Goal: Transaction & Acquisition: Purchase product/service

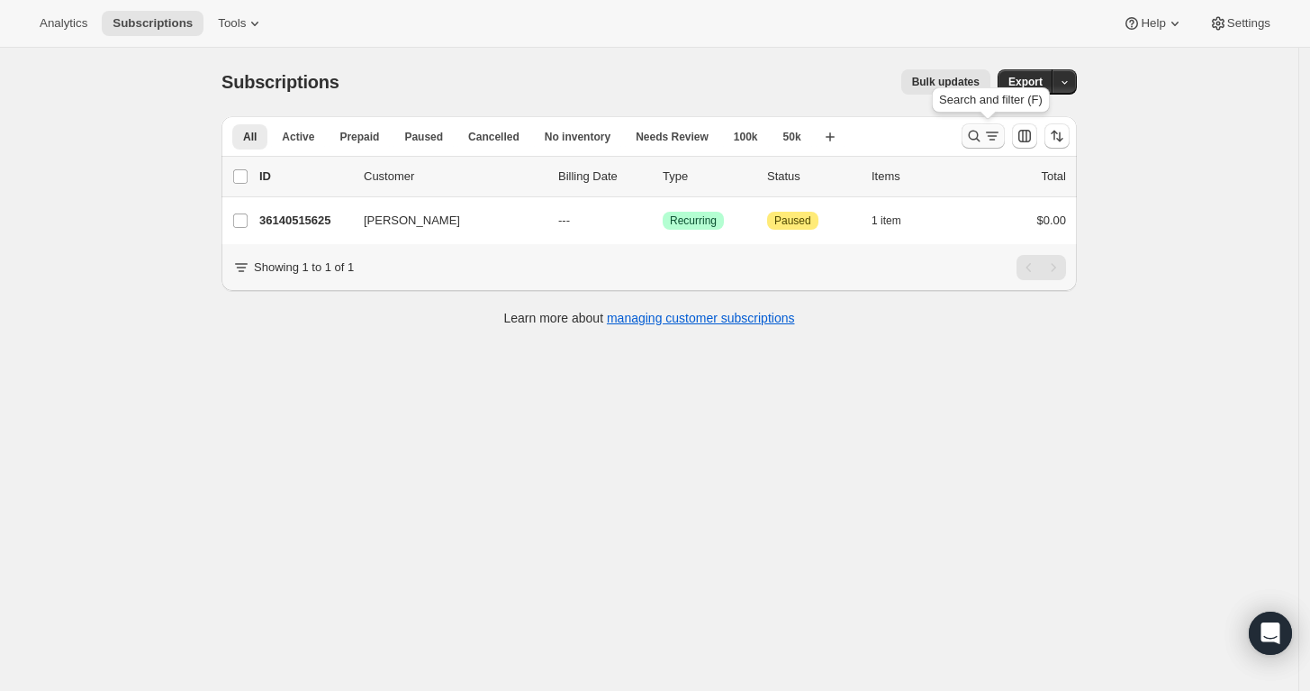
click at [979, 131] on icon "Search and filter results" at bounding box center [974, 136] width 18 height 18
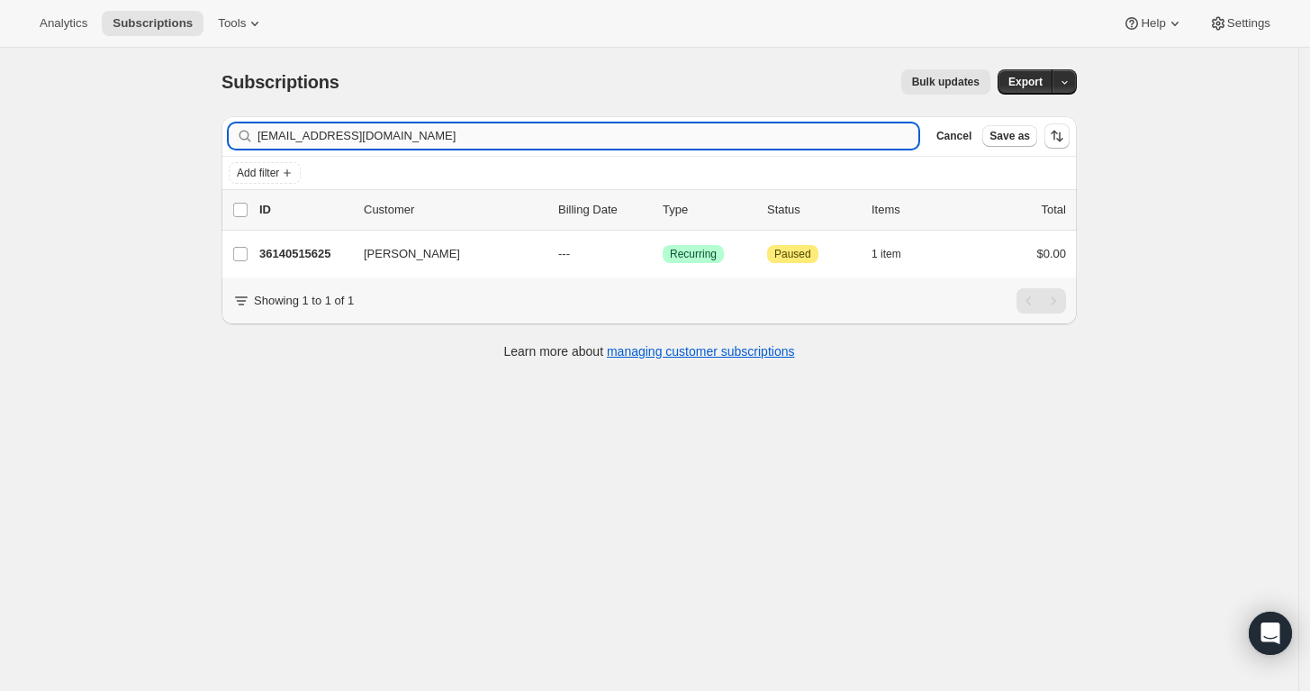
click at [752, 136] on input "[EMAIL_ADDRESS][DOMAIN_NAME]" at bounding box center [588, 135] width 661 height 25
click at [752, 136] on input "rkek2k@msn.com" at bounding box center [588, 135] width 661 height 25
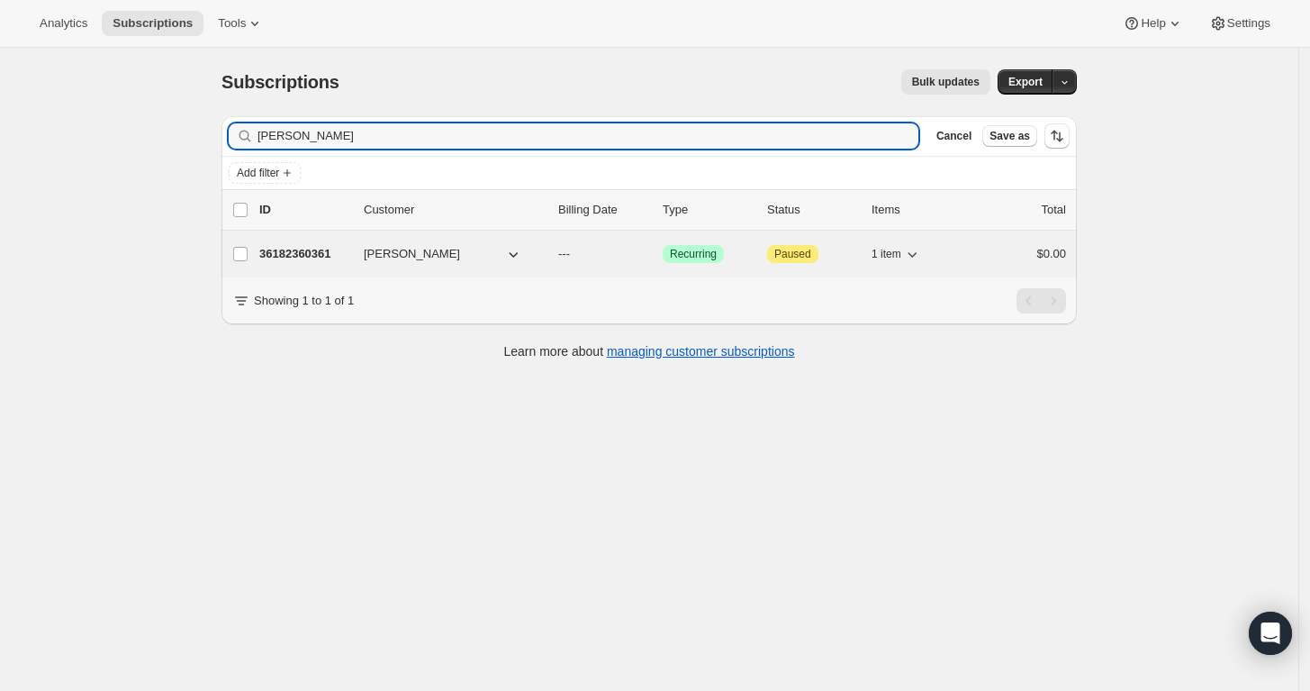
type input "Mark Rakauskas"
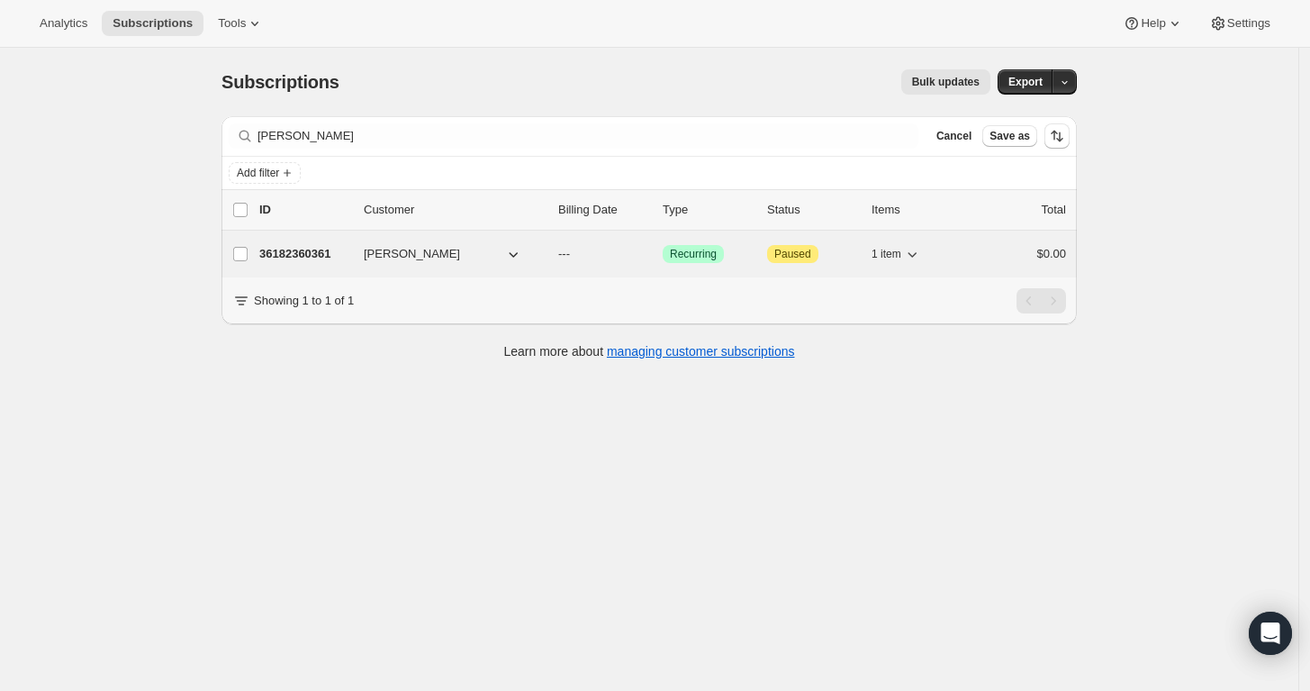
click at [412, 245] on span "mark rakauskas" at bounding box center [412, 254] width 96 height 18
click at [288, 251] on p "36182360361" at bounding box center [304, 254] width 90 height 18
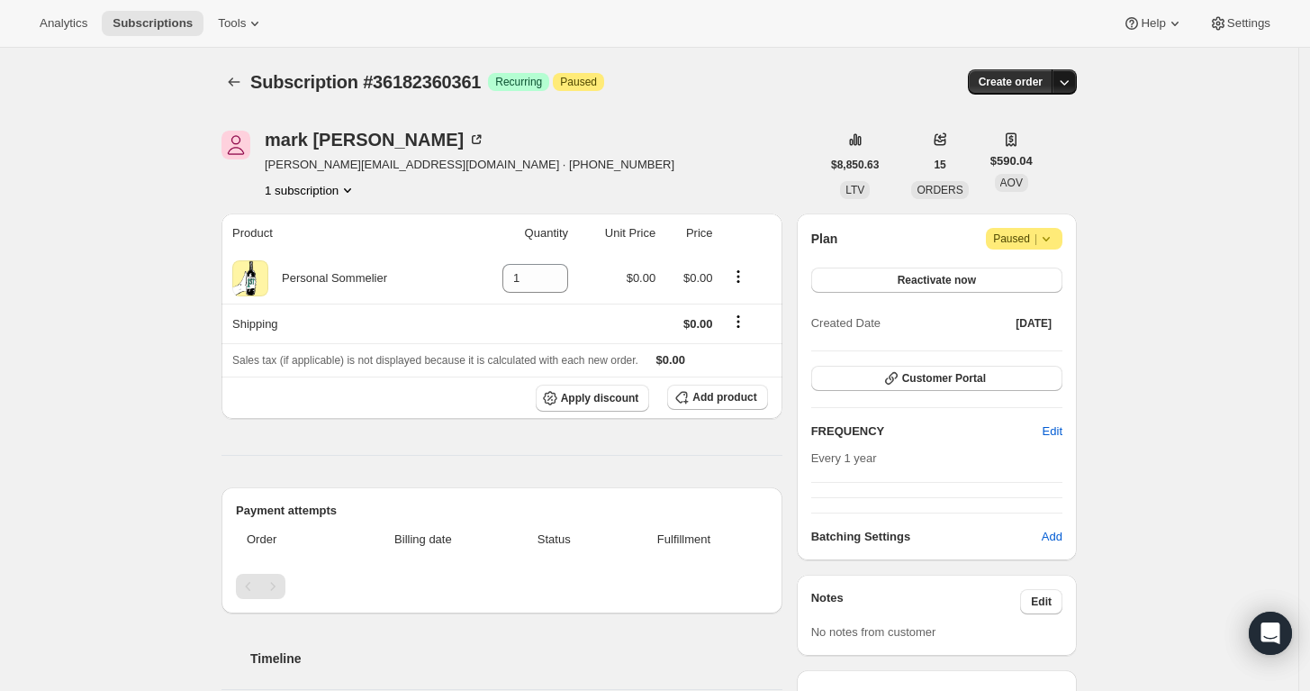
click at [1072, 79] on icon "button" at bounding box center [1065, 82] width 18 height 18
click at [1049, 152] on span "Create custom one-time order" at bounding box center [994, 149] width 156 height 14
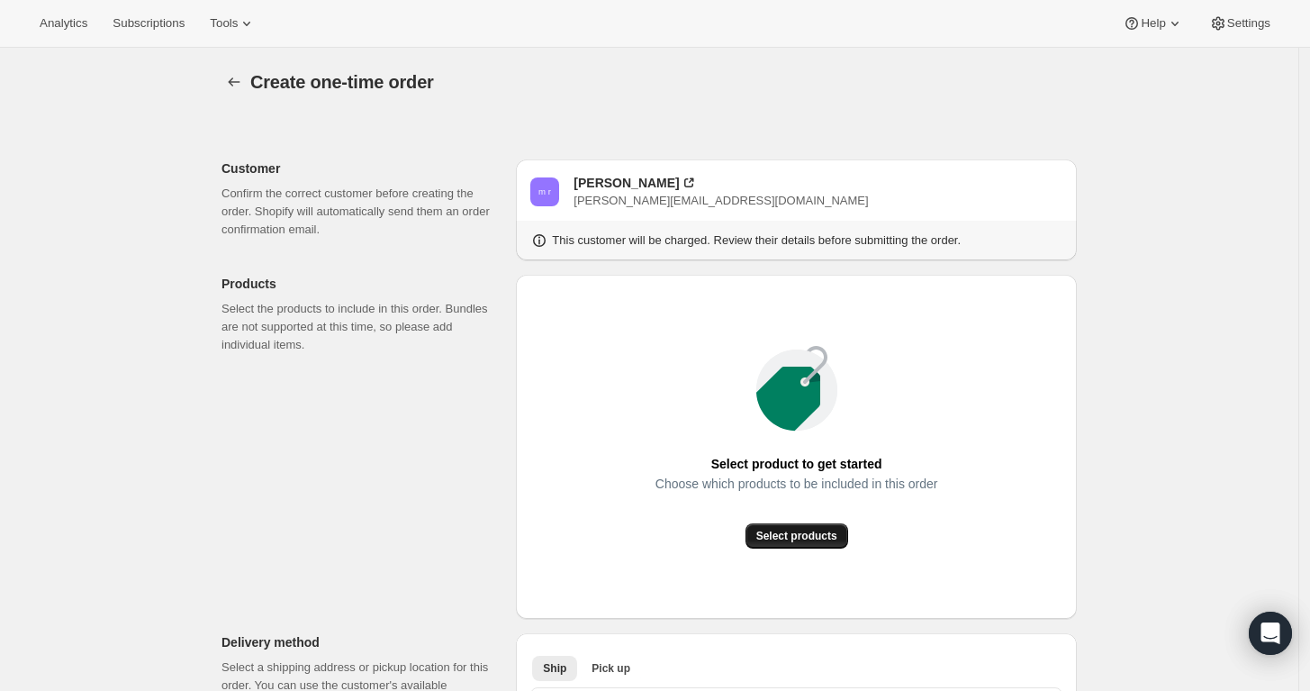
click at [801, 539] on span "Select products" at bounding box center [797, 536] width 81 height 14
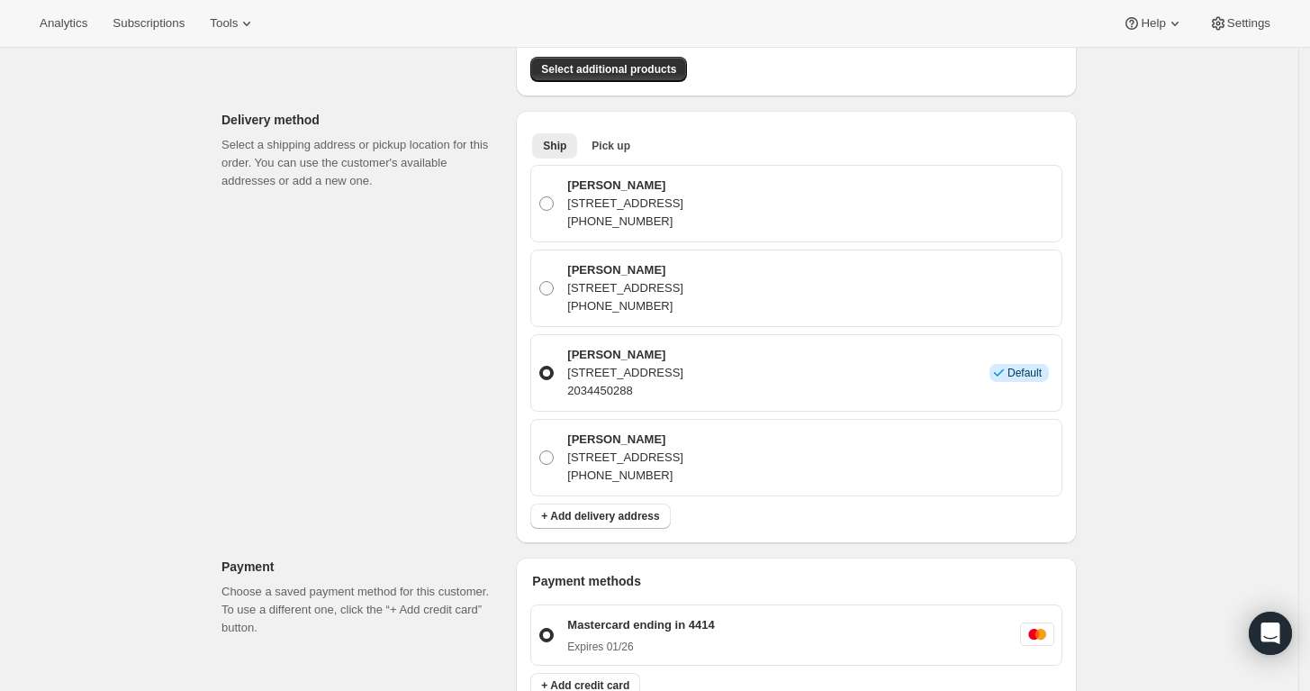
scroll to position [470, 0]
click at [907, 392] on div "mark rakauskas 169 Hattertown Rd, Monroe, CT, 6468, United States 2034450288 In…" at bounding box center [808, 371] width 493 height 54
click at [540, 365] on input "mark rakauskas 169 Hattertown Rd, Monroe, CT, 6468, United States 2034450288 In…" at bounding box center [539, 364] width 1 height 1
click at [907, 392] on div "mark rakauskas 169 Hattertown Rd, Monroe, CT, 6468, United States 2034450288 In…" at bounding box center [808, 371] width 493 height 54
click at [540, 365] on input "mark rakauskas 169 Hattertown Rd, Monroe, CT, 6468, United States 2034450288 In…" at bounding box center [539, 364] width 1 height 1
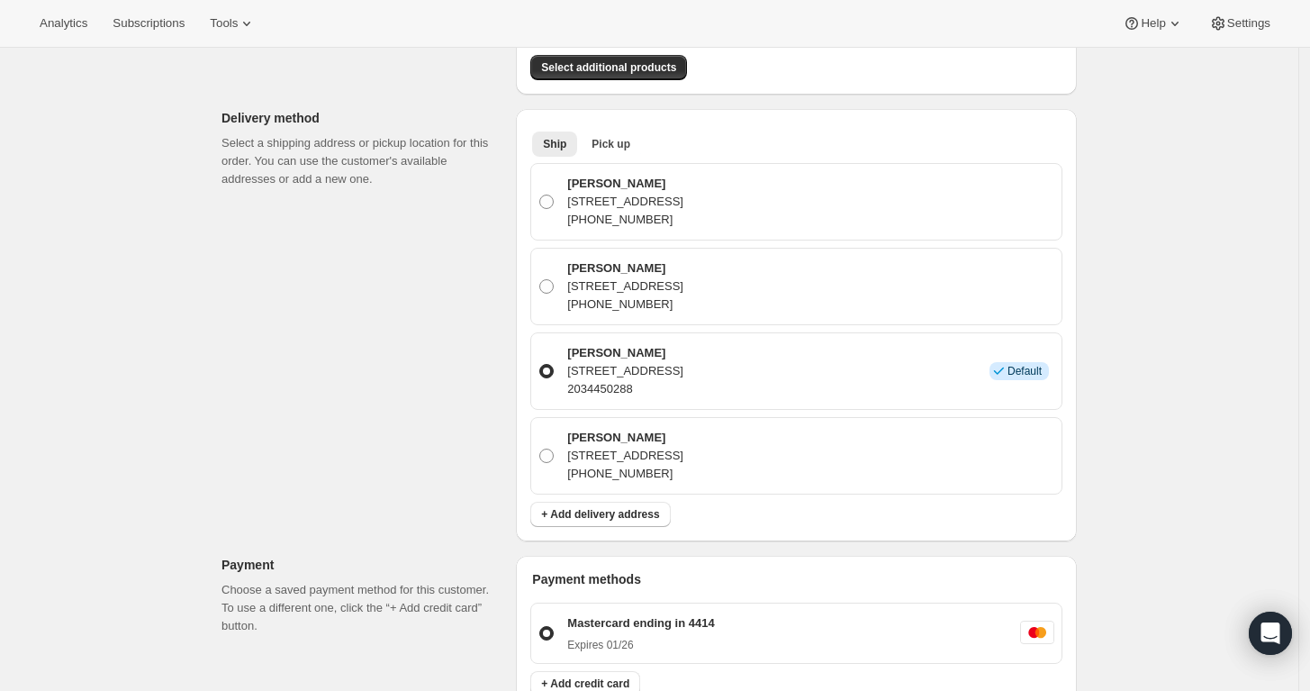
click at [684, 387] on p "2034450288" at bounding box center [625, 389] width 116 height 18
click at [540, 365] on input "mark rakauskas 169 Hattertown Rd, Monroe, CT, 6468, United States 2034450288 In…" at bounding box center [539, 364] width 1 height 1
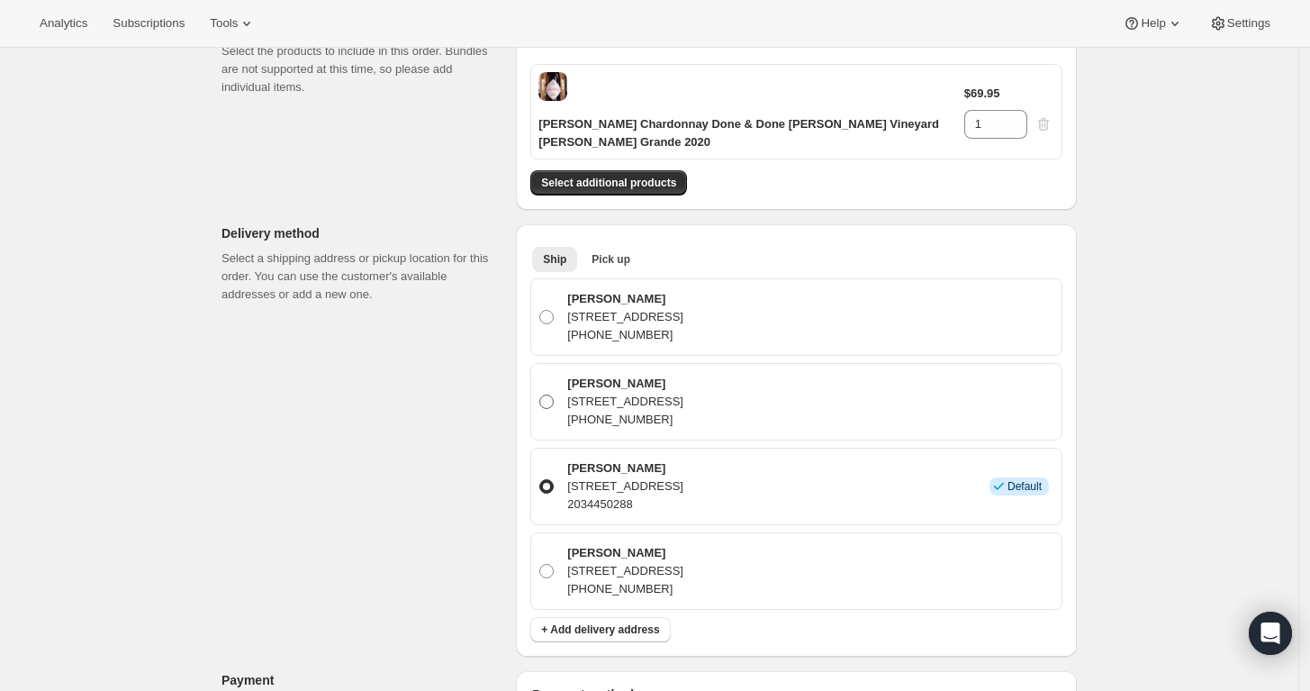
scroll to position [357, 0]
click at [601, 461] on p "mark rakauskas" at bounding box center [625, 467] width 116 height 18
click at [540, 477] on input "mark rakauskas 169 Hattertown Rd, Monroe, CT, 6468, United States 2034450288 In…" at bounding box center [539, 477] width 1 height 1
click at [613, 485] on p "169 Hattertown Rd, Monroe, CT, 6468, United States" at bounding box center [625, 485] width 116 height 18
click at [540, 478] on input "mark rakauskas 169 Hattertown Rd, Monroe, CT, 6468, United States 2034450288 In…" at bounding box center [539, 477] width 1 height 1
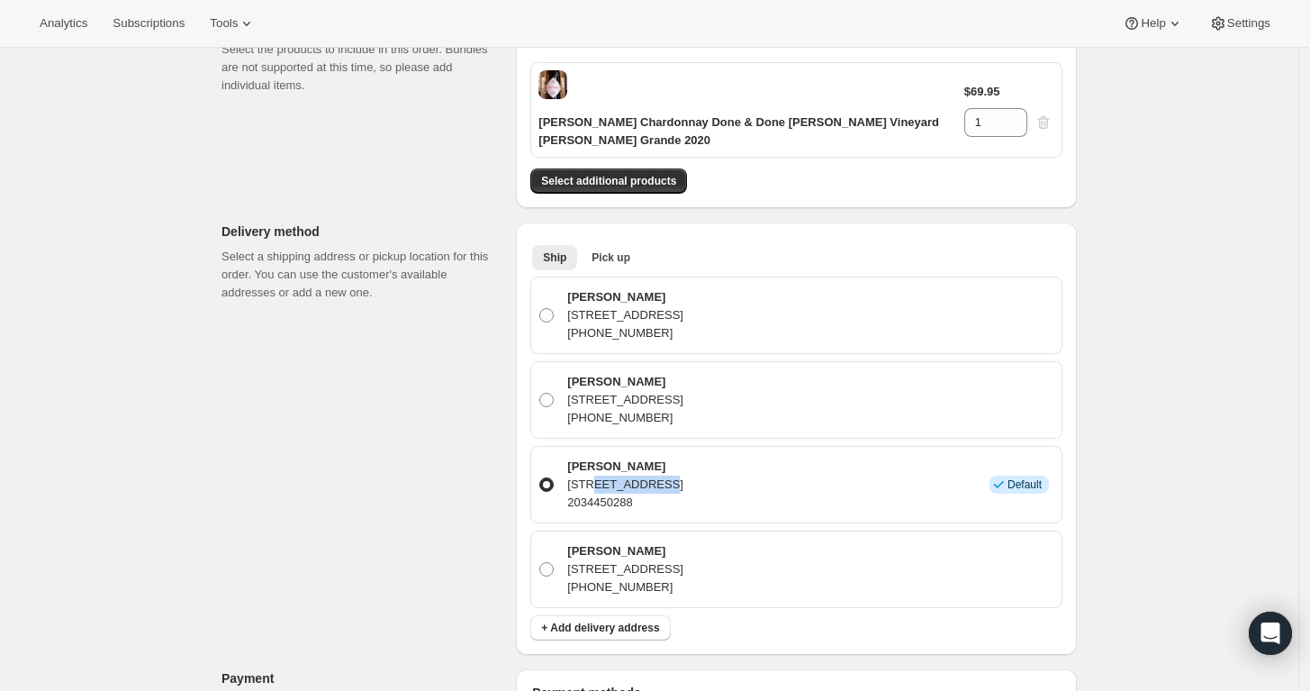
click at [613, 485] on p "169 Hattertown Rd, Monroe, CT, 6468, United States" at bounding box center [625, 485] width 116 height 18
click at [540, 478] on input "mark rakauskas 169 Hattertown Rd, Monroe, CT, 6468, United States 2034450288 In…" at bounding box center [539, 477] width 1 height 1
click at [598, 630] on span "+ Add delivery address" at bounding box center [600, 628] width 118 height 14
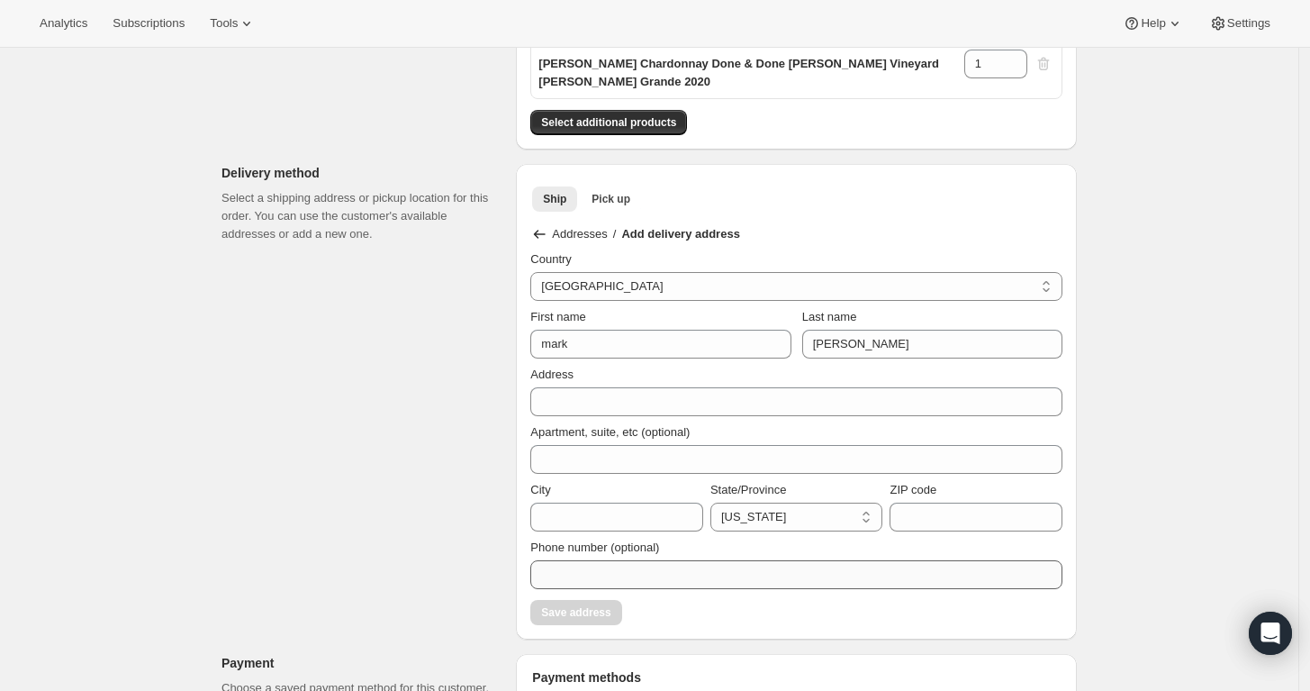
scroll to position [416, 0]
click at [551, 344] on input "mark" at bounding box center [660, 343] width 260 height 29
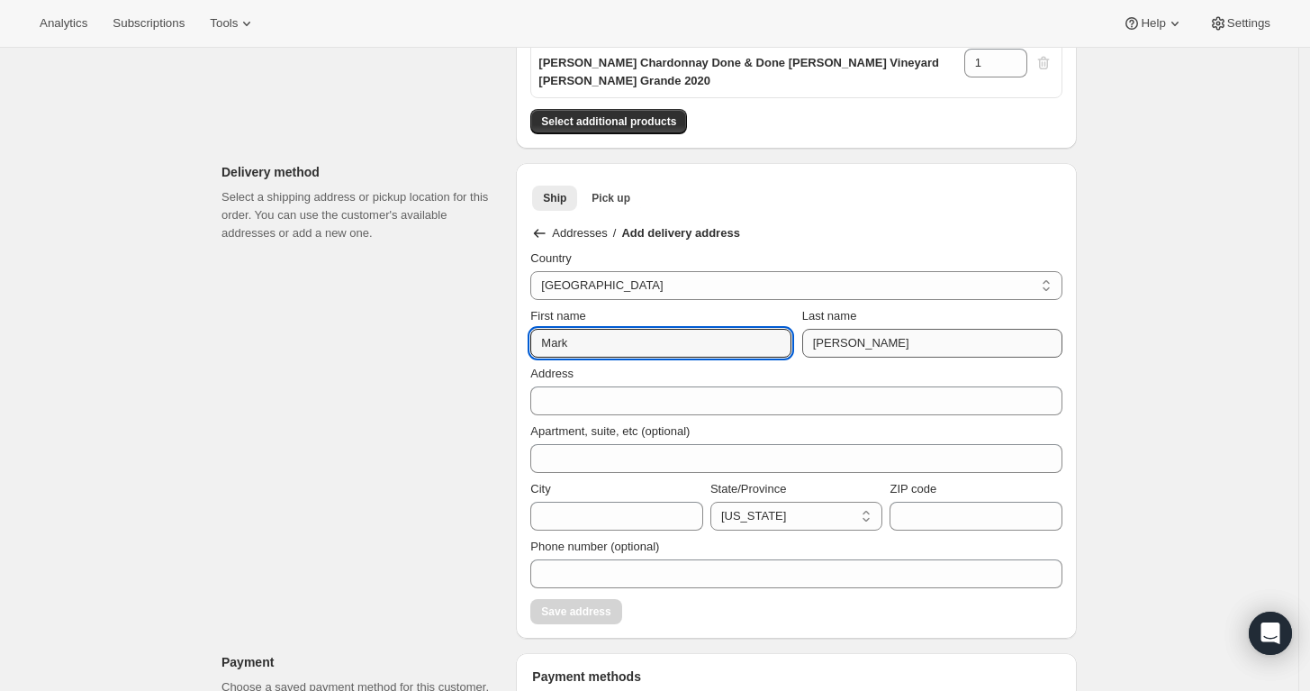
type input "Mark"
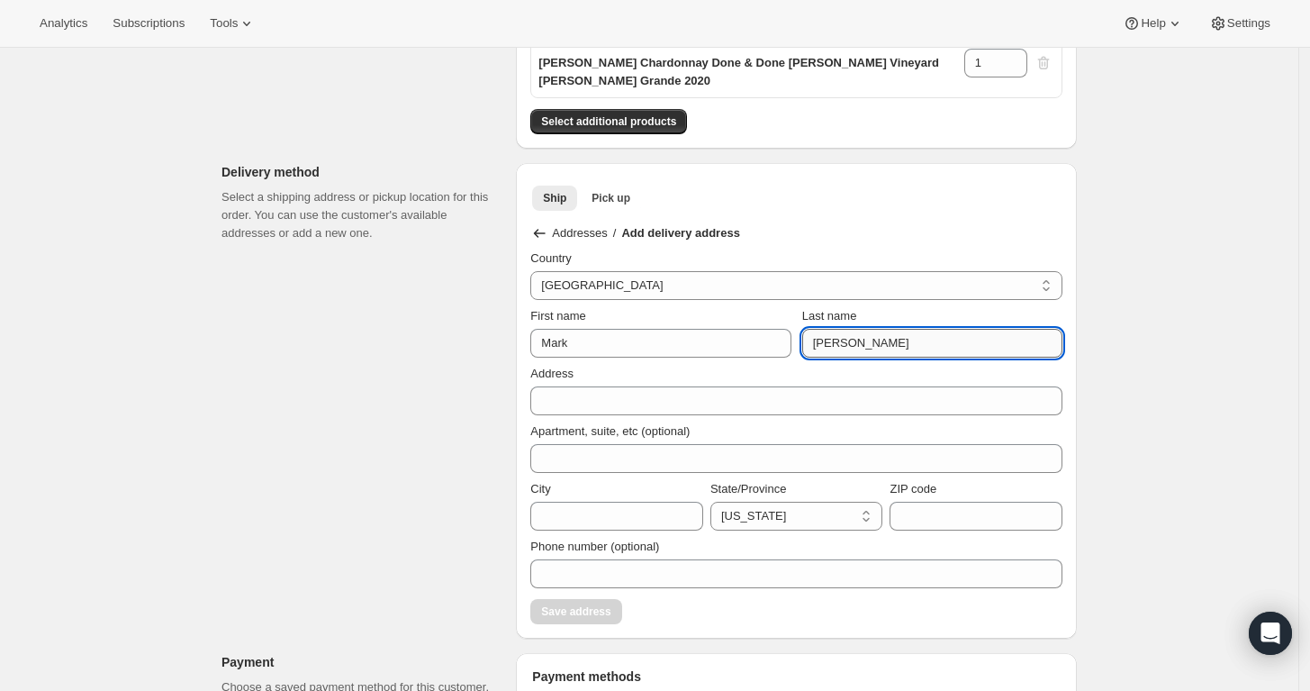
click at [824, 342] on input "rakauskas" at bounding box center [932, 343] width 260 height 29
type input "Rakauskas"
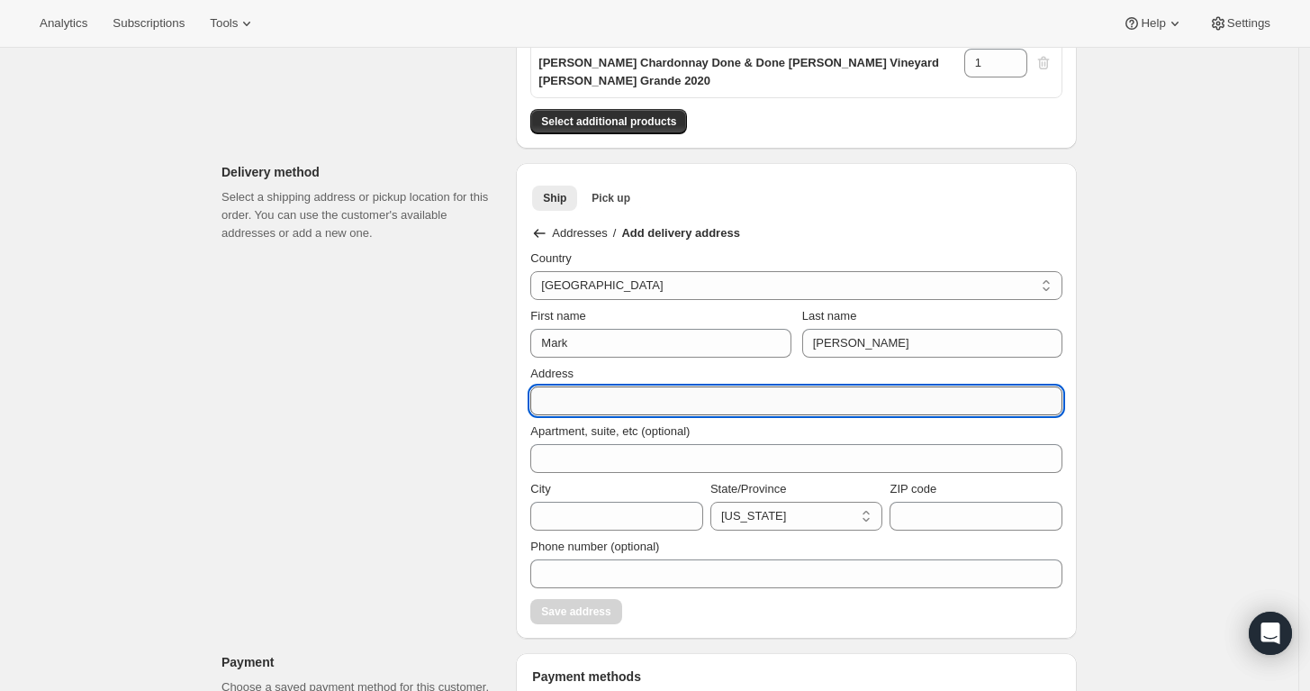
click at [791, 388] on input "Address" at bounding box center [796, 400] width 532 height 29
paste input "169 Hattertown Rd Monroe CT 06468"
type input "169 Hattertown Rd Monroe CT 06468"
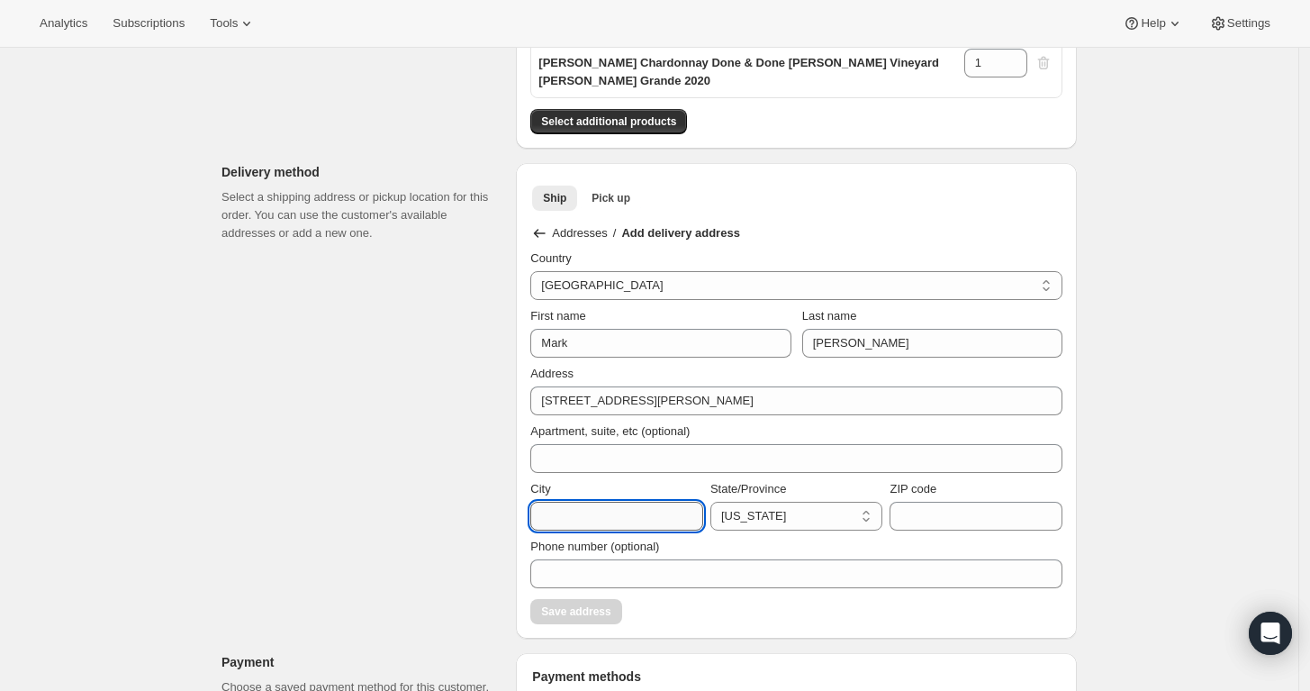
click at [602, 518] on input "City" at bounding box center [616, 516] width 173 height 29
type input "M"
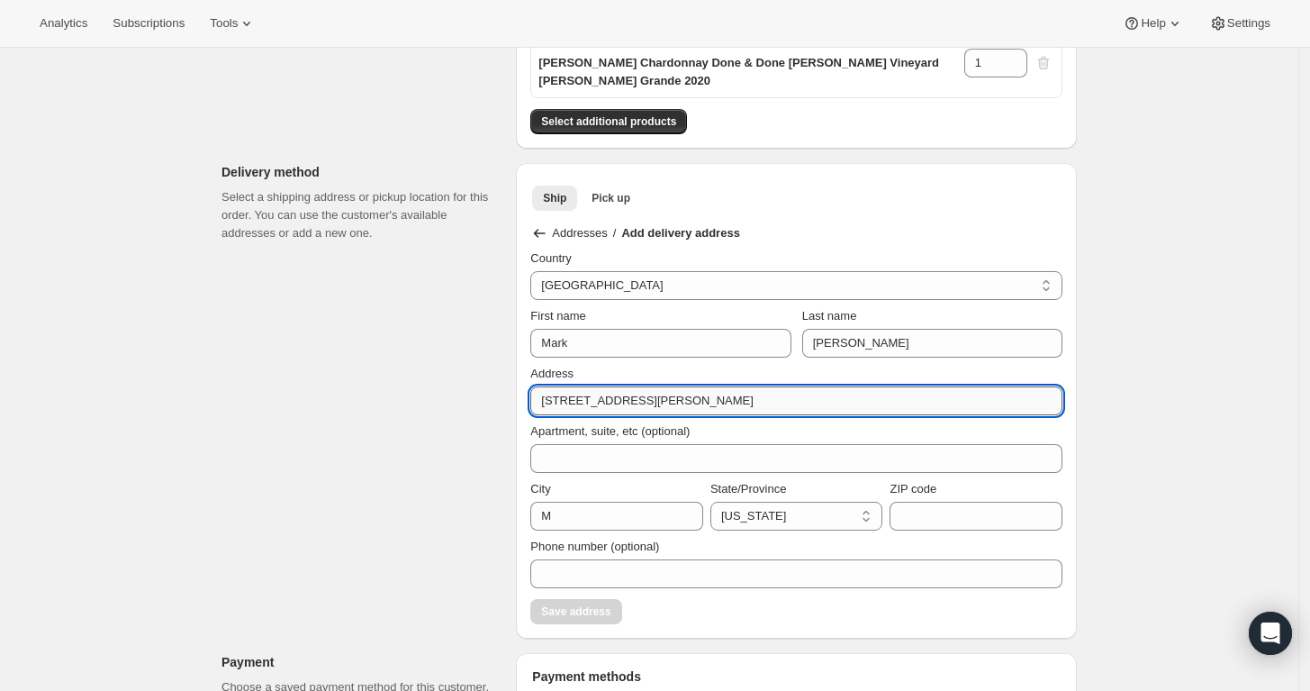
click at [855, 402] on input "169 Hattertown Rd Monroe CT 06468" at bounding box center [796, 400] width 532 height 29
type input "169 Hattertown Rd."
click at [622, 517] on input "M" at bounding box center [616, 516] width 173 height 29
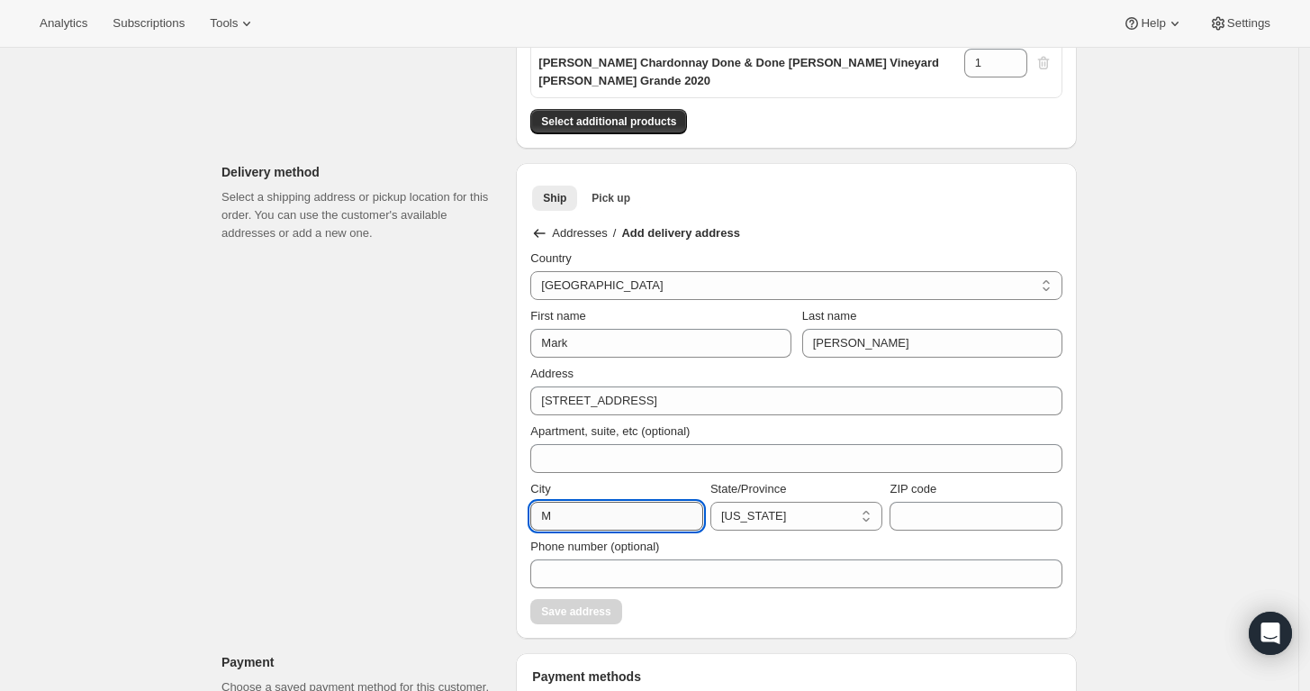
click at [622, 517] on input "M" at bounding box center [616, 516] width 173 height 29
paste input "169 Hattertown Rd Monroe CT 06468"
click at [607, 517] on input "169 Hattertown Rd Monroe CT 06468" at bounding box center [616, 516] width 173 height 29
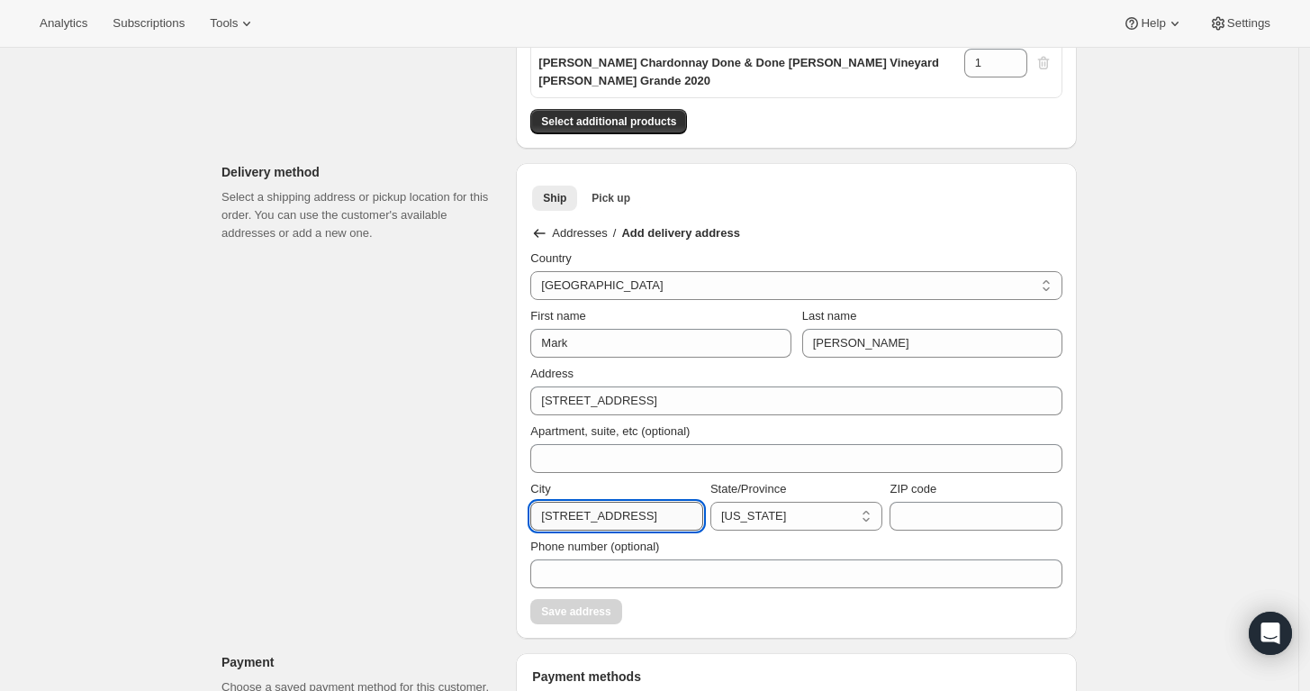
scroll to position [0, 0]
click at [636, 516] on input "Monroe CT 06468" at bounding box center [616, 516] width 173 height 29
type input "Monroe"
click at [833, 504] on select "Alabama Maine Rhode Island Texas Oklahoma Tennessee California Nevada Oregon Co…" at bounding box center [797, 516] width 173 height 29
select select "CT"
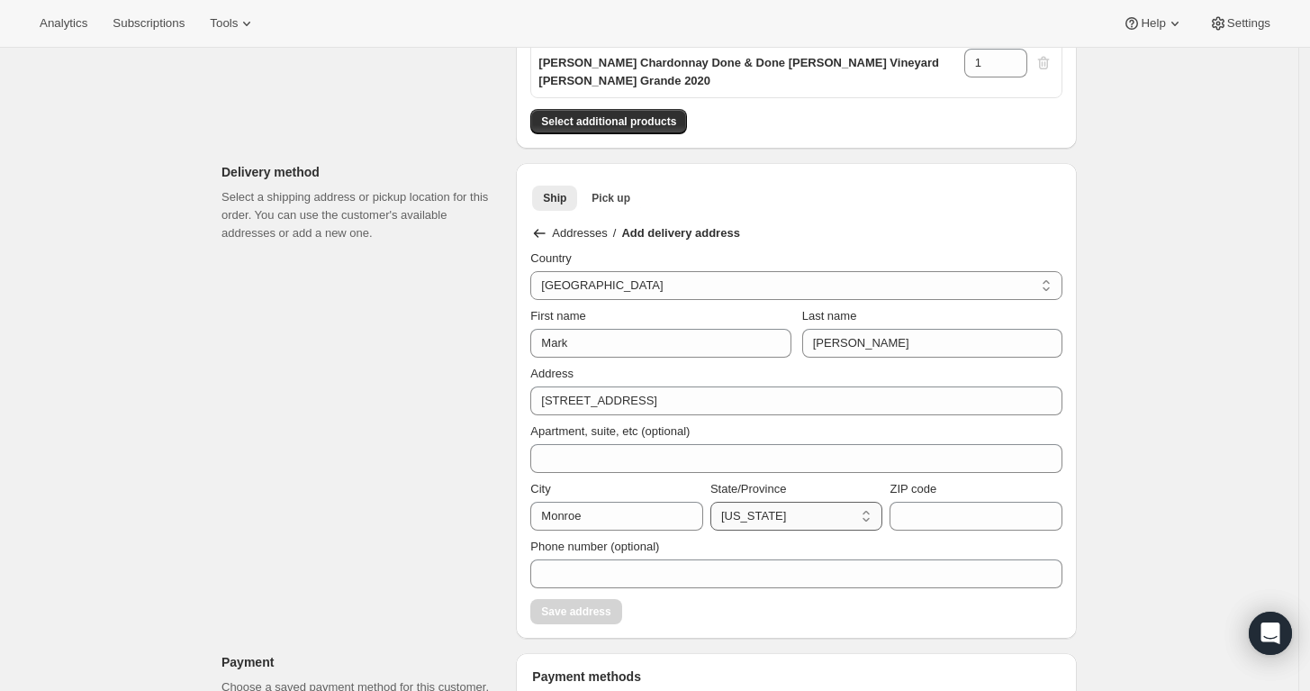
click at [715, 502] on select "Alabama Maine Rhode Island Texas Oklahoma Tennessee California Nevada Oregon Co…" at bounding box center [797, 516] width 173 height 29
click at [915, 508] on input "ZIP code" at bounding box center [976, 516] width 173 height 29
paste input "169 Hattertown Rd Monroe CT 06468"
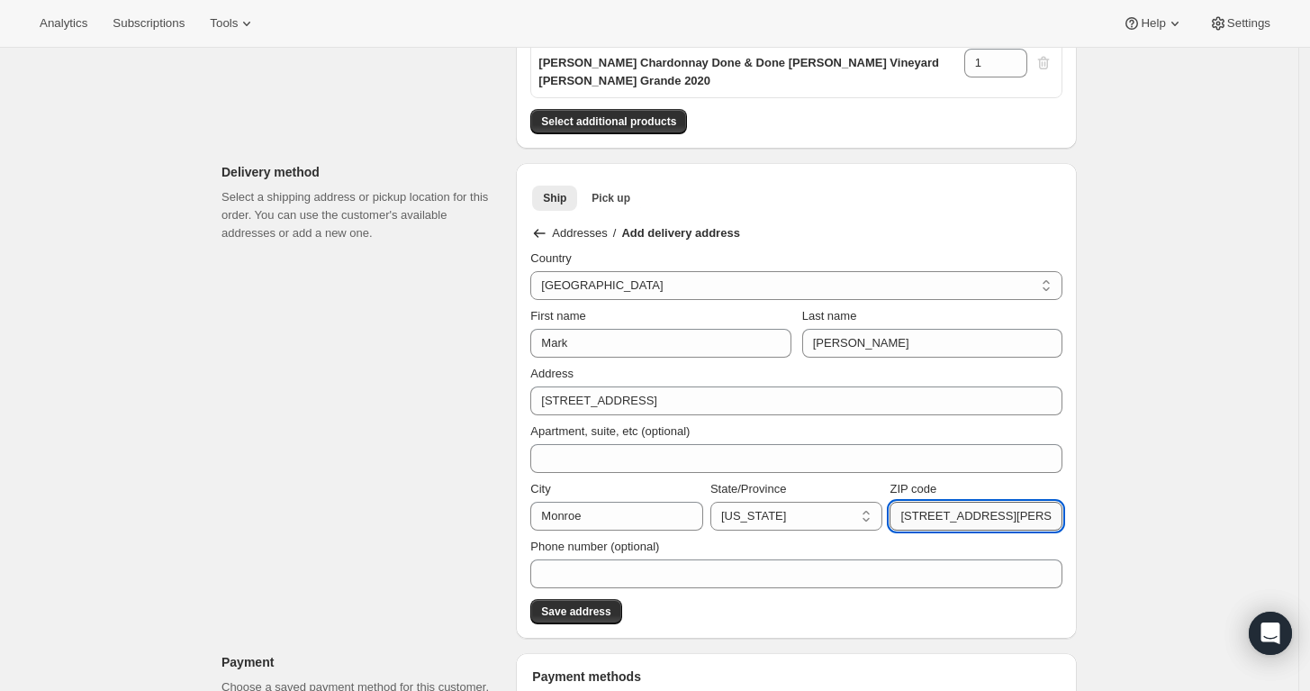
scroll to position [0, 41]
click at [1023, 520] on input "169 Hattertown Rd Monroe CT 06468" at bounding box center [976, 516] width 173 height 29
type input "06468"
click at [595, 611] on span "Save address" at bounding box center [575, 611] width 69 height 14
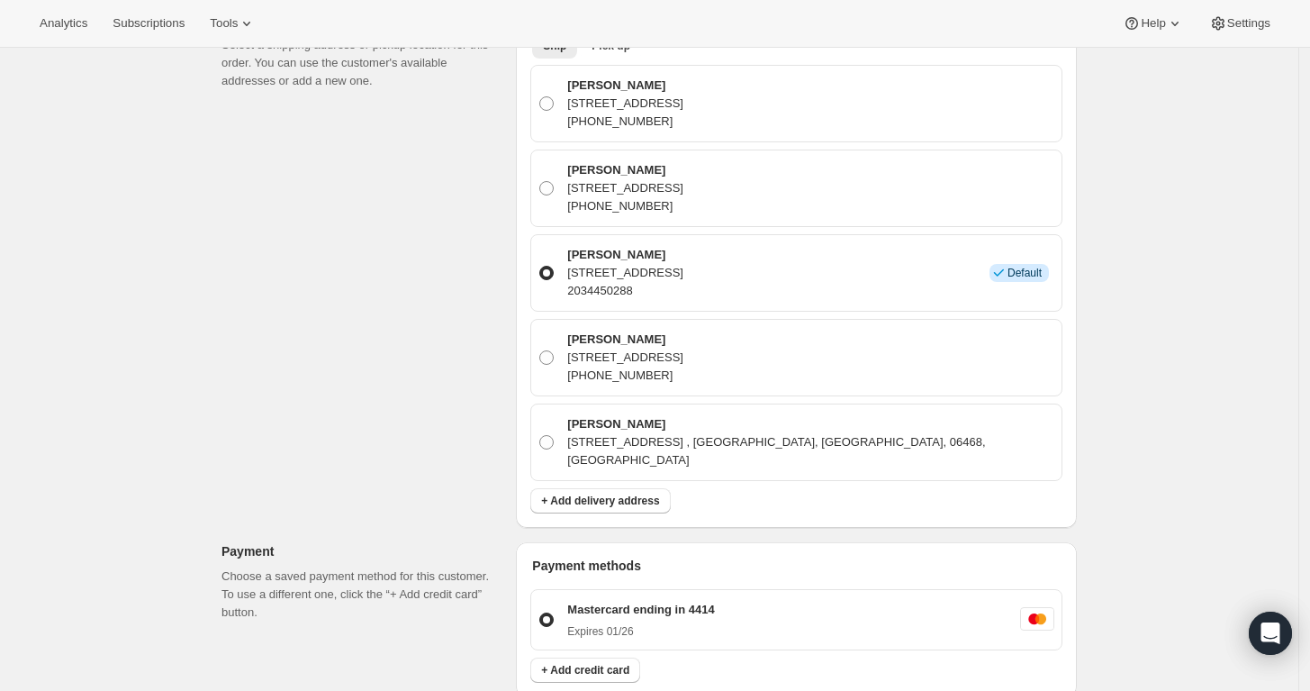
scroll to position [570, 0]
click at [554, 433] on span at bounding box center [546, 440] width 14 height 14
click at [540, 433] on input "Mark Rakauskas 169 Hattertown Rd. , Monroe, CT, 06468, United States" at bounding box center [539, 433] width 1 height 1
radio input "true"
click at [1172, 401] on div "Create one-time order. This page is ready Create one-time order Order error Err…" at bounding box center [649, 354] width 1299 height 1753
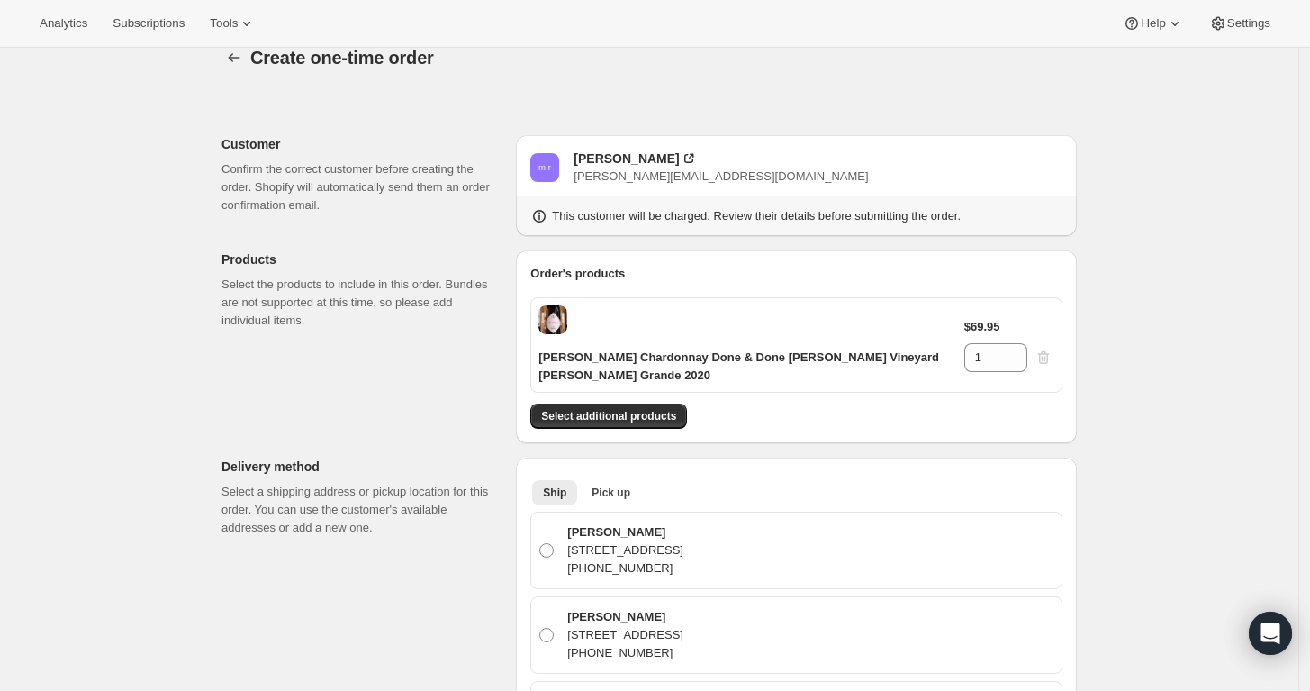
scroll to position [0, 0]
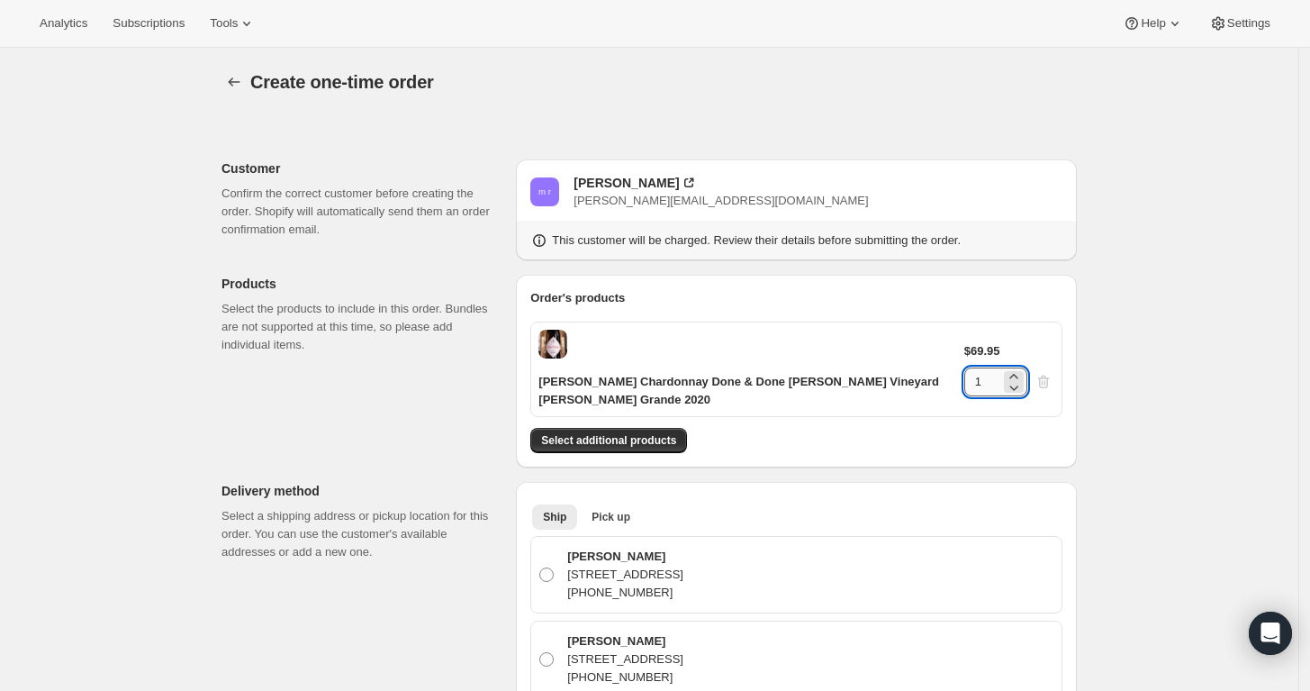
click at [1001, 367] on input "1" at bounding box center [983, 381] width 36 height 29
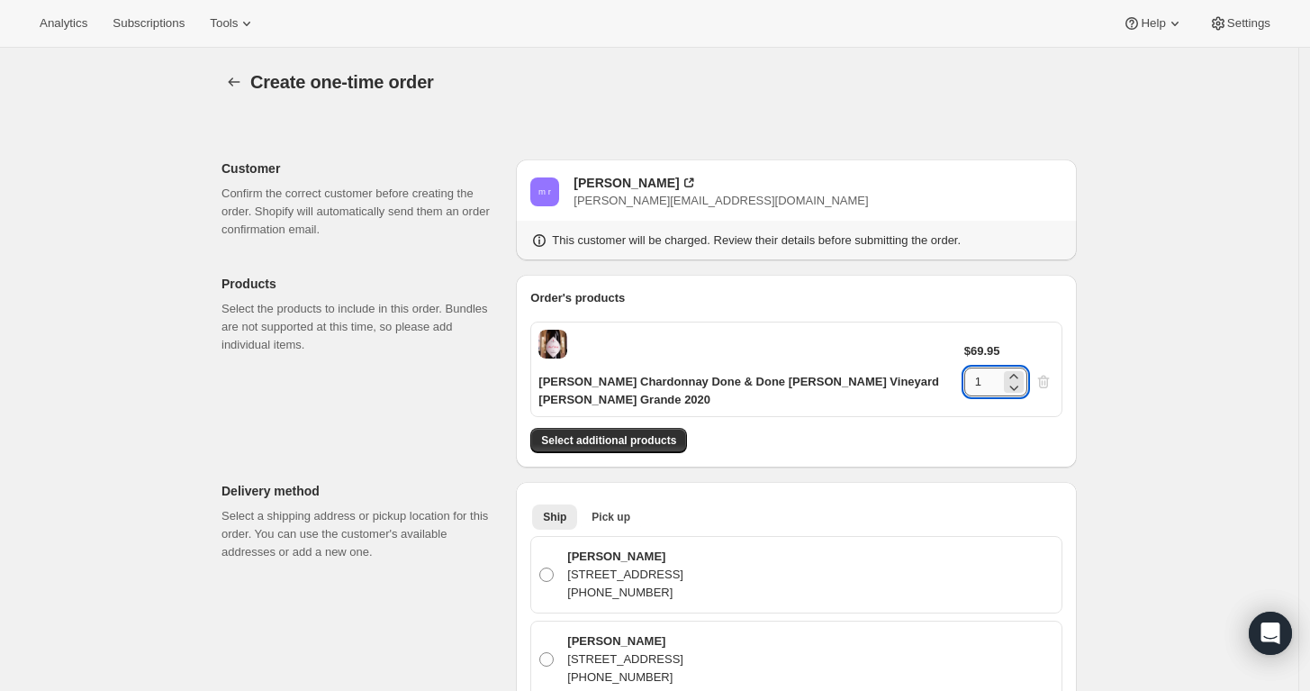
click at [1001, 367] on input "1" at bounding box center [983, 381] width 36 height 29
click at [1001, 367] on input "241" at bounding box center [983, 381] width 36 height 29
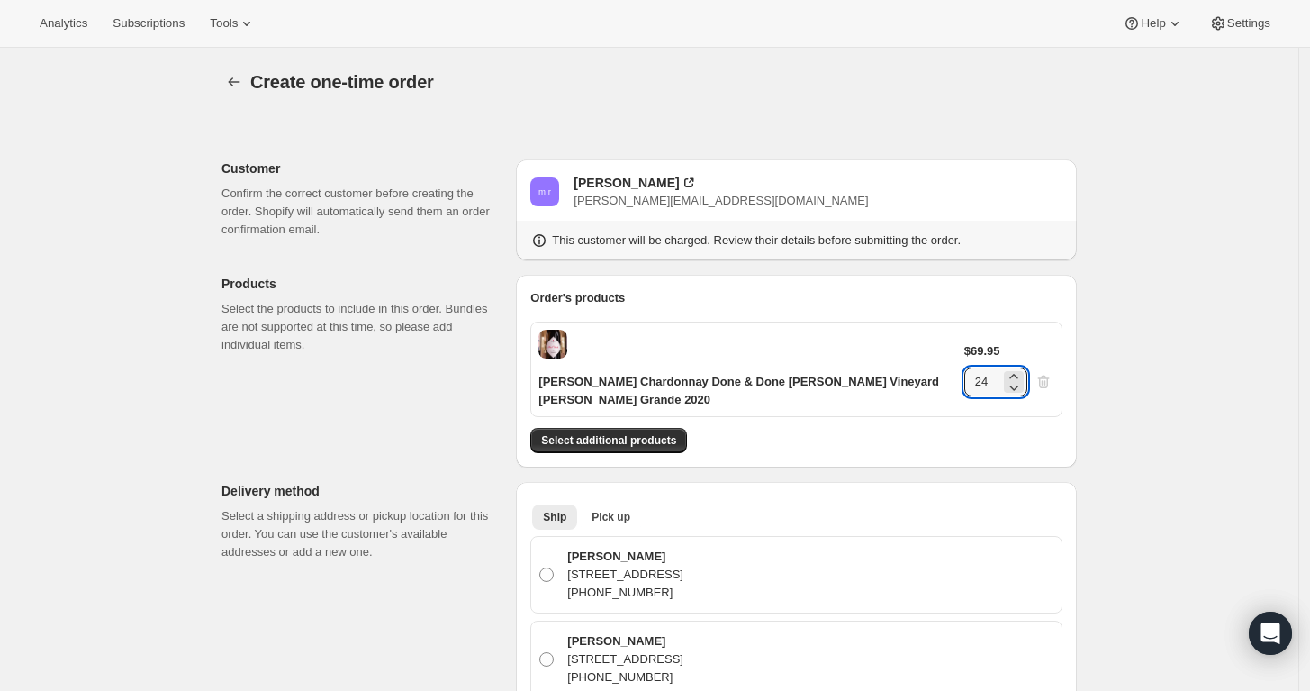
type input "24"
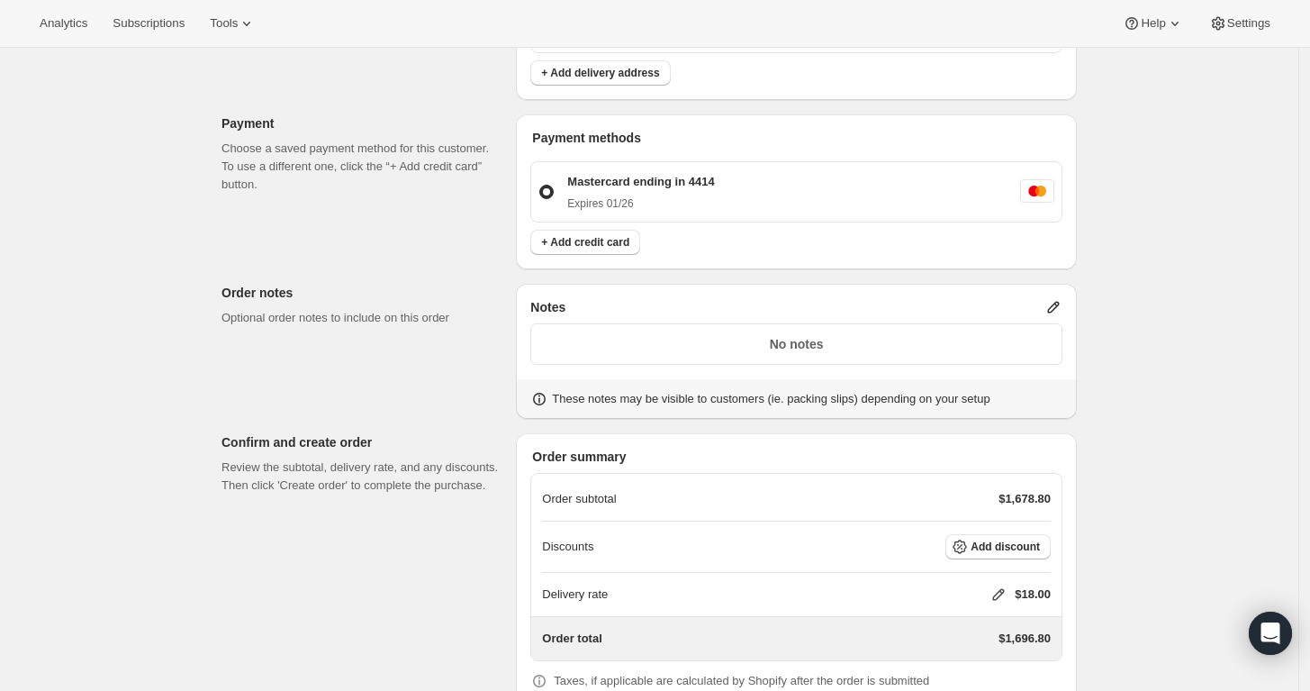
scroll to position [902, 0]
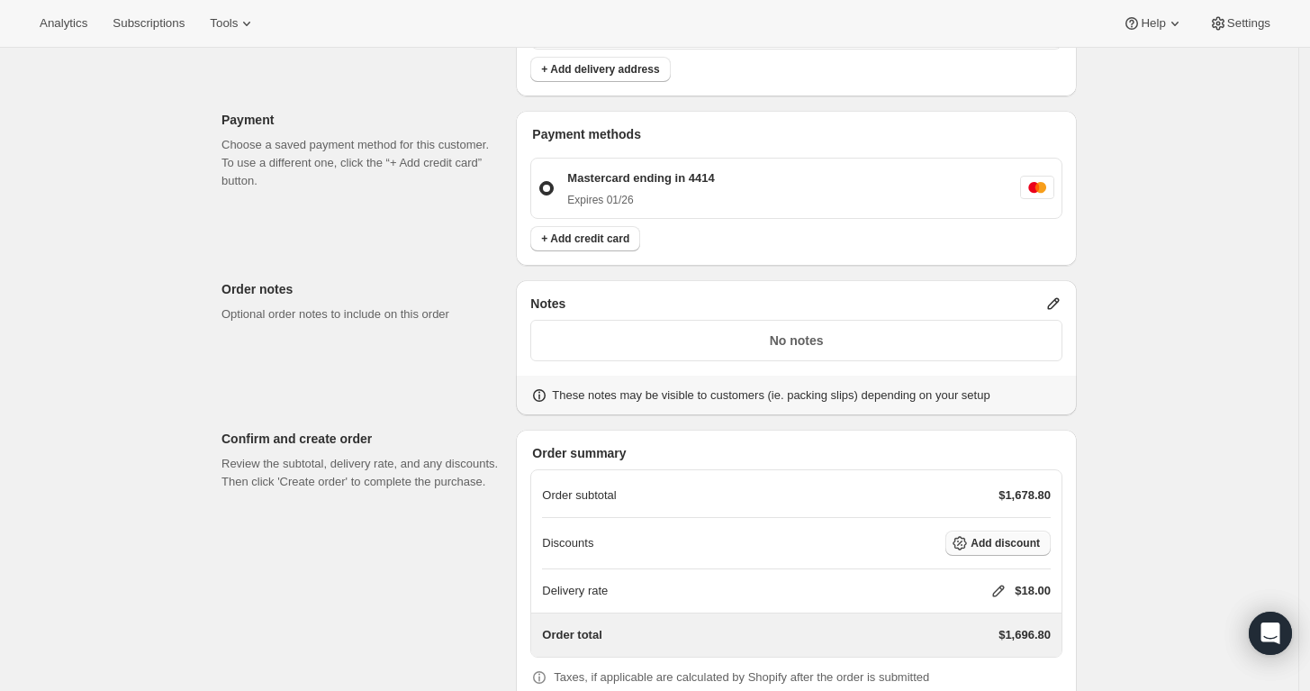
click at [1015, 536] on span "Add discount" at bounding box center [1005, 543] width 69 height 14
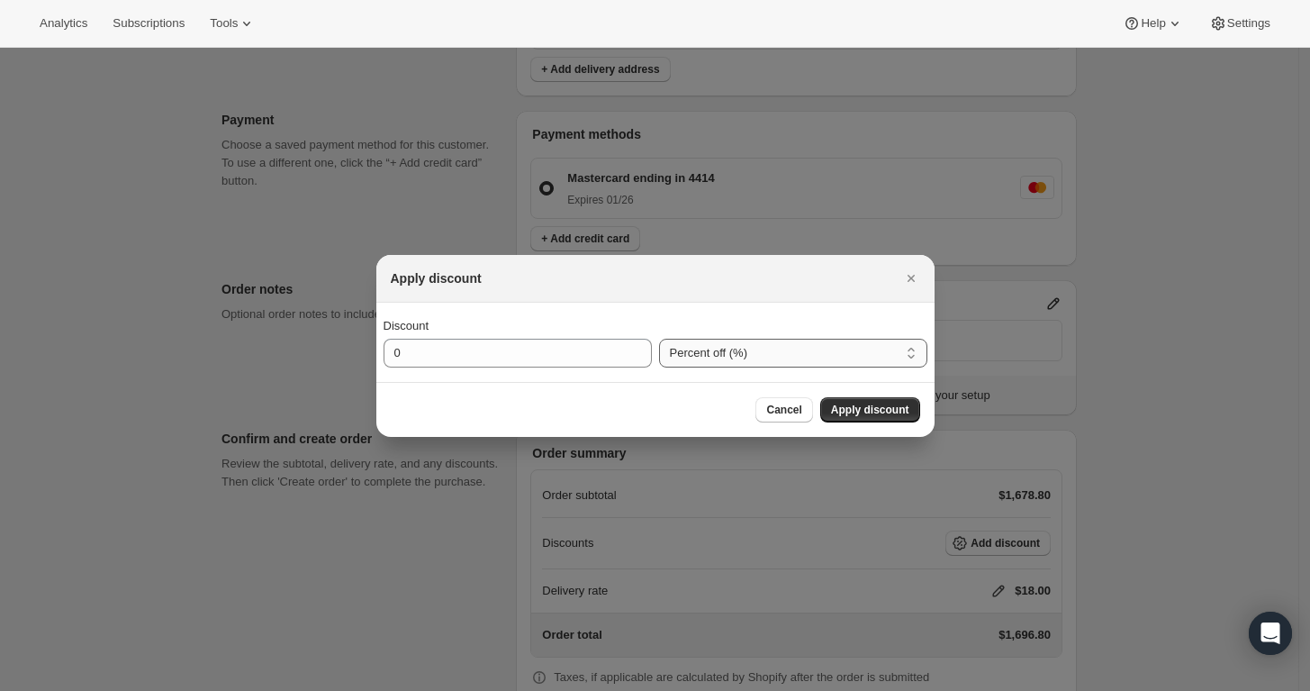
click at [706, 346] on select "Percent off (%) Amount off ($)" at bounding box center [793, 353] width 268 height 29
select select "fixedAmount"
click at [659, 339] on select "Percent off (%) Amount off ($)" at bounding box center [793, 353] width 268 height 29
click at [782, 409] on span "Cancel" at bounding box center [783, 410] width 35 height 14
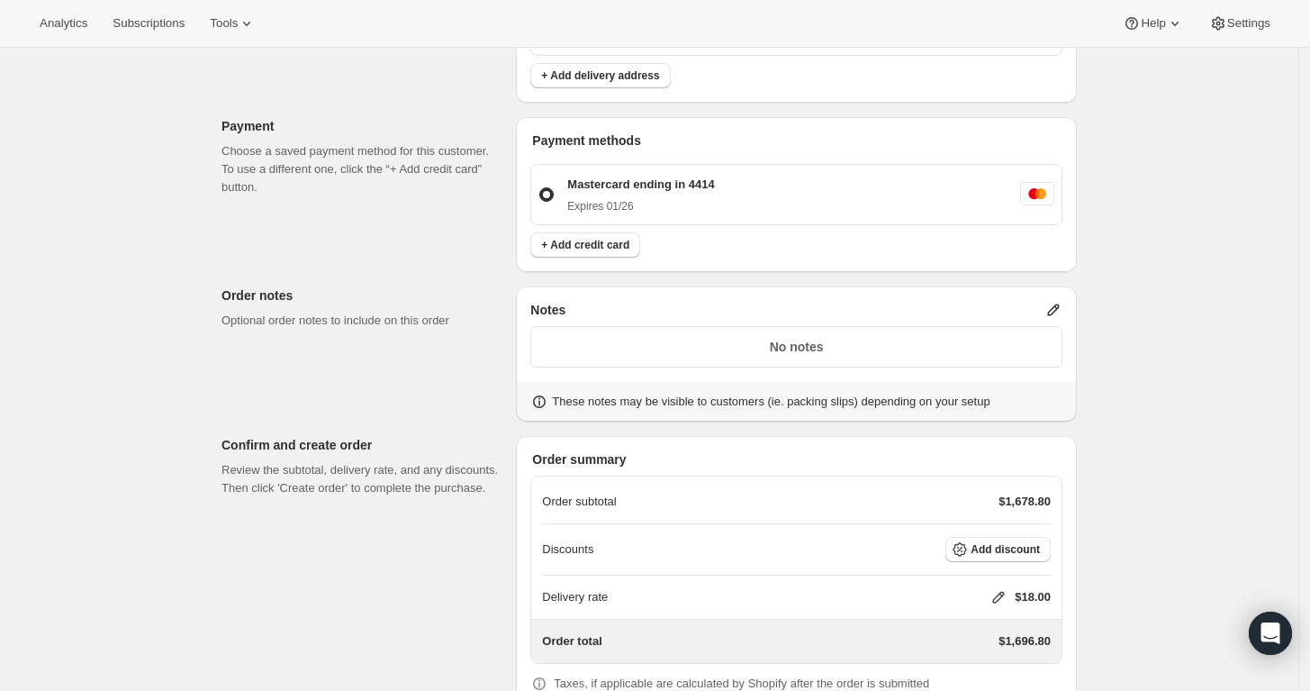
scroll to position [894, 0]
click at [982, 544] on span "Add discount" at bounding box center [1005, 551] width 69 height 14
select select "fixedAmount"
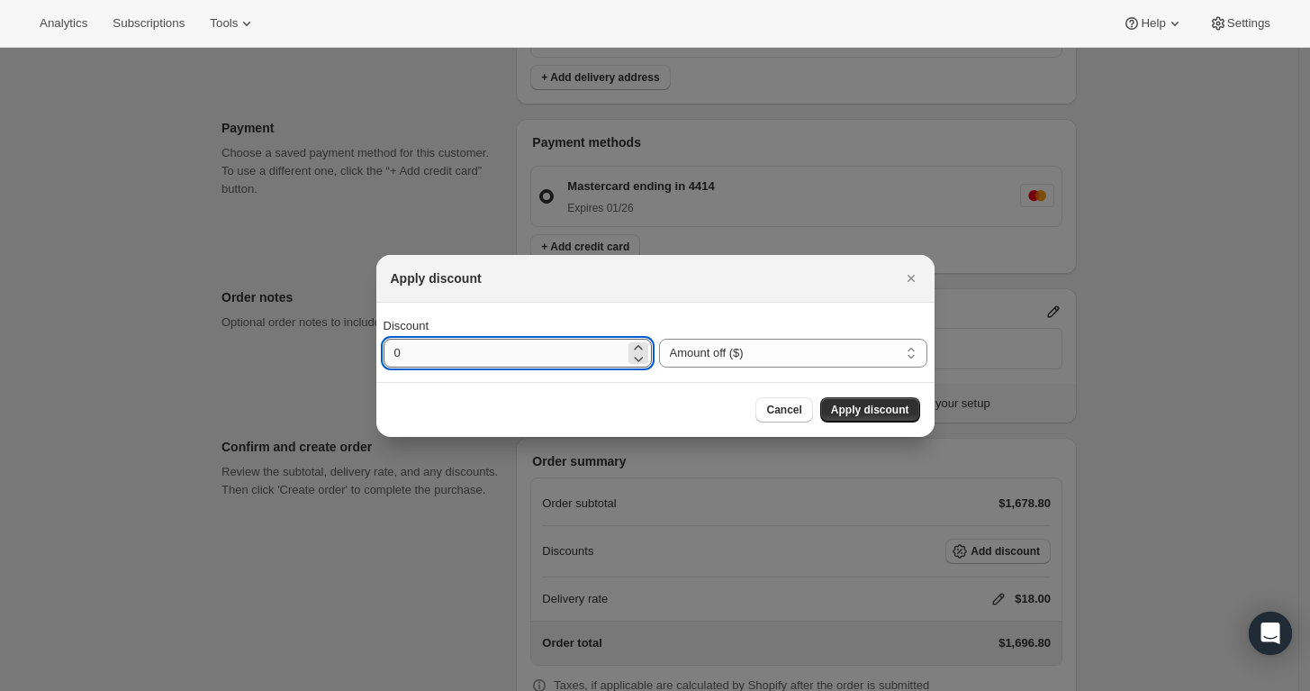
click at [564, 346] on input "0" at bounding box center [504, 353] width 241 height 29
type input "240"
click at [861, 409] on span "Apply discount" at bounding box center [870, 410] width 78 height 14
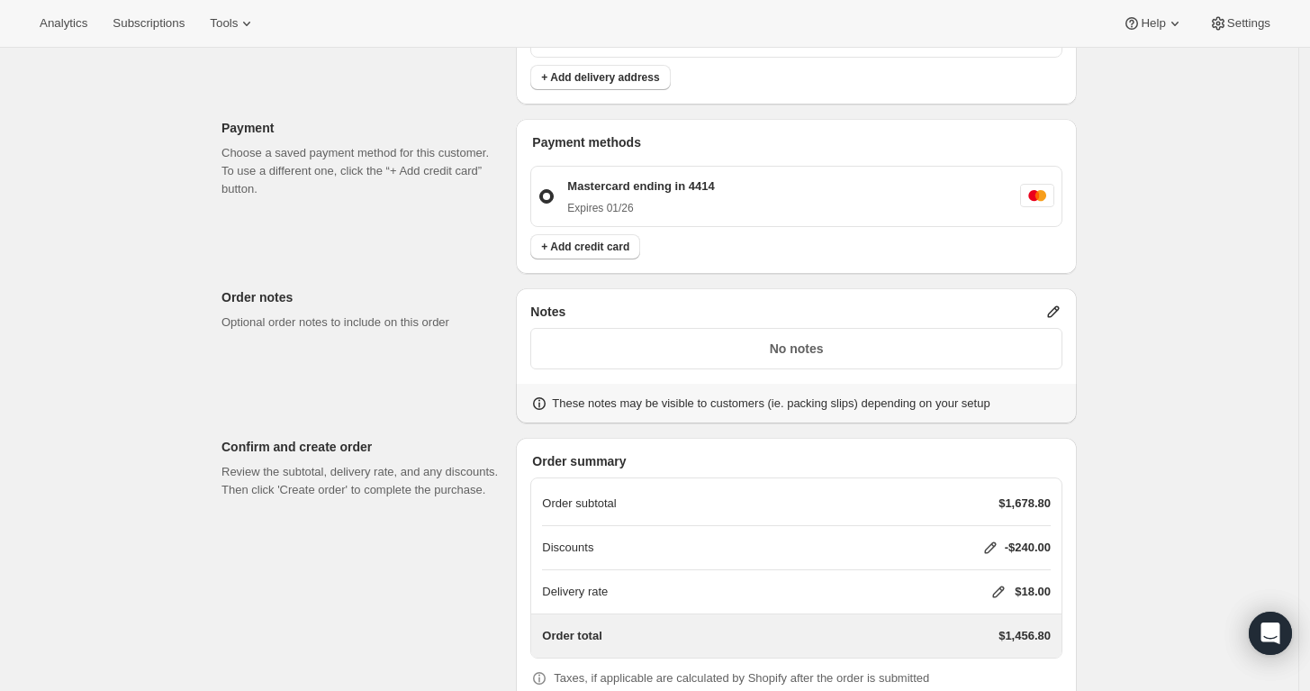
click at [1005, 586] on icon at bounding box center [999, 592] width 12 height 12
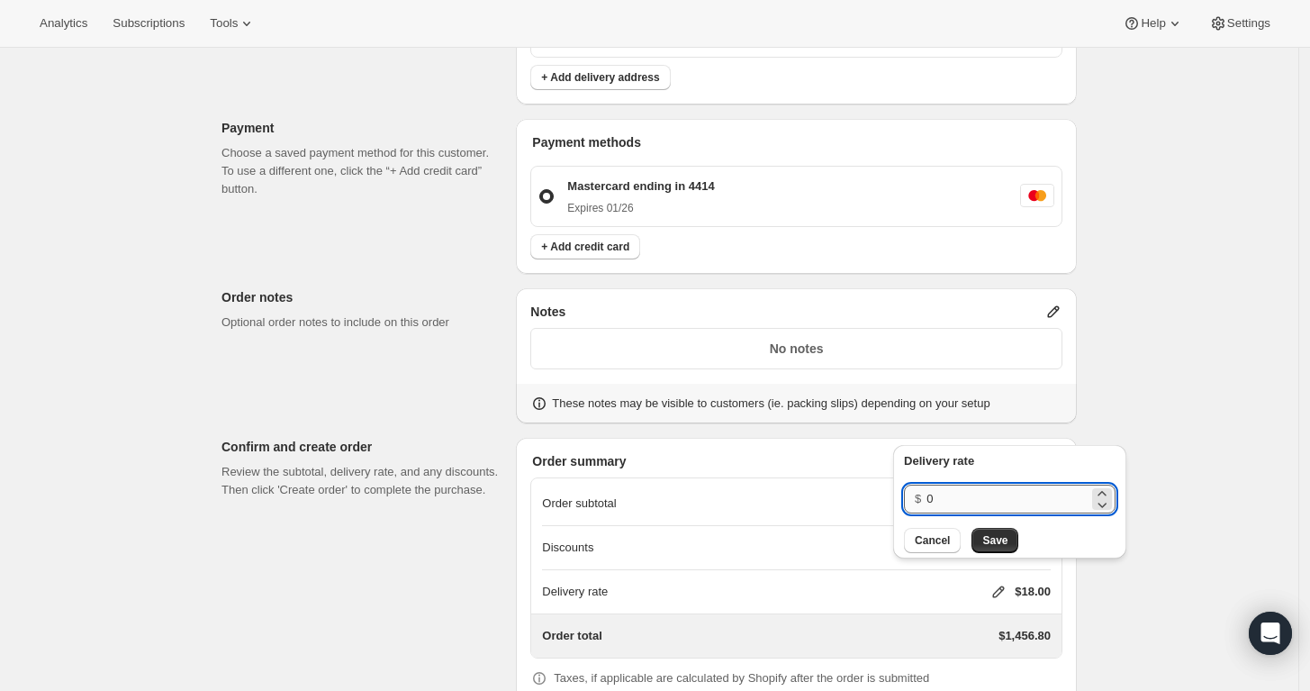
click at [956, 491] on input "0" at bounding box center [1008, 499] width 162 height 29
type input "0"
click at [988, 529] on button "Save" at bounding box center [995, 540] width 47 height 25
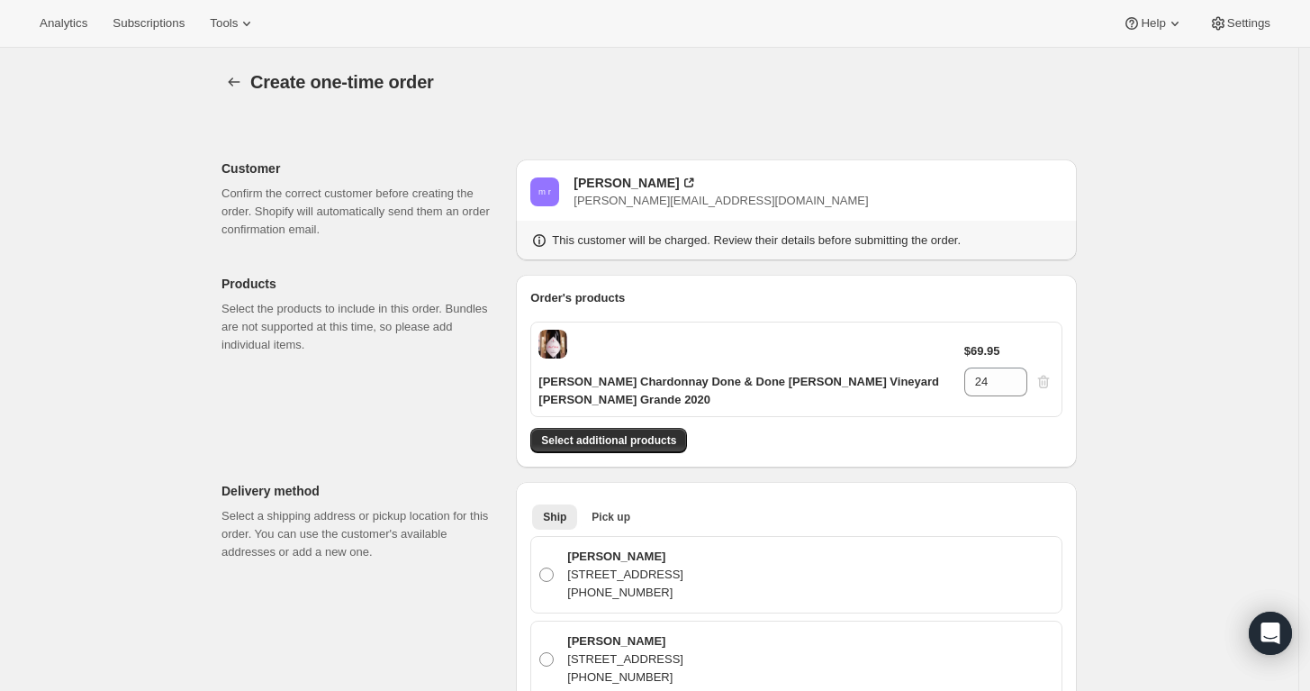
scroll to position [0, 0]
click at [603, 431] on button "Select additional products" at bounding box center [608, 440] width 157 height 25
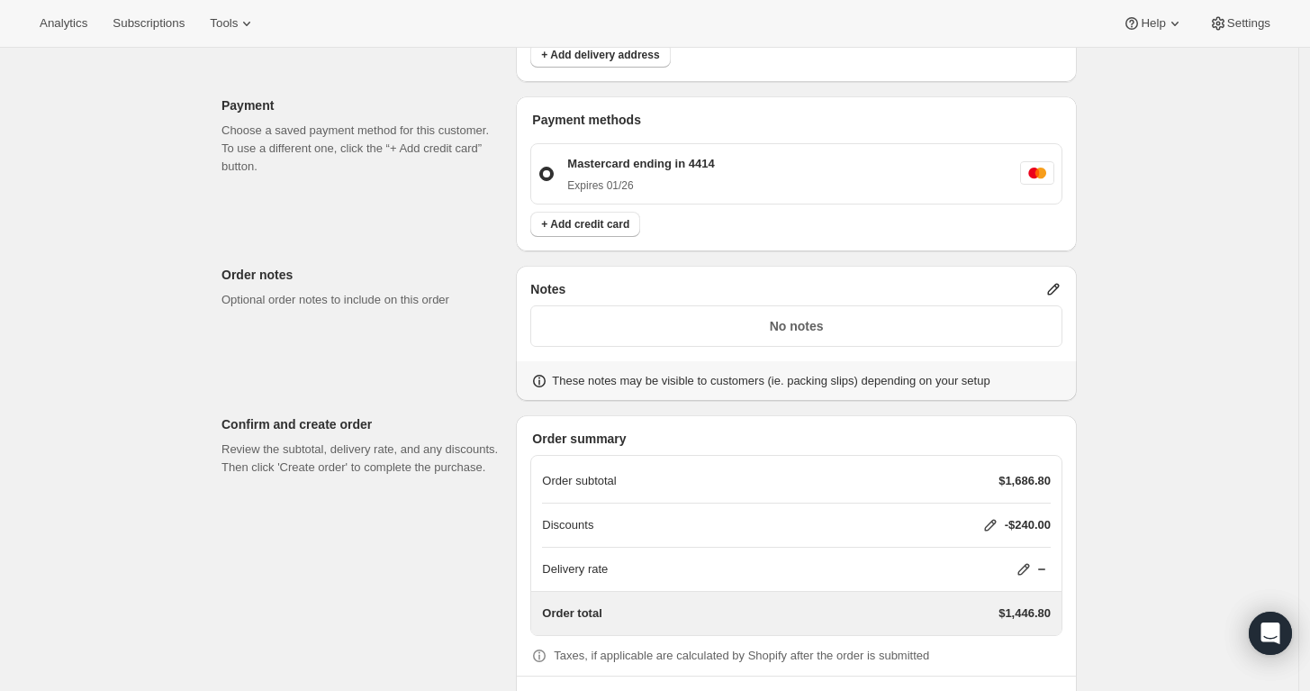
scroll to position [1023, 0]
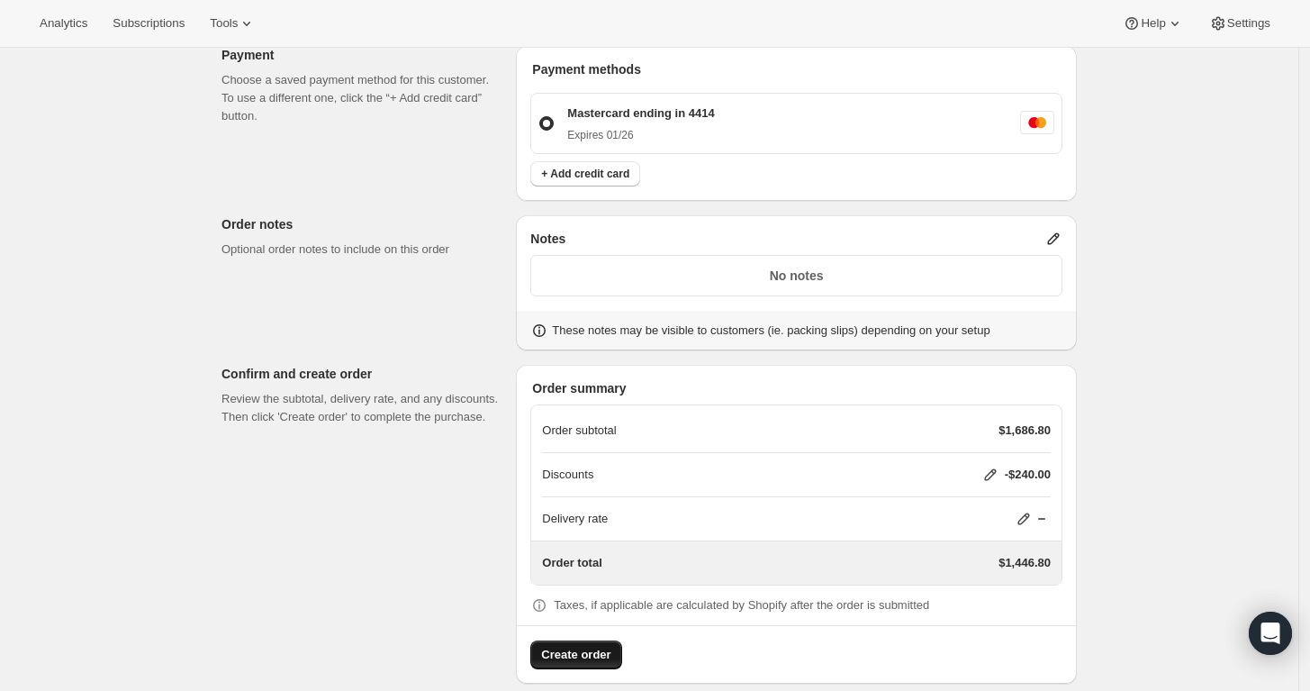
click at [572, 646] on span "Create order" at bounding box center [575, 655] width 69 height 18
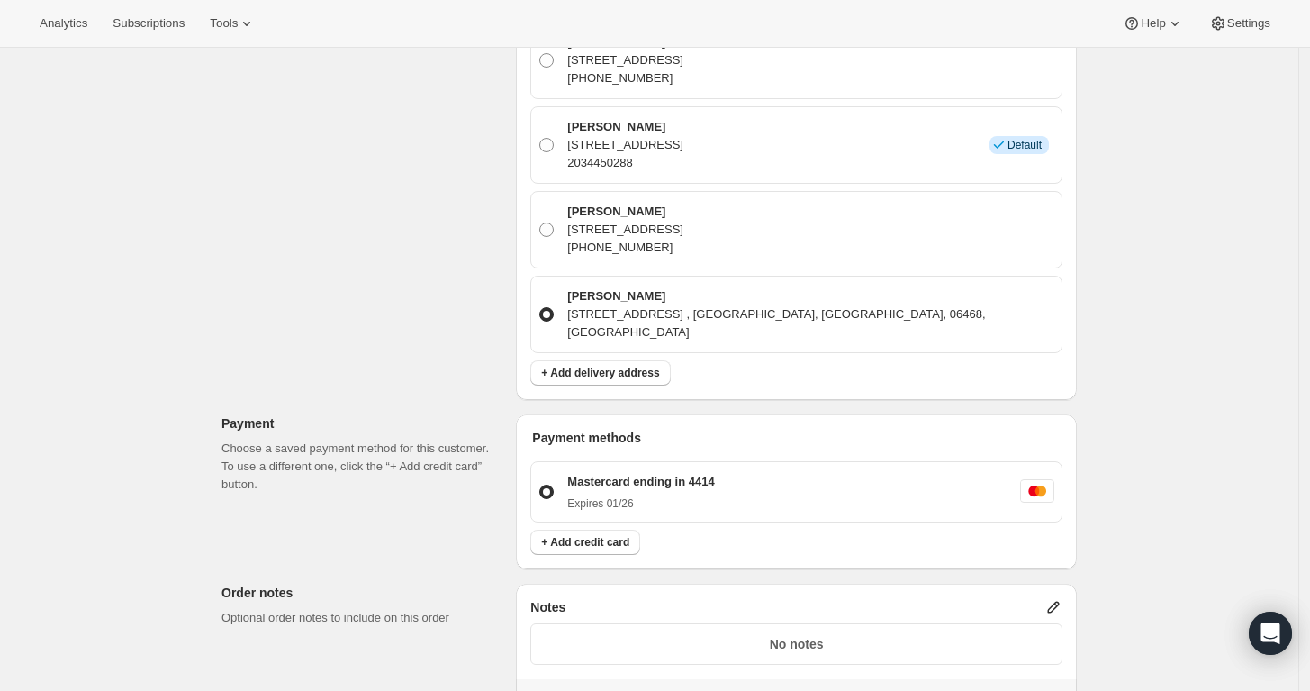
scroll to position [756, 0]
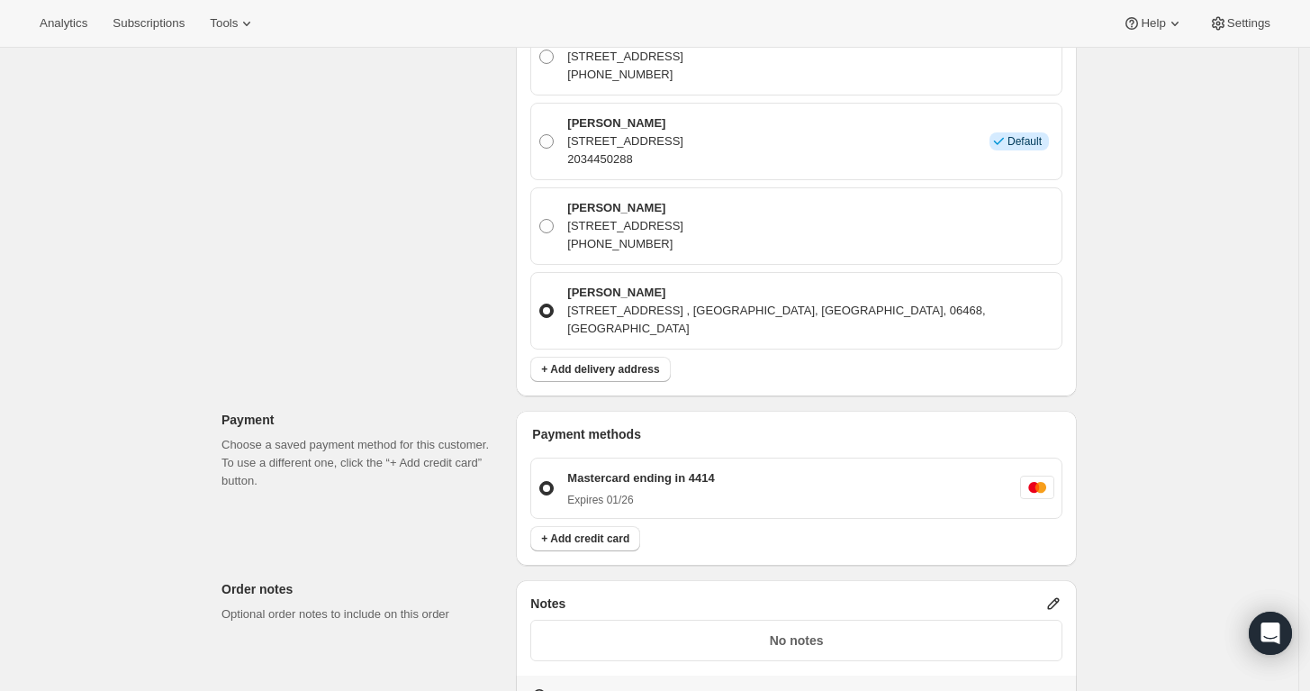
click at [966, 304] on div "Mark Rakauskas 169 Hattertown Rd. , Monroe, CT, 06468, United States" at bounding box center [808, 311] width 493 height 54
click at [540, 304] on input "Mark Rakauskas 169 Hattertown Rd. , Monroe, CT, 06468, United States" at bounding box center [539, 304] width 1 height 1
click at [611, 286] on p "Mark Rakauskas" at bounding box center [810, 293] width 487 height 18
click at [540, 304] on input "Mark Rakauskas 169 Hattertown Rd. , Monroe, CT, 06468, United States" at bounding box center [539, 304] width 1 height 1
click at [611, 286] on p "Mark Rakauskas" at bounding box center [810, 293] width 487 height 18
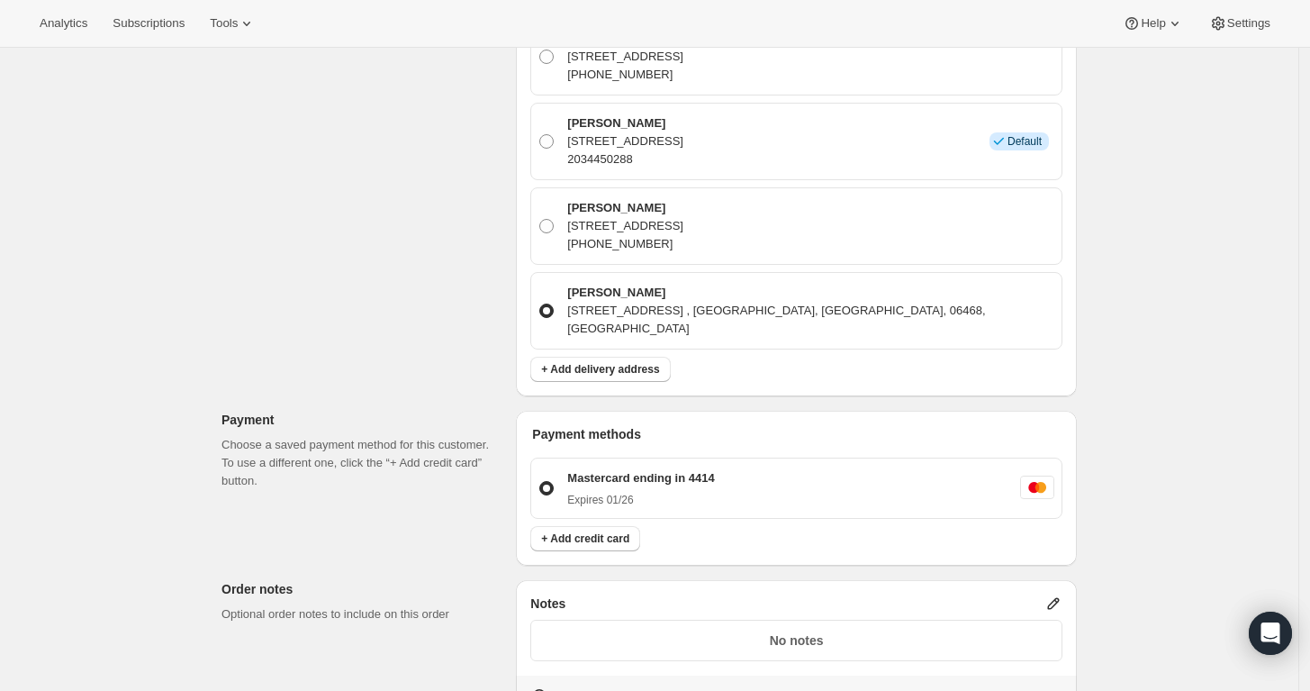
click at [540, 304] on input "Mark Rakauskas 169 Hattertown Rd. , Monroe, CT, 06468, United States" at bounding box center [539, 304] width 1 height 1
click at [611, 286] on p "Mark Rakauskas" at bounding box center [810, 293] width 487 height 18
click at [540, 304] on input "Mark Rakauskas 169 Hattertown Rd. , Monroe, CT, 06468, United States" at bounding box center [539, 304] width 1 height 1
click at [745, 287] on p "Mark Rakauskas" at bounding box center [810, 293] width 487 height 18
click at [540, 304] on input "Mark Rakauskas 169 Hattertown Rd. , Monroe, CT, 06468, United States" at bounding box center [539, 304] width 1 height 1
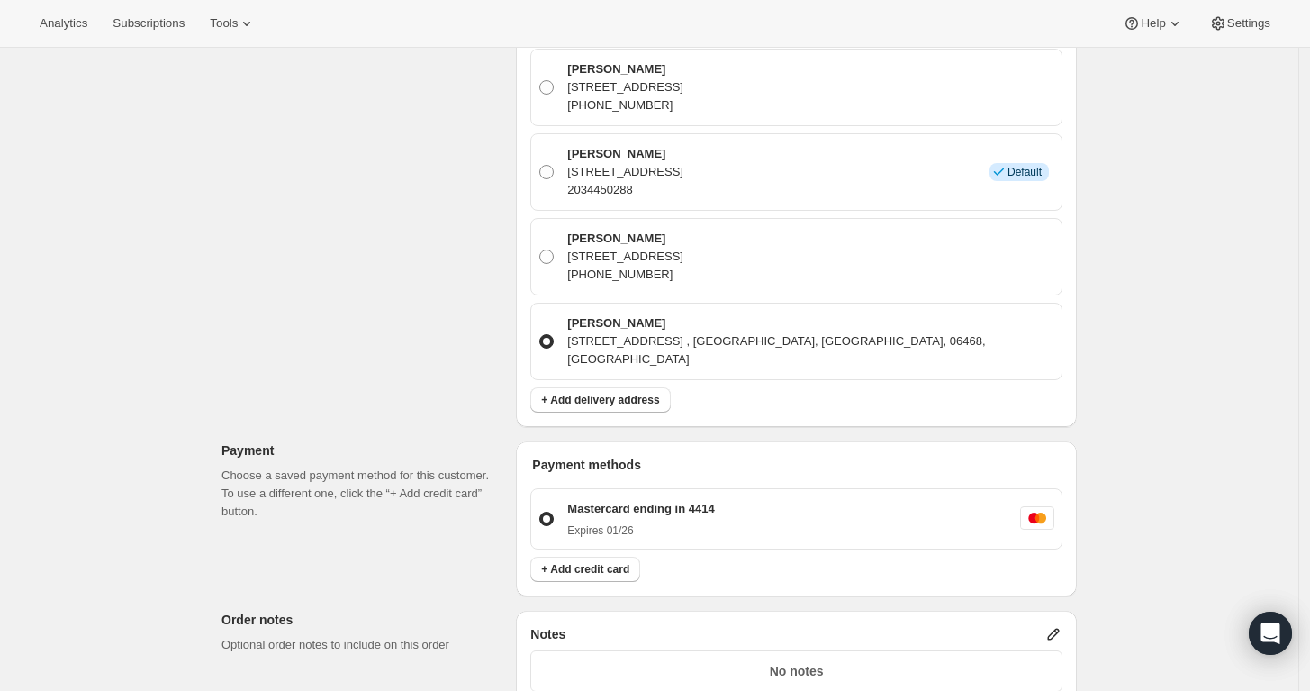
scroll to position [728, 0]
click at [633, 390] on span "+ Add delivery address" at bounding box center [600, 397] width 118 height 14
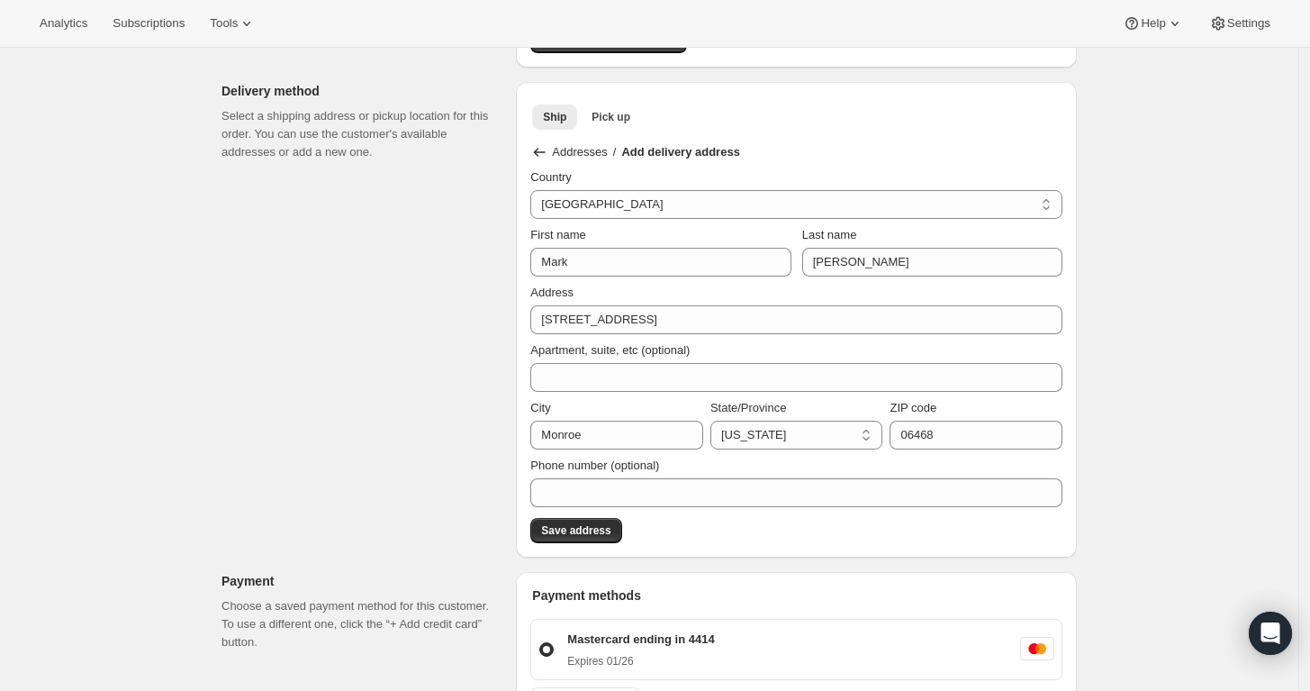
scroll to position [552, 0]
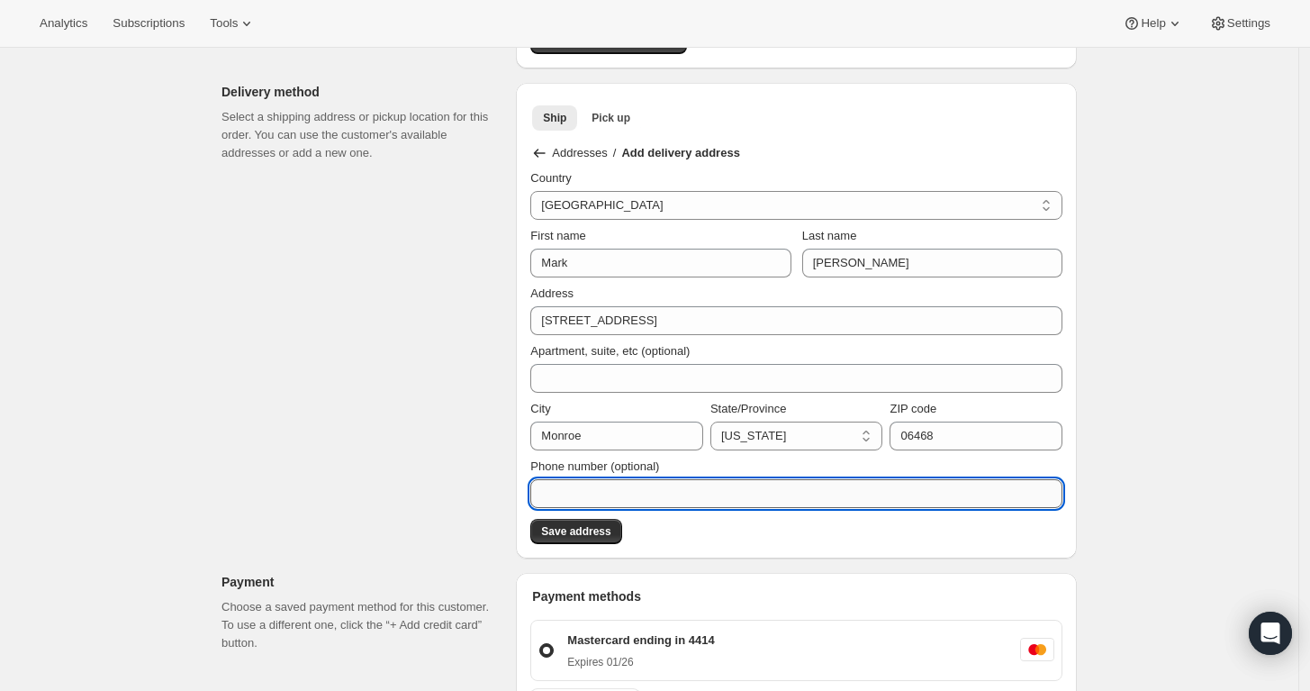
click at [600, 489] on input "Phone number (optional)" at bounding box center [796, 493] width 532 height 29
paste input "2034450288"
type input "2034450288"
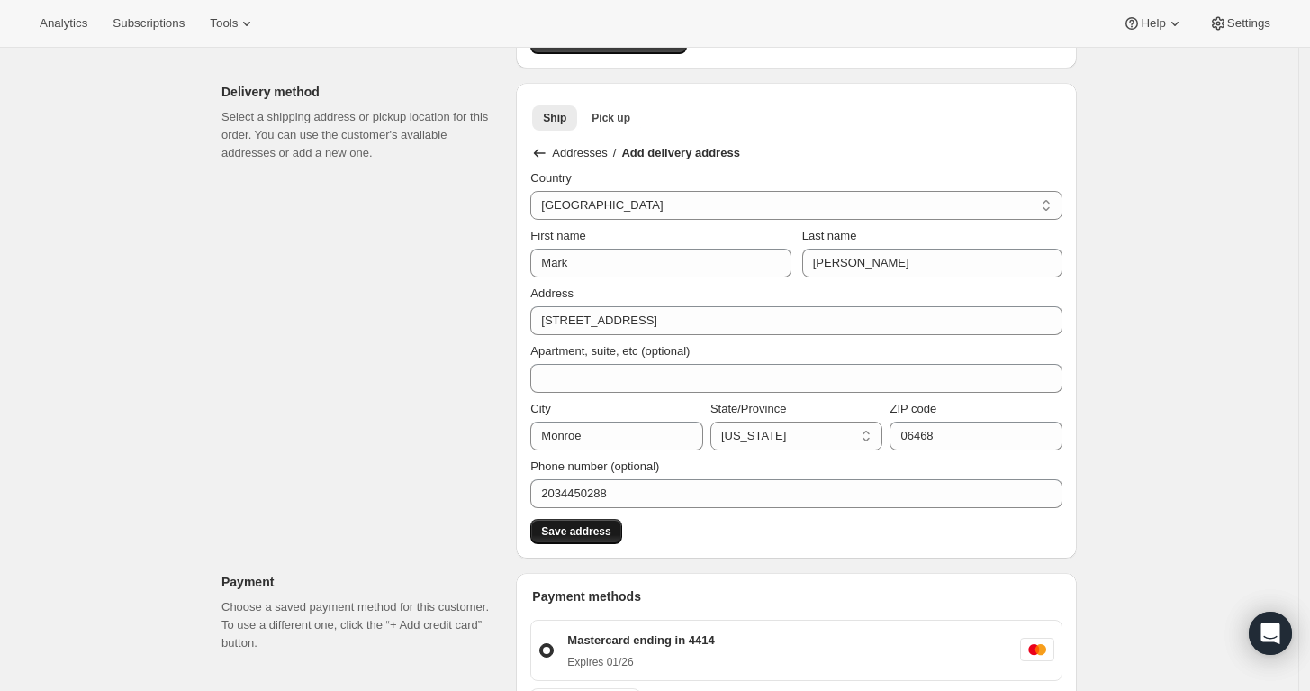
click at [564, 526] on span "Save address" at bounding box center [575, 531] width 69 height 14
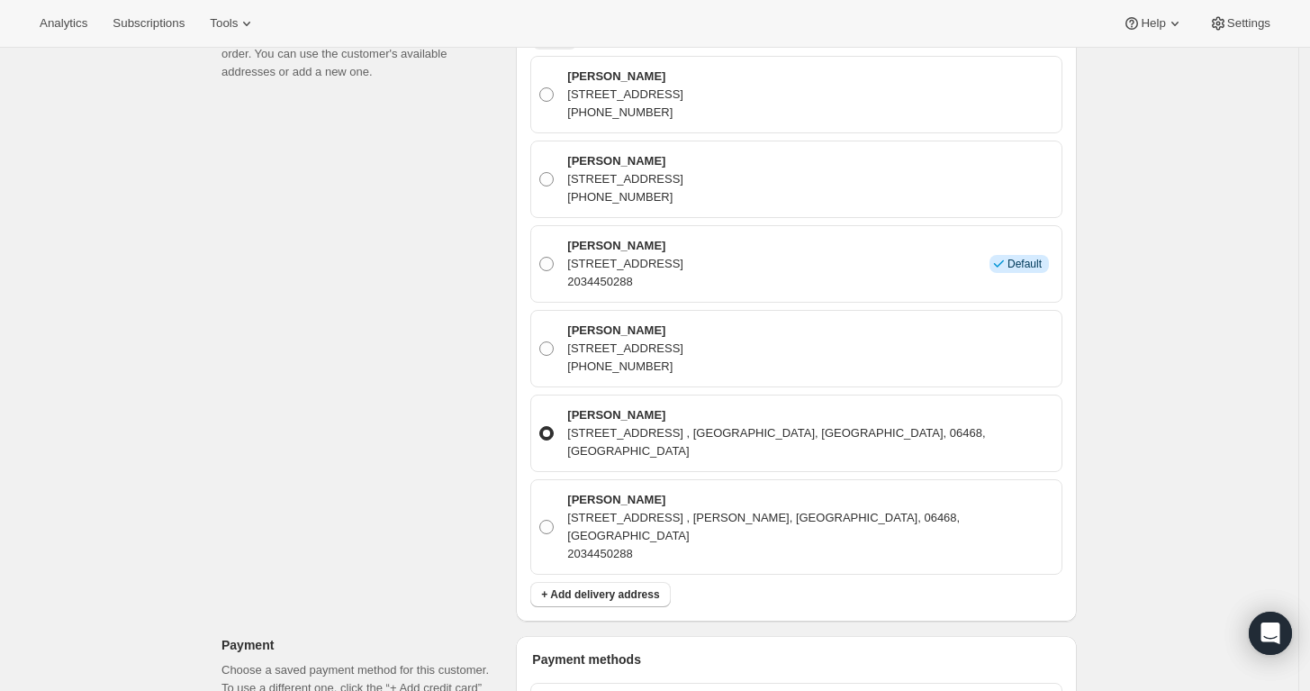
scroll to position [632, 0]
click at [549, 521] on span at bounding box center [546, 528] width 14 height 14
click at [540, 521] on input "Mark Rakauskas 169 Hattertown Rd. , Monroe, AL, 06468, United States 2034450288" at bounding box center [539, 521] width 1 height 1
radio input "true"
click at [1173, 326] on div "Create one-time order. This page is ready Create one-time order Order error Err…" at bounding box center [649, 367] width 1299 height 1904
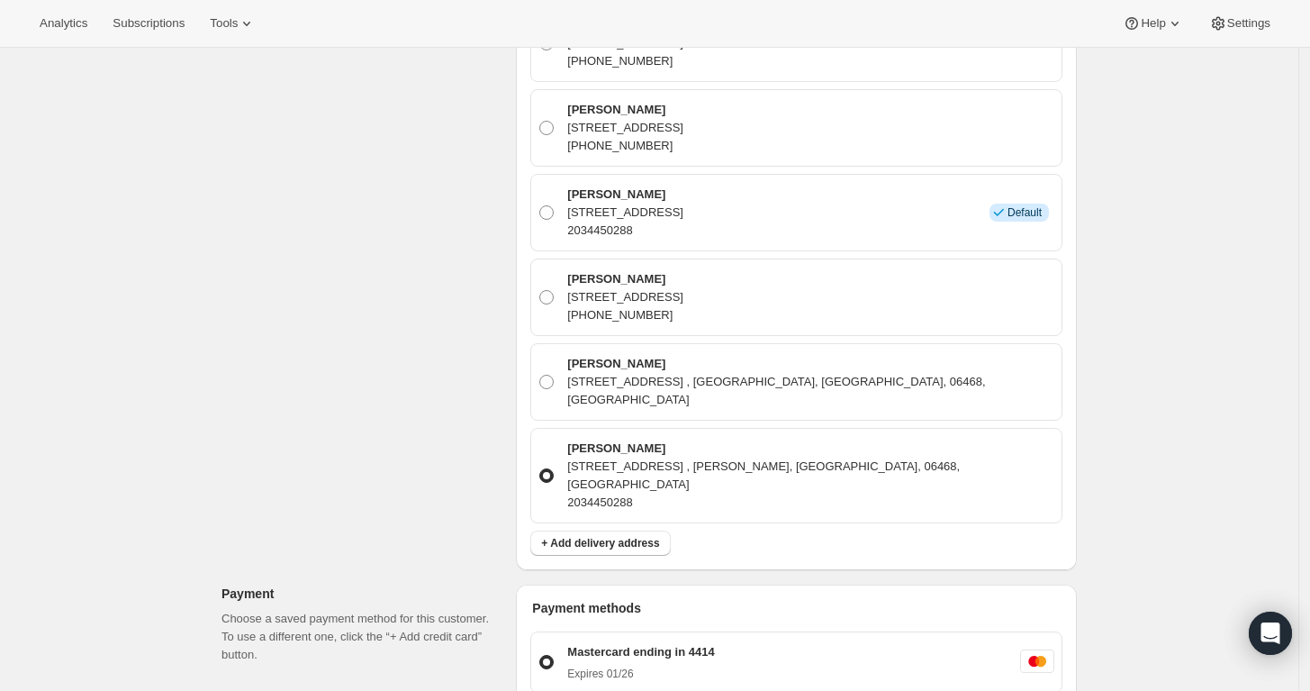
scroll to position [688, 0]
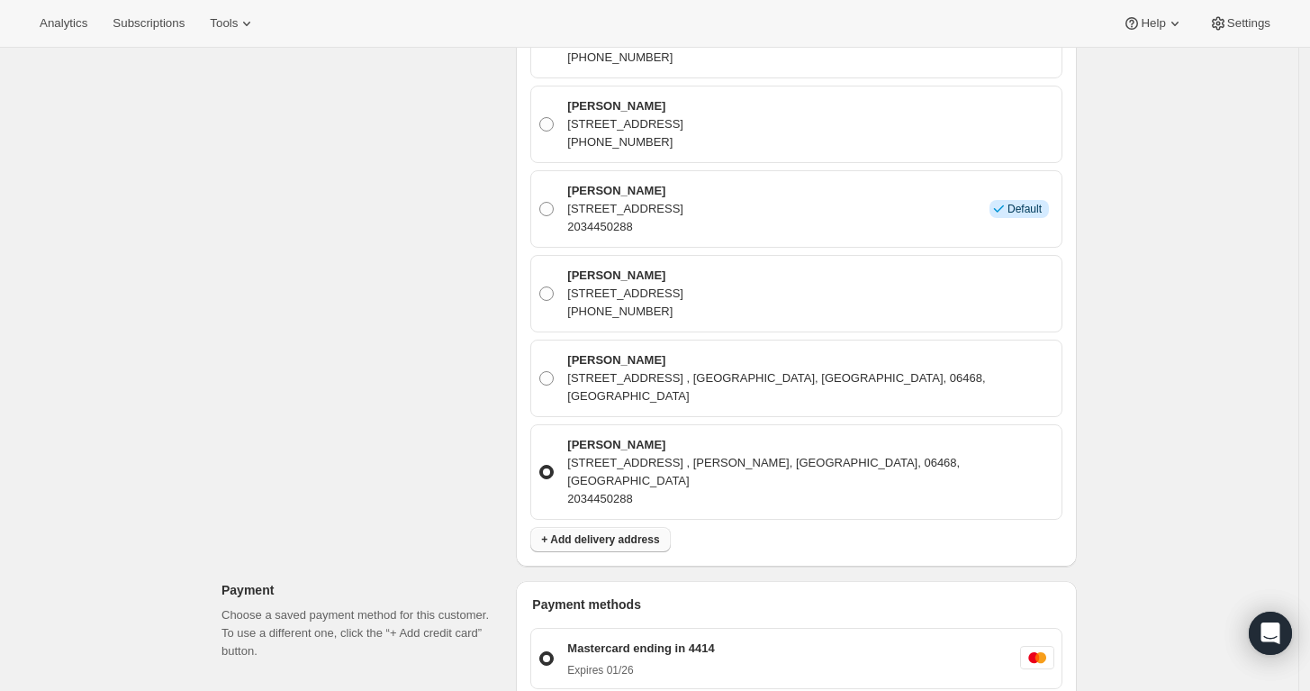
click at [589, 532] on span "+ Add delivery address" at bounding box center [600, 539] width 118 height 14
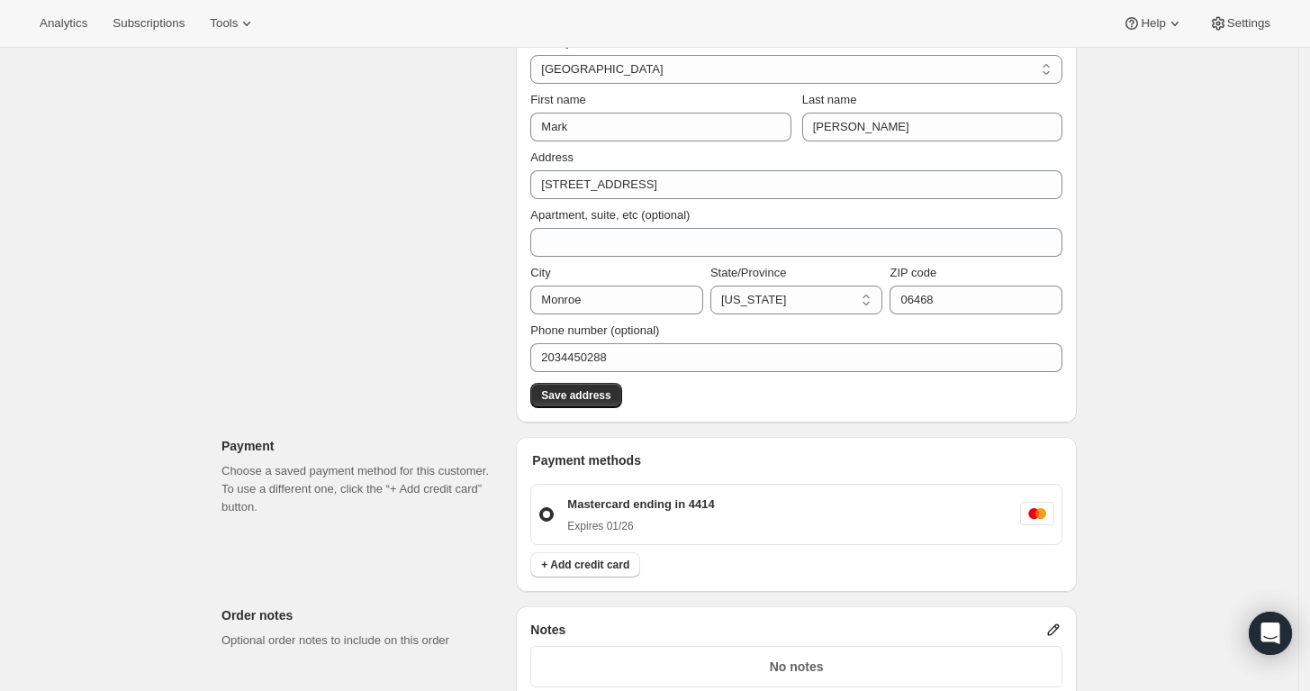
scroll to position [648, 0]
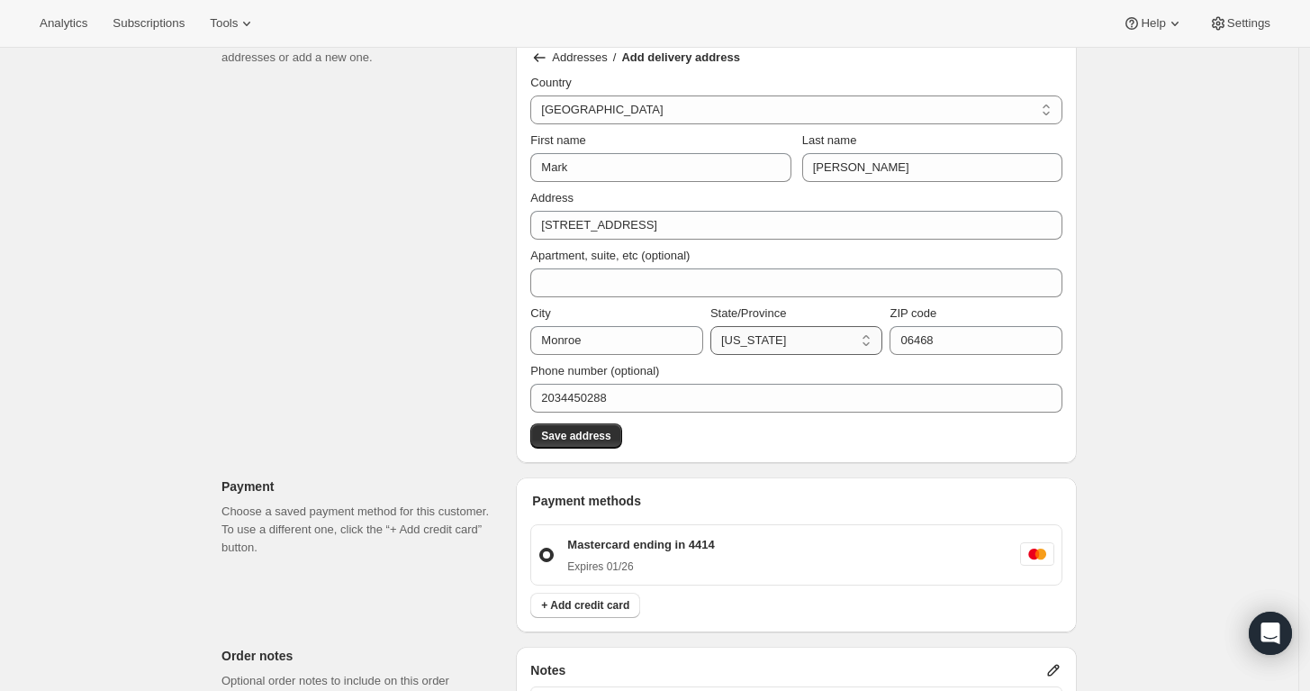
click at [814, 335] on select "Alabama Maine Rhode Island Texas Oklahoma Tennessee California Nevada Oregon Co…" at bounding box center [797, 340] width 173 height 29
select select "CT"
click at [715, 326] on select "Alabama Maine Rhode Island Texas Oklahoma Tennessee California Nevada Oregon Co…" at bounding box center [797, 340] width 173 height 29
click at [684, 458] on div "Ship Pick up More views Ship Pick up More views Addresses / Add delivery addres…" at bounding box center [796, 225] width 561 height 476
click at [567, 437] on span "Save address" at bounding box center [575, 436] width 69 height 14
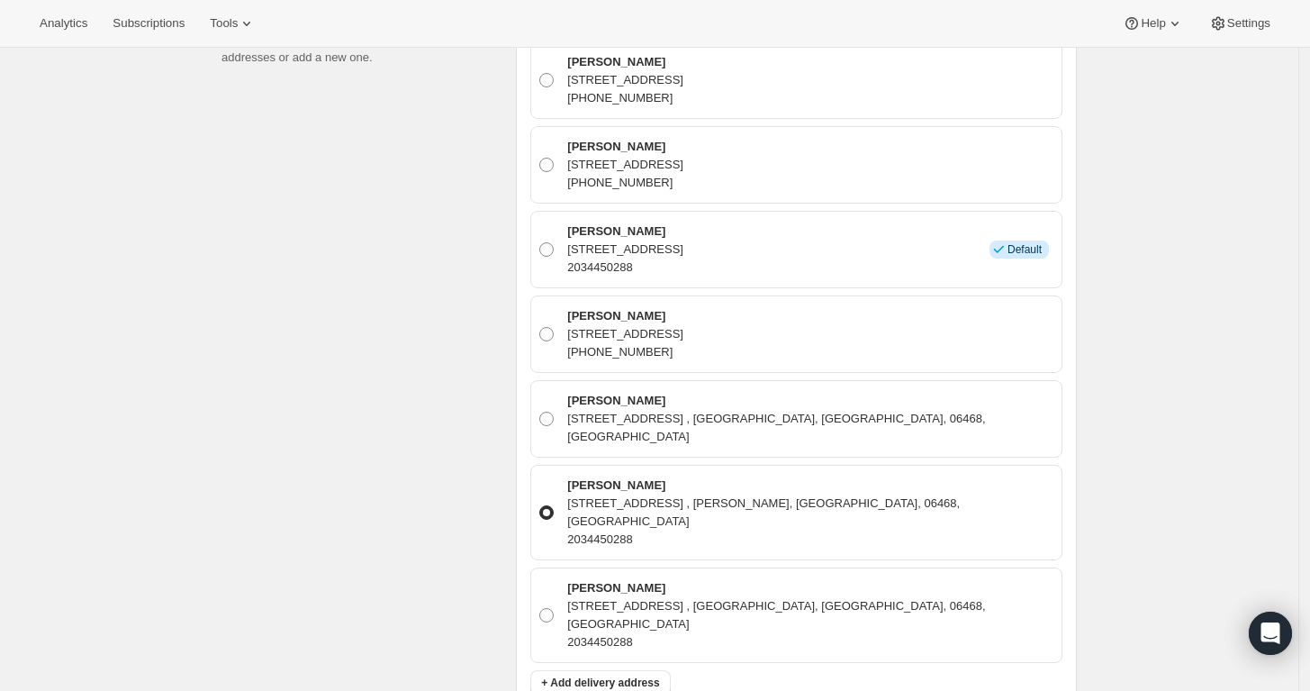
scroll to position [757, 0]
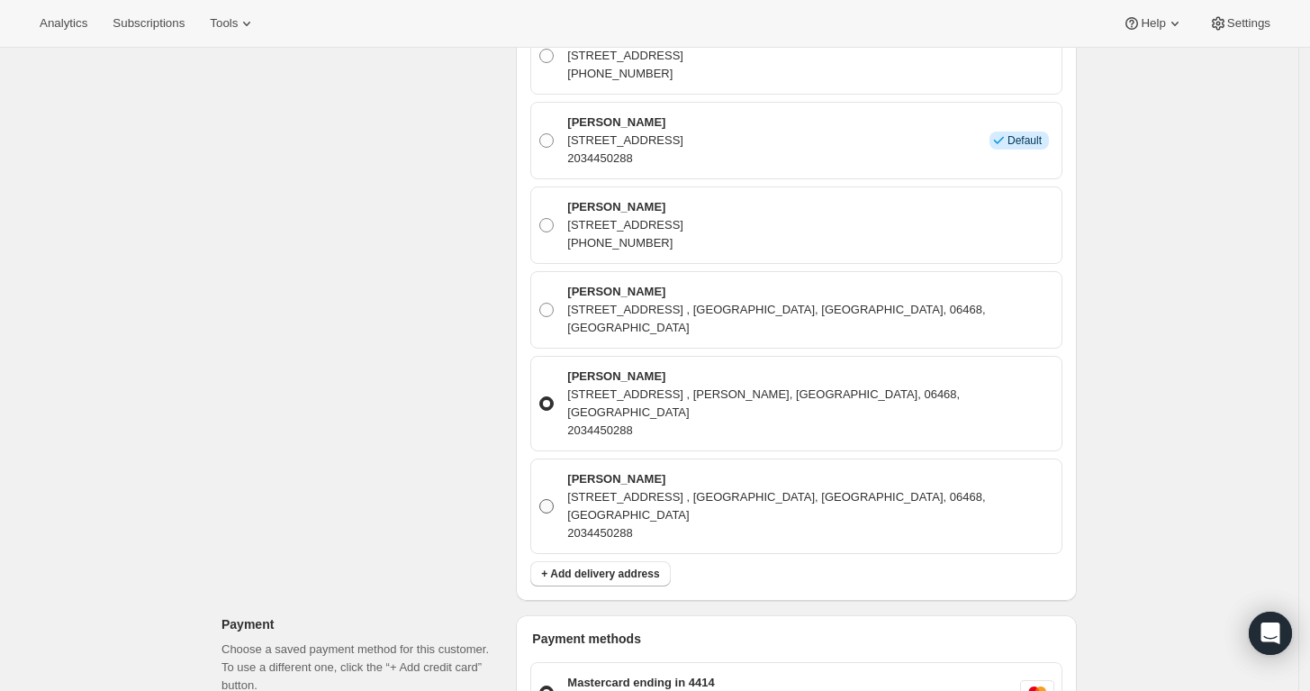
click at [548, 499] on span at bounding box center [546, 506] width 14 height 14
click at [540, 499] on input "Mark Rakauskas 169 Hattertown Rd. , Monroe, CT, 06468, United States 2034450288" at bounding box center [539, 499] width 1 height 1
radio input "true"
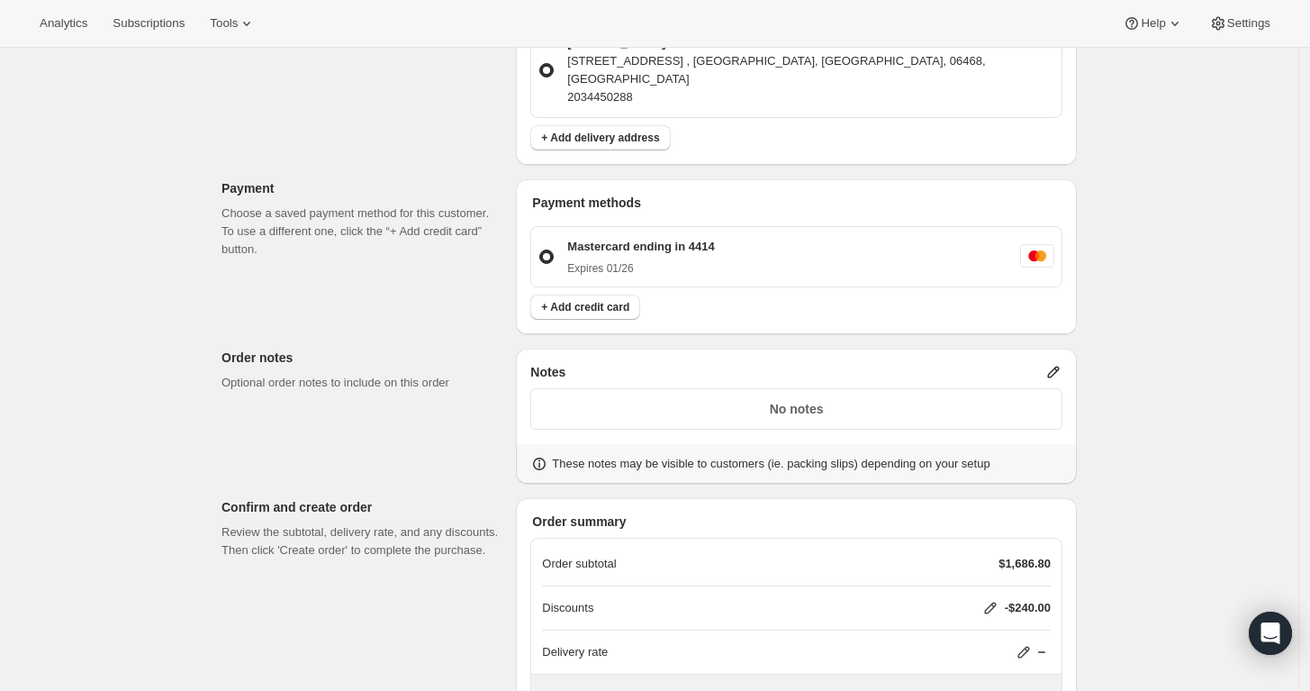
scroll to position [1192, 0]
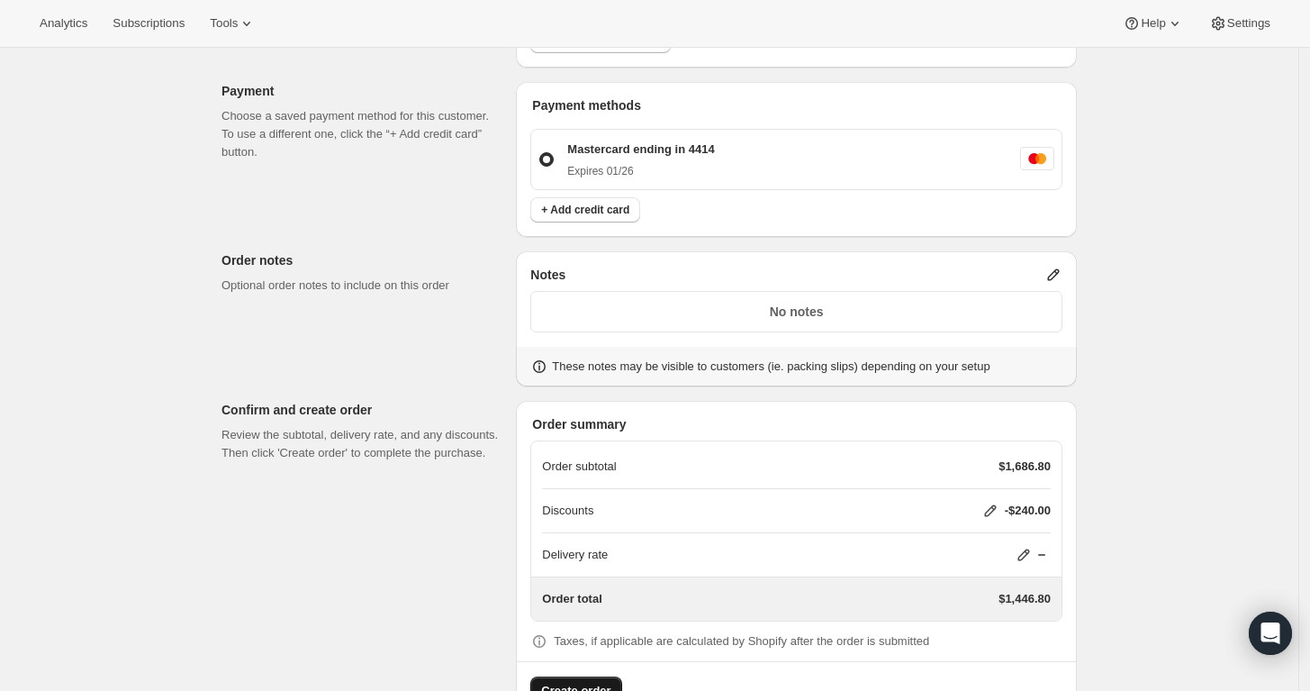
click at [585, 682] on span "Create order" at bounding box center [575, 691] width 69 height 18
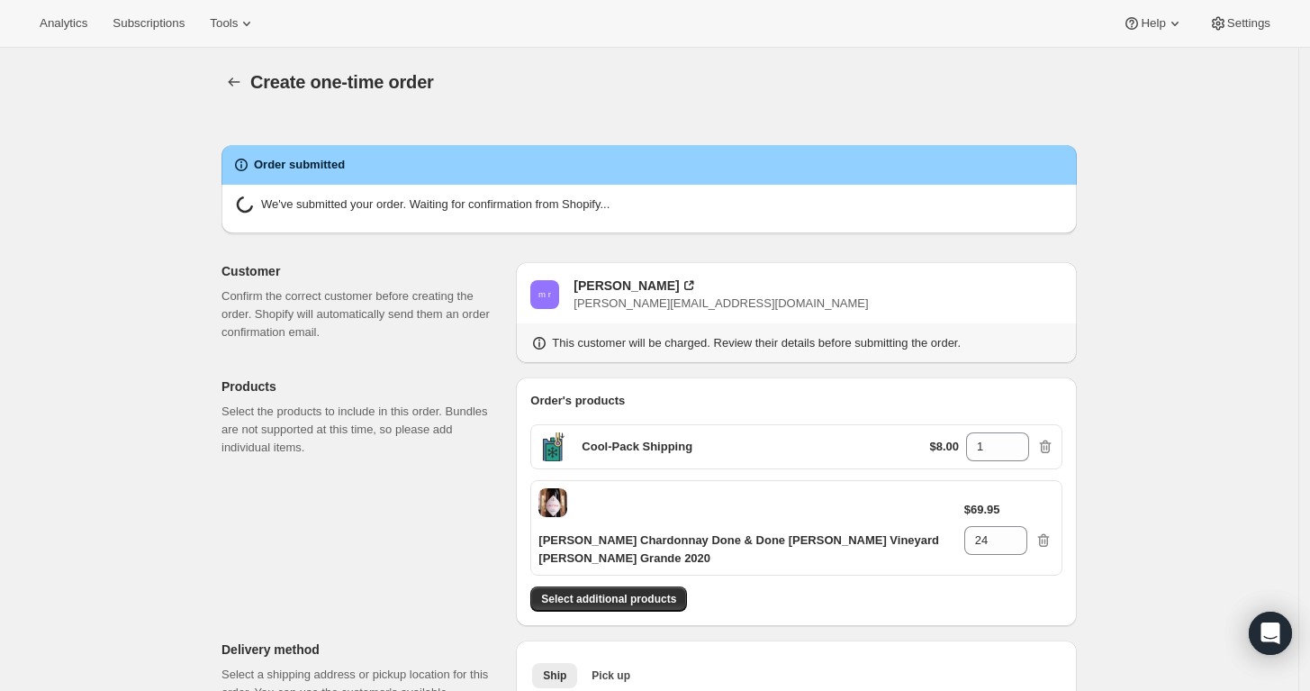
radio input "true"
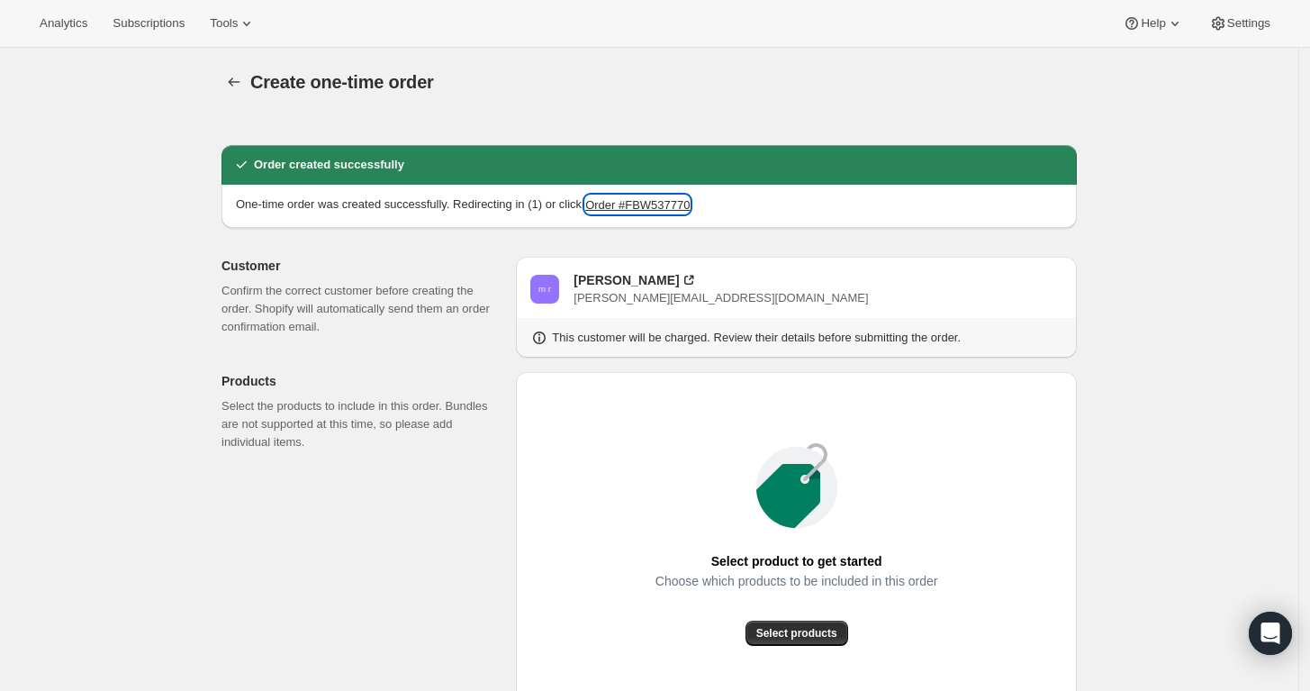
click at [655, 208] on button "Order #FBW537770" at bounding box center [637, 204] width 104 height 18
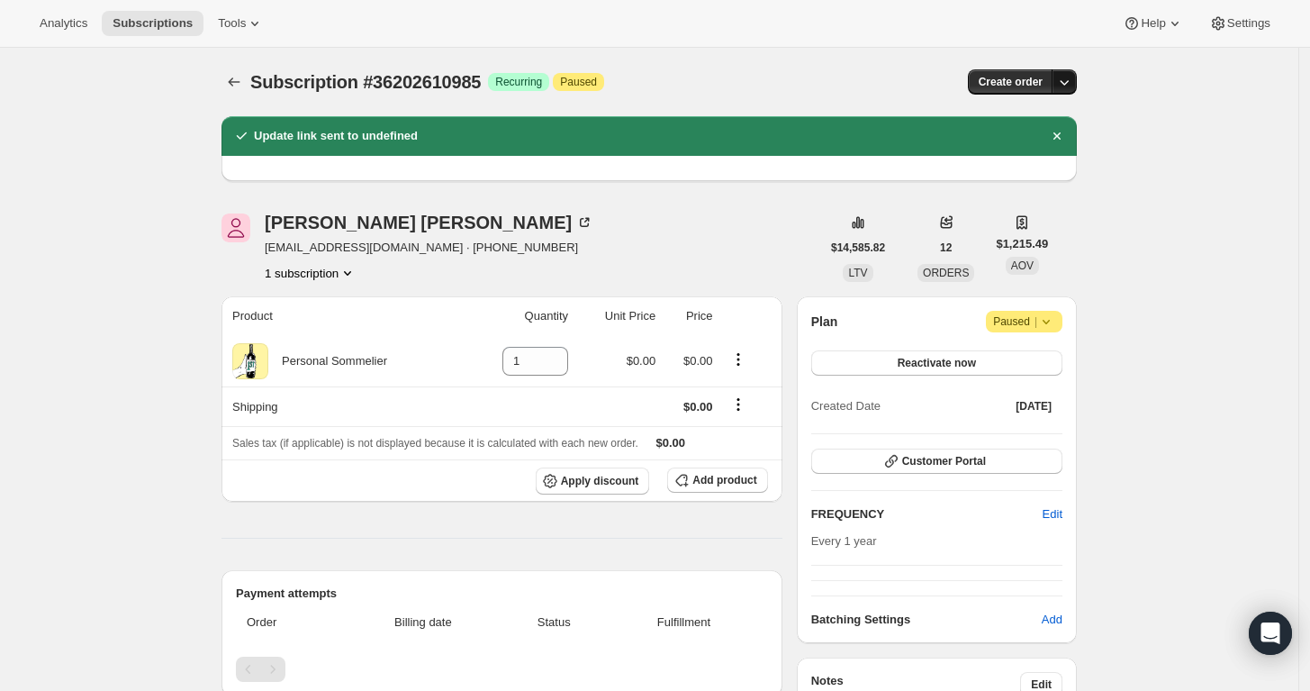
click at [1067, 83] on icon "button" at bounding box center [1065, 82] width 9 height 5
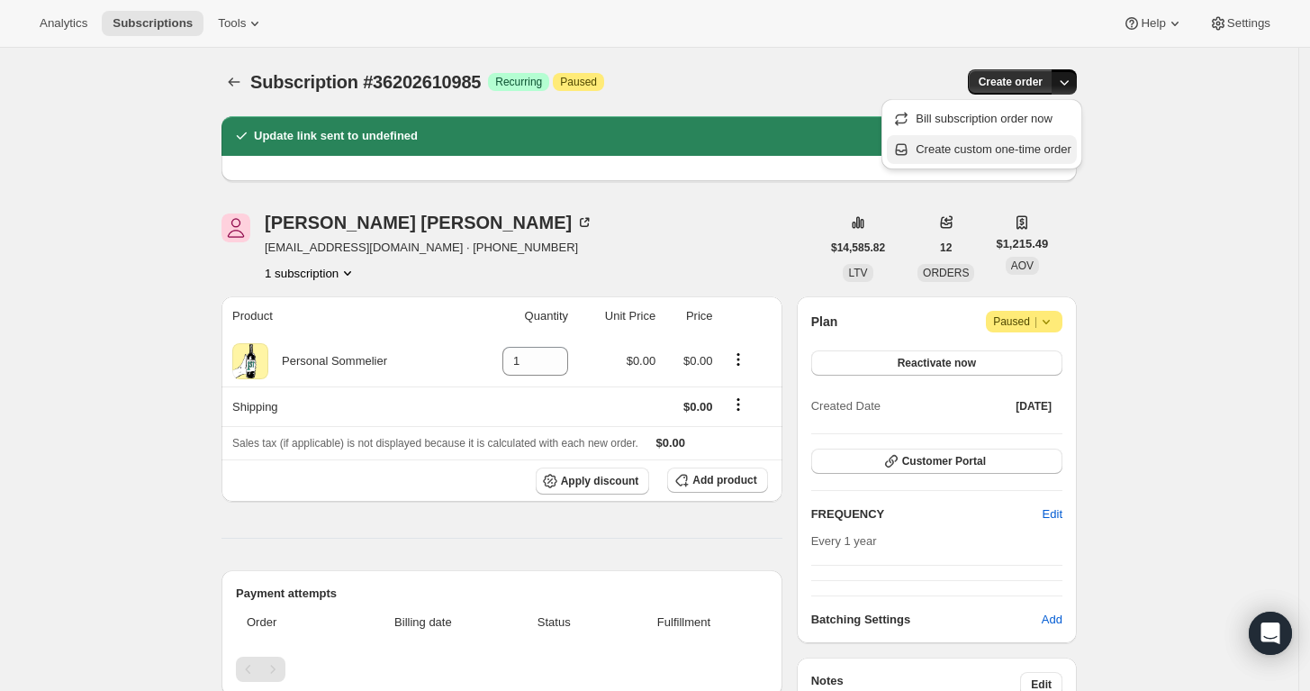
click at [1043, 150] on span "Create custom one-time order" at bounding box center [994, 149] width 156 height 14
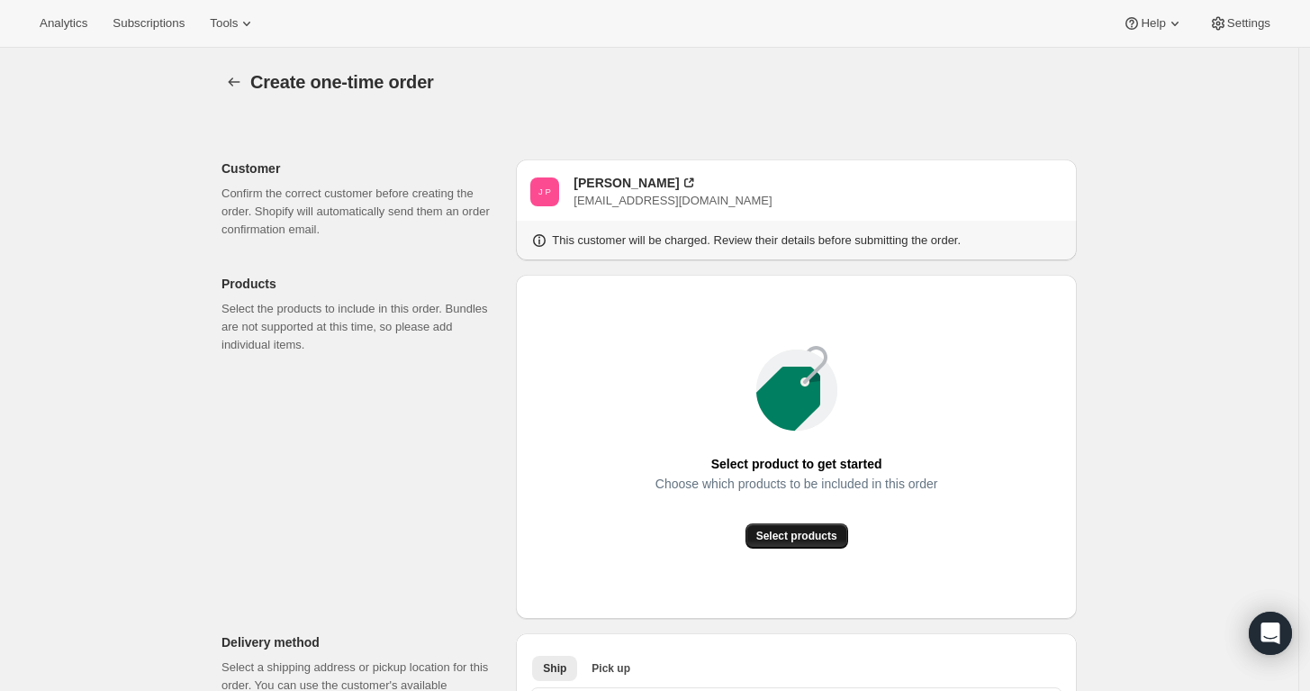
click at [823, 540] on span "Select products" at bounding box center [797, 536] width 81 height 14
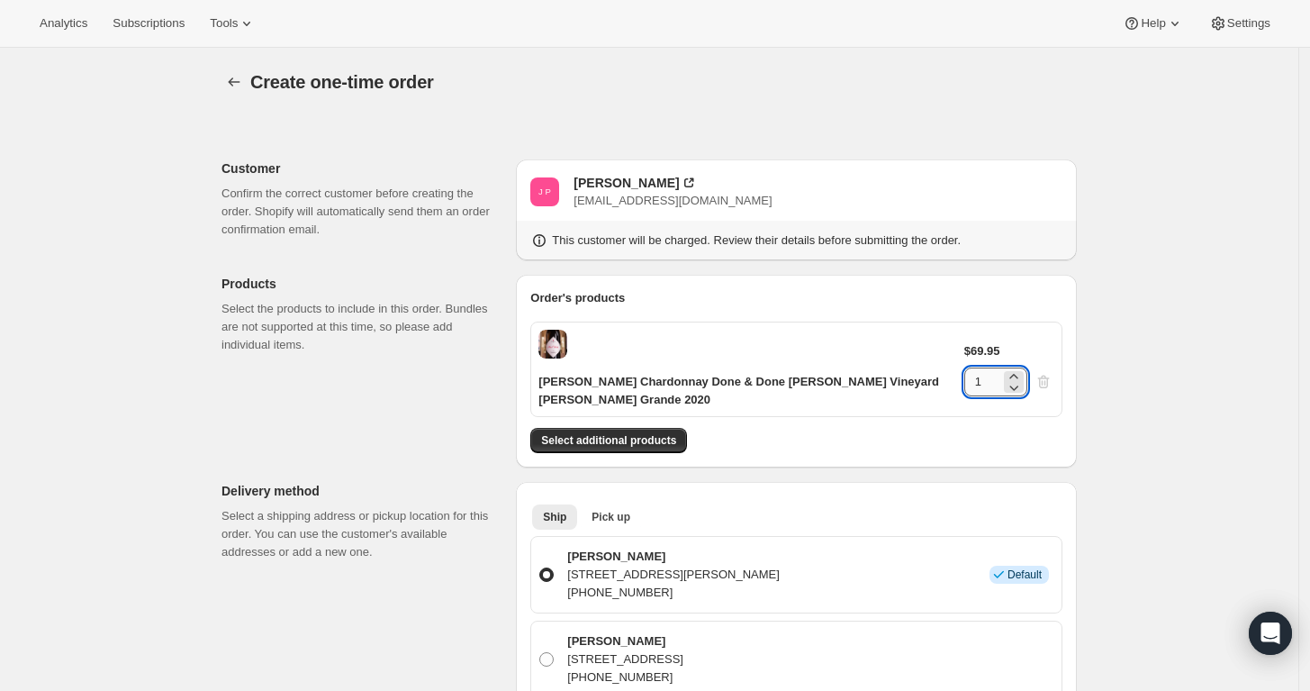
click at [1001, 367] on input "1" at bounding box center [983, 381] width 36 height 29
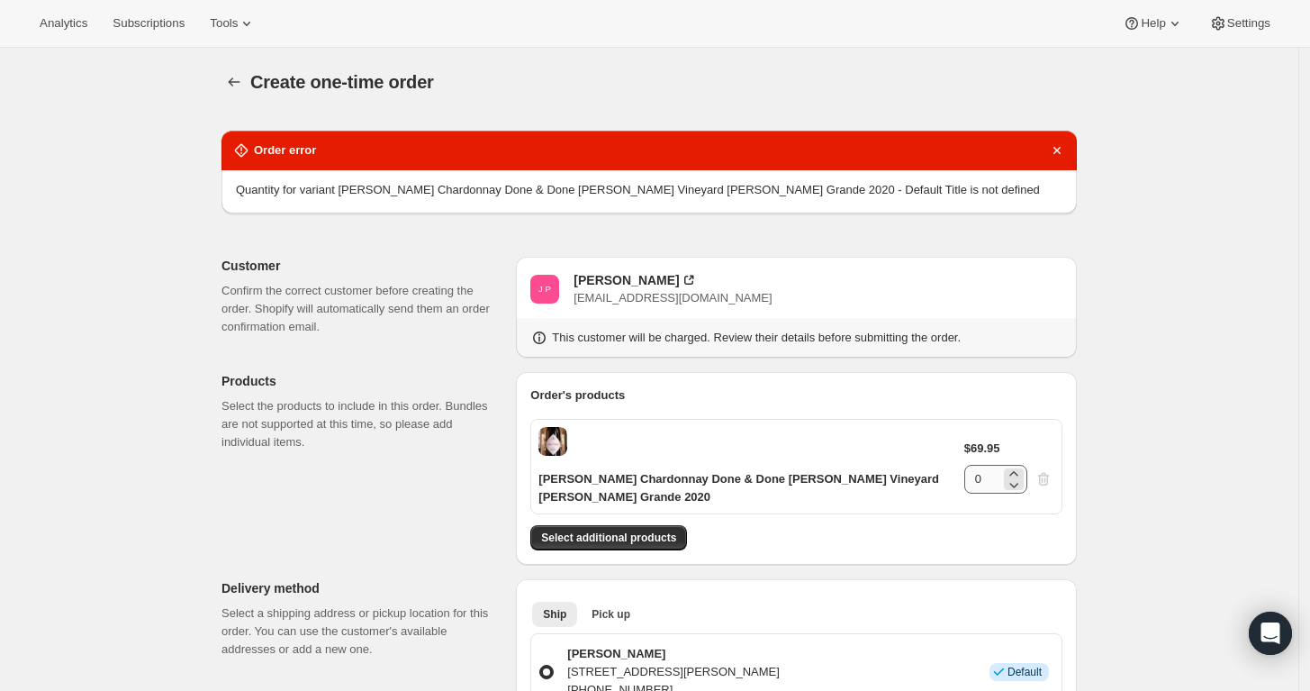
click at [1004, 357] on div "This customer will be charged. Review their details before submitting the order." at bounding box center [796, 338] width 561 height 40
click at [1001, 465] on input "0" at bounding box center [983, 479] width 36 height 29
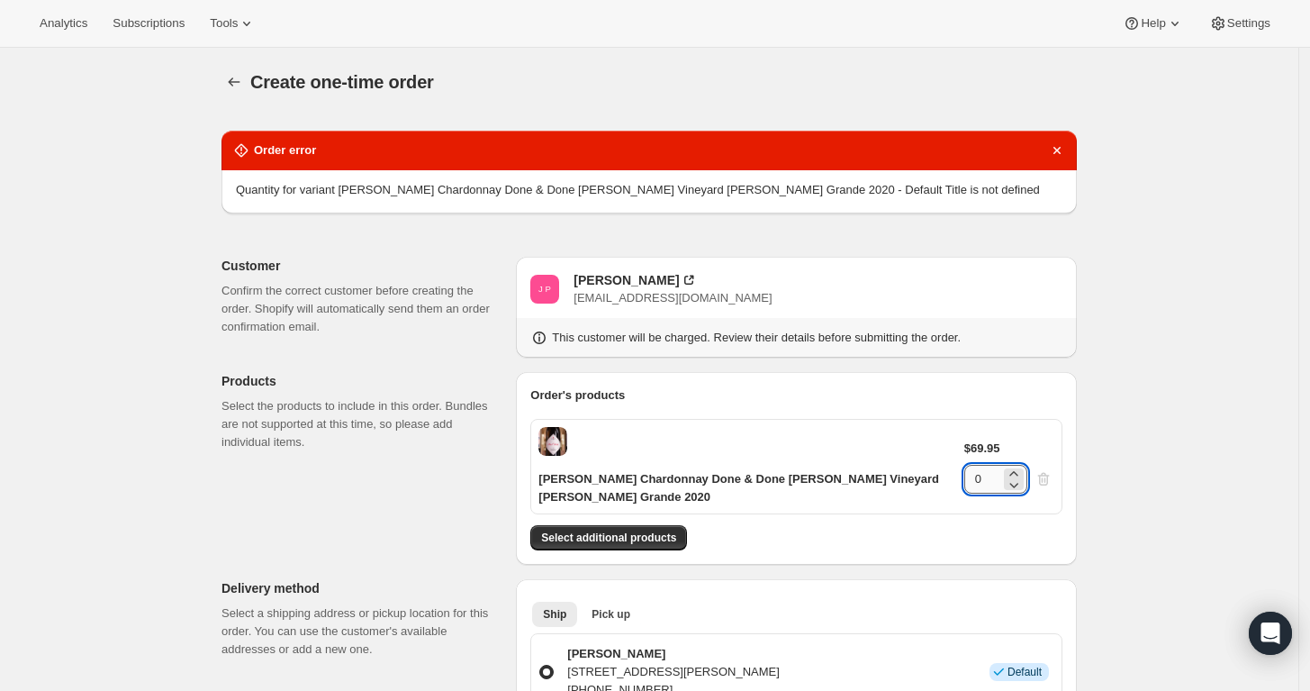
click at [1001, 465] on input "0" at bounding box center [983, 479] width 36 height 29
click at [1023, 465] on icon at bounding box center [1014, 474] width 18 height 18
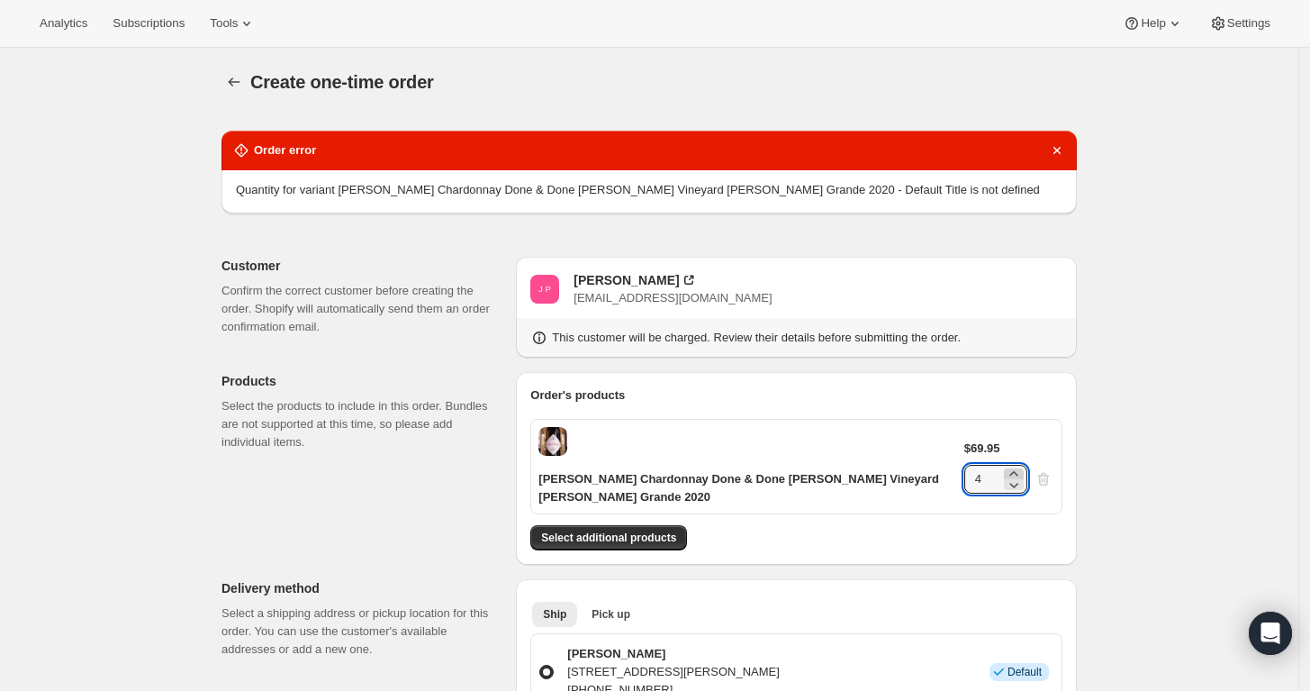
click at [1023, 465] on icon at bounding box center [1014, 474] width 18 height 18
click at [1023, 476] on icon at bounding box center [1014, 485] width 18 height 18
click at [1023, 465] on icon at bounding box center [1014, 474] width 18 height 18
click at [1023, 476] on icon at bounding box center [1014, 485] width 18 height 18
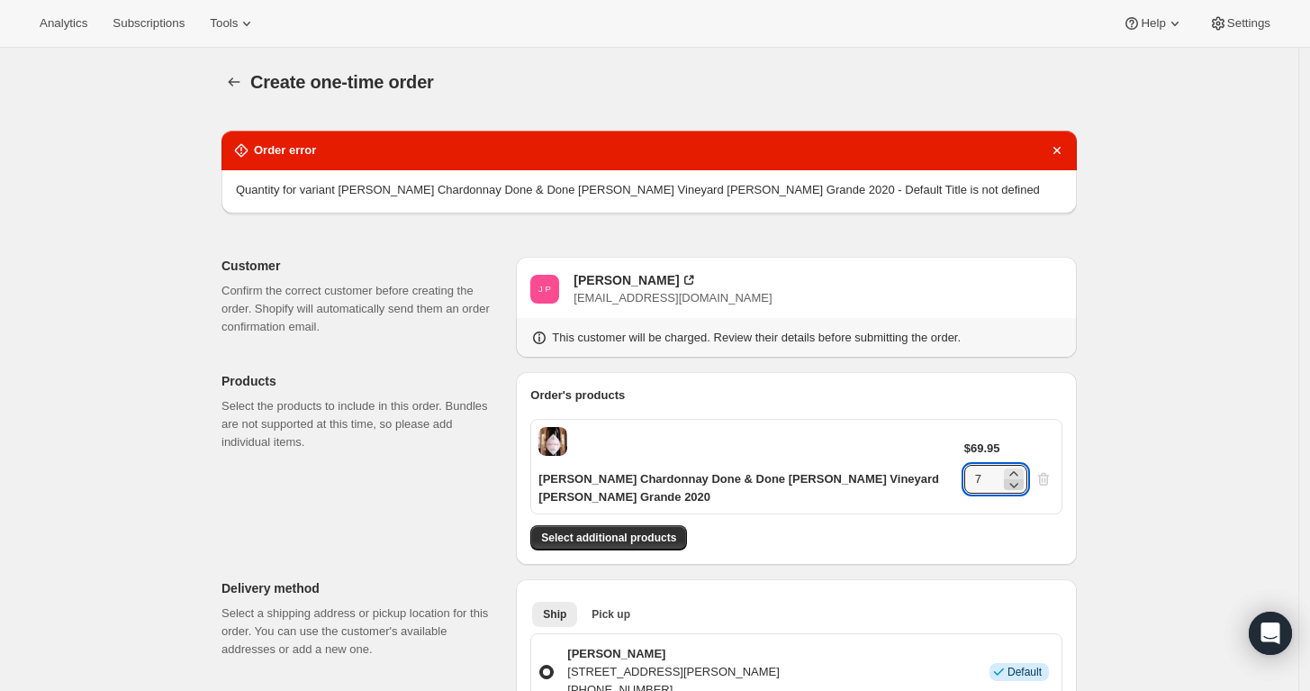
type input "6"
click at [1001, 465] on input "6" at bounding box center [983, 479] width 36 height 29
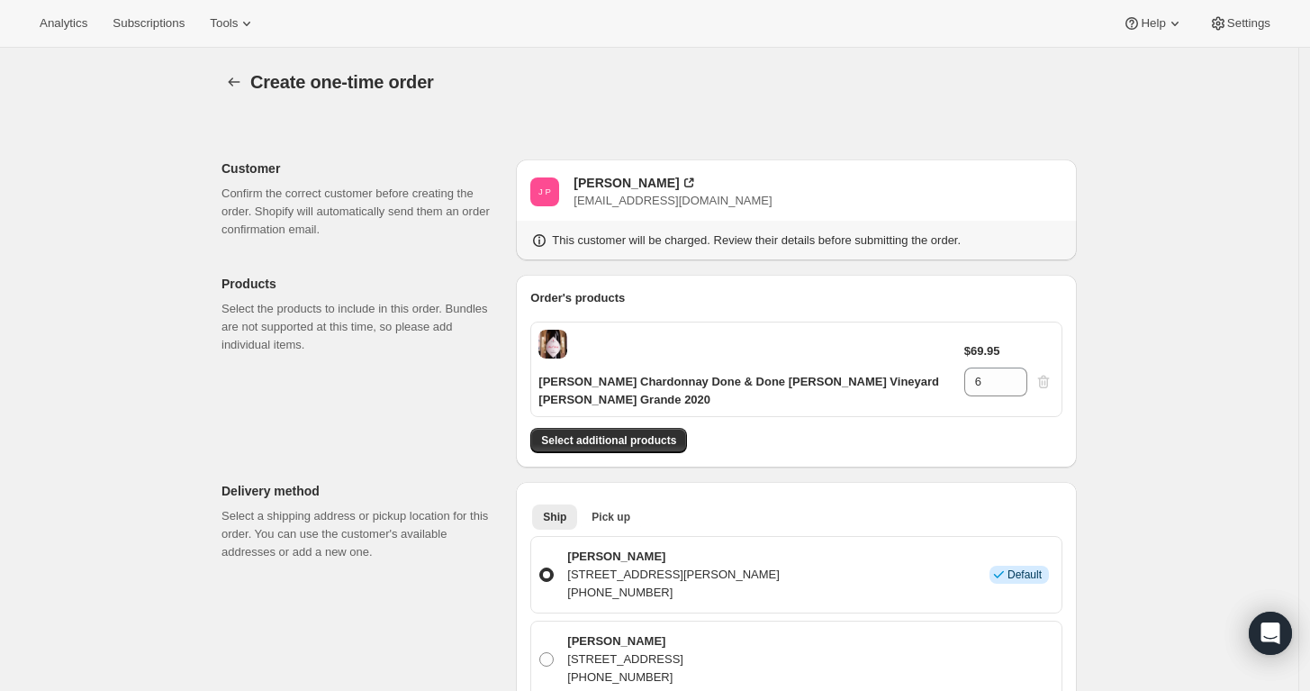
click at [636, 436] on span "Select additional products" at bounding box center [608, 440] width 135 height 14
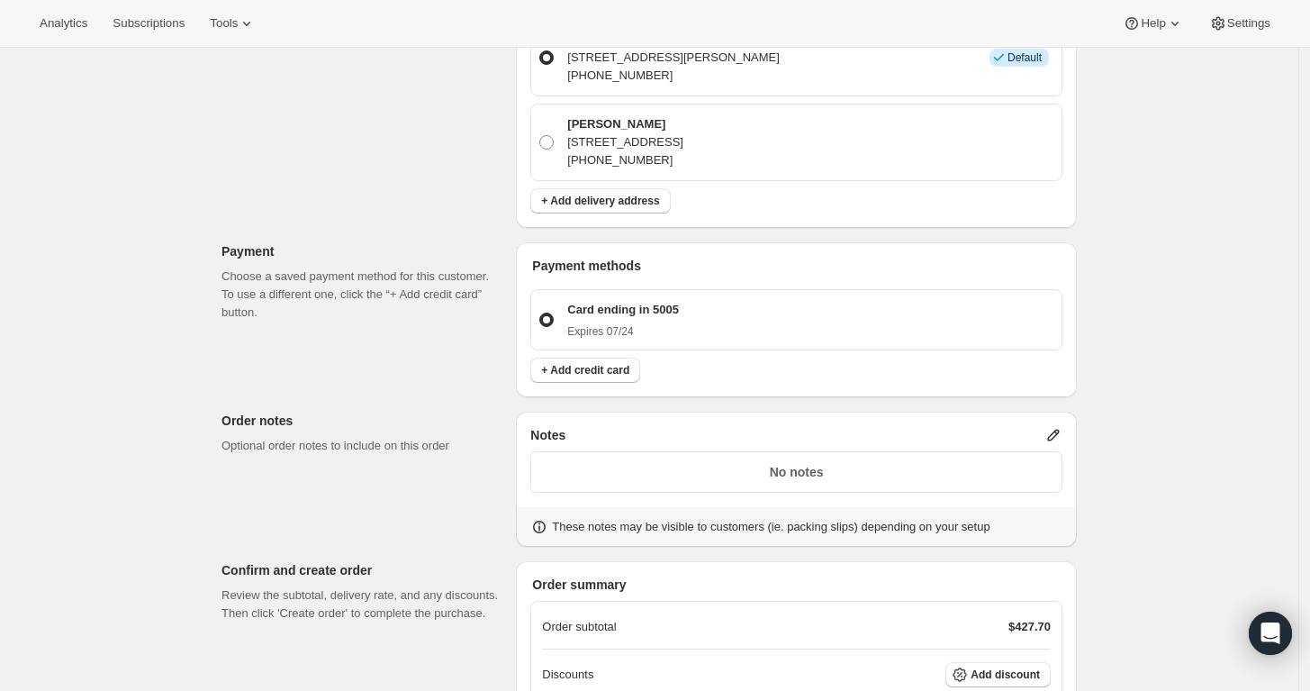
scroll to position [795, 0]
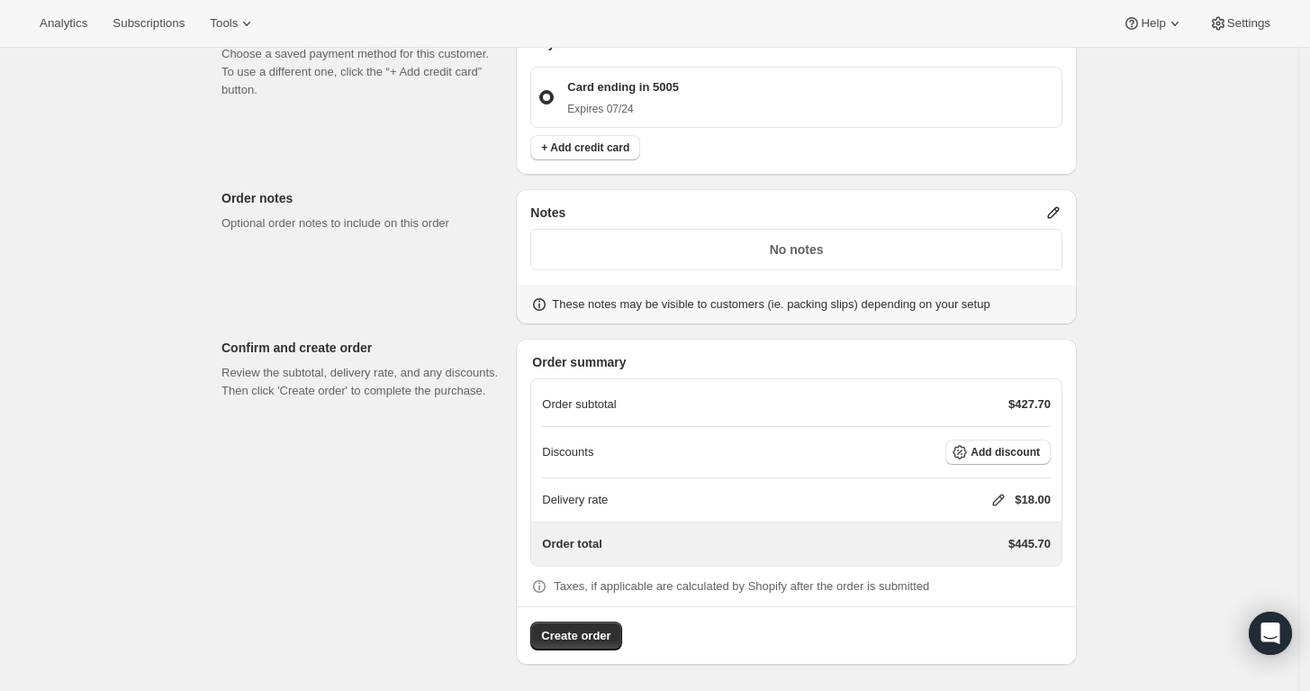
click at [1002, 499] on icon at bounding box center [999, 500] width 18 height 18
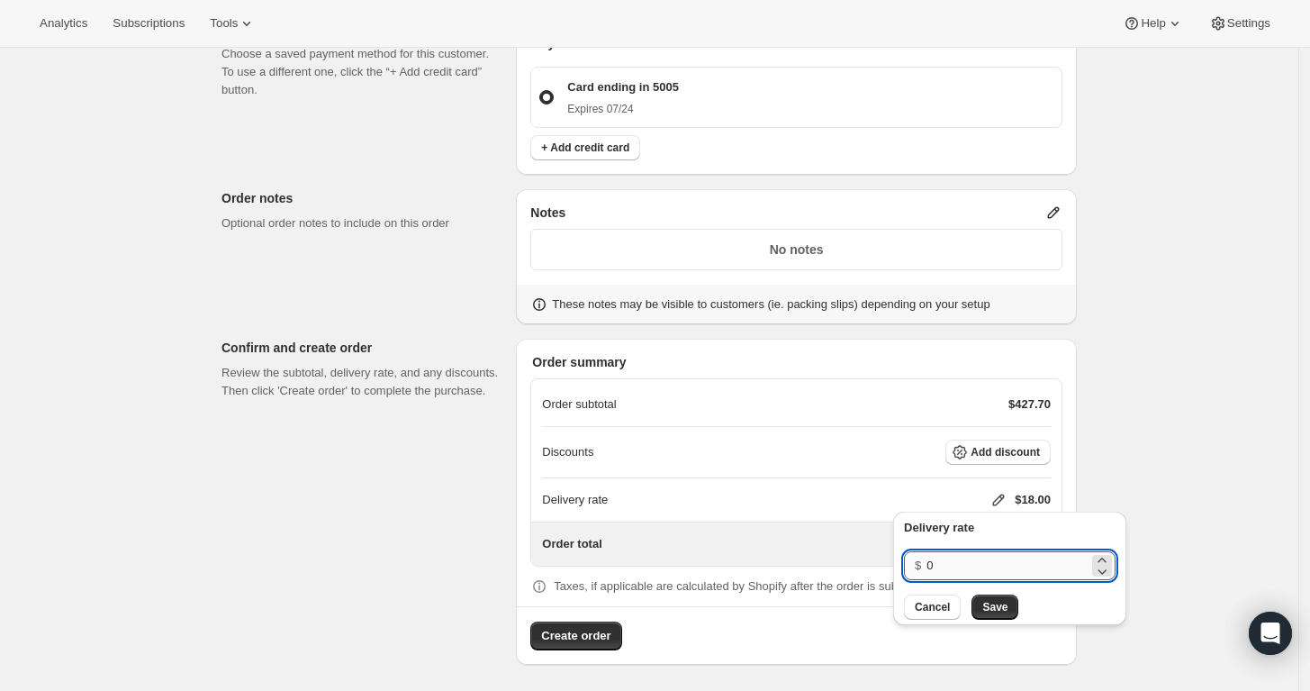
click at [956, 567] on input "0" at bounding box center [1008, 565] width 162 height 29
click at [994, 618] on button "Save" at bounding box center [995, 606] width 47 height 25
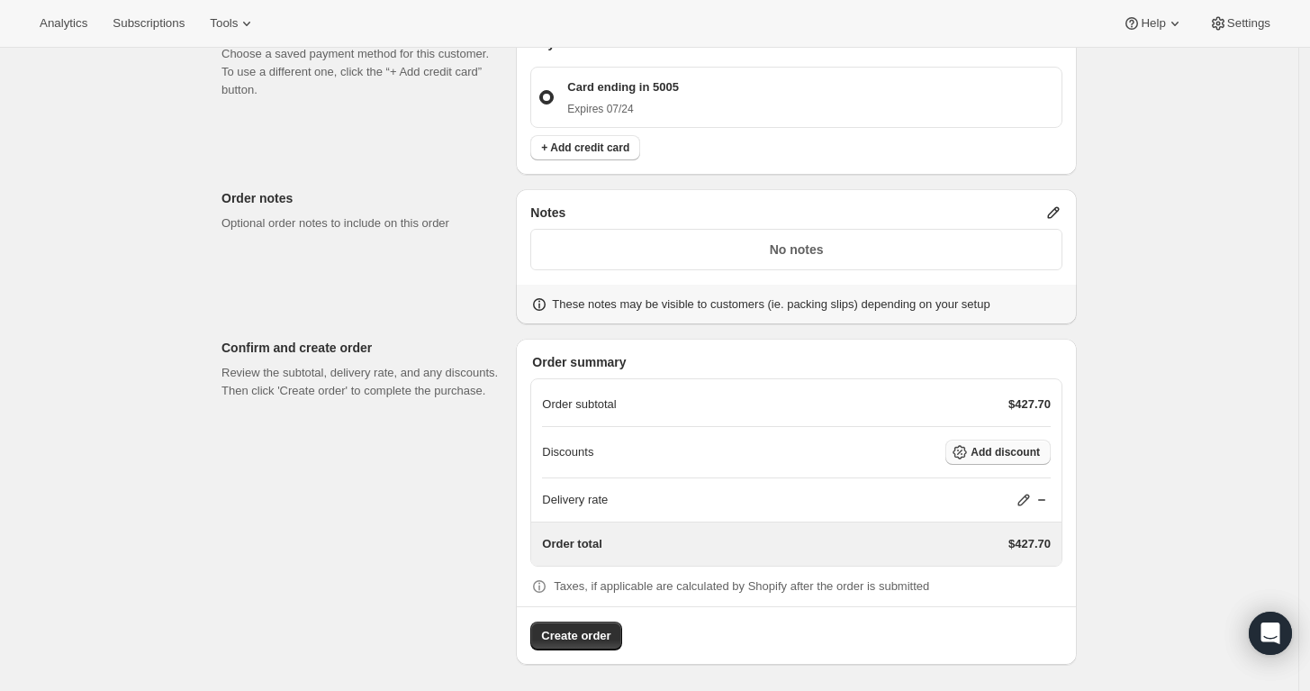
click at [1021, 456] on span "Add discount" at bounding box center [1005, 452] width 69 height 14
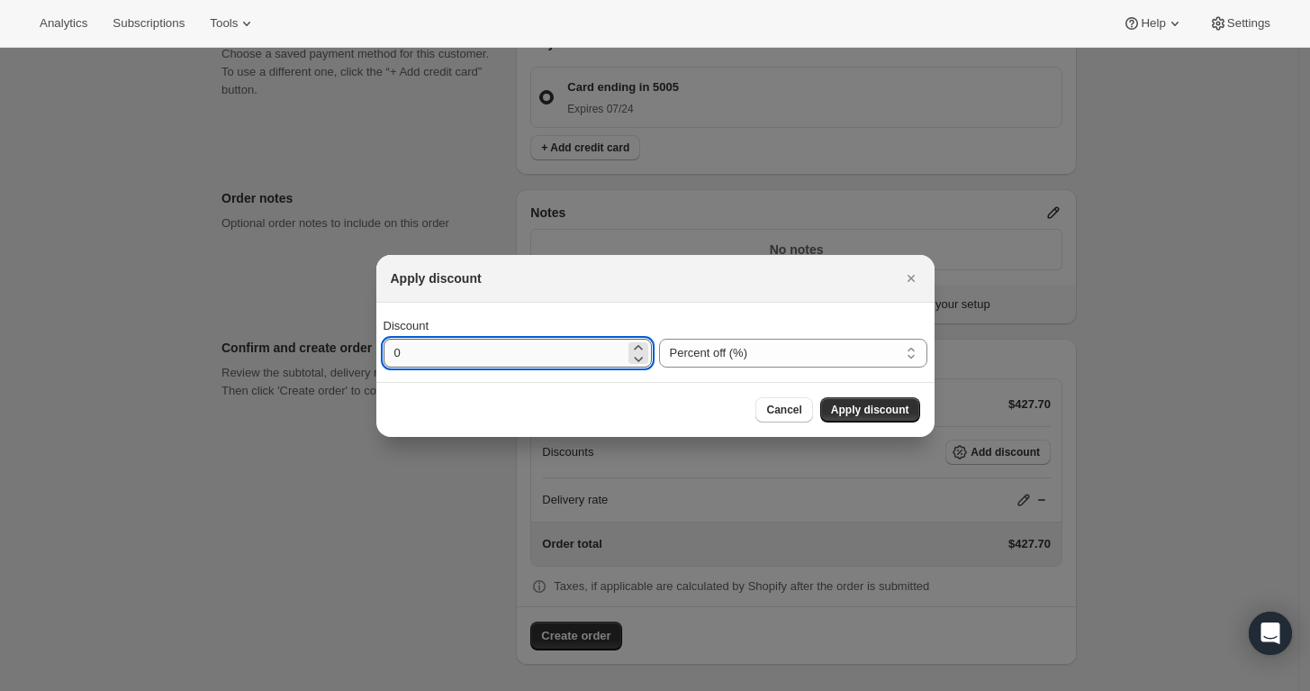
click at [609, 358] on input "0" at bounding box center [504, 353] width 241 height 29
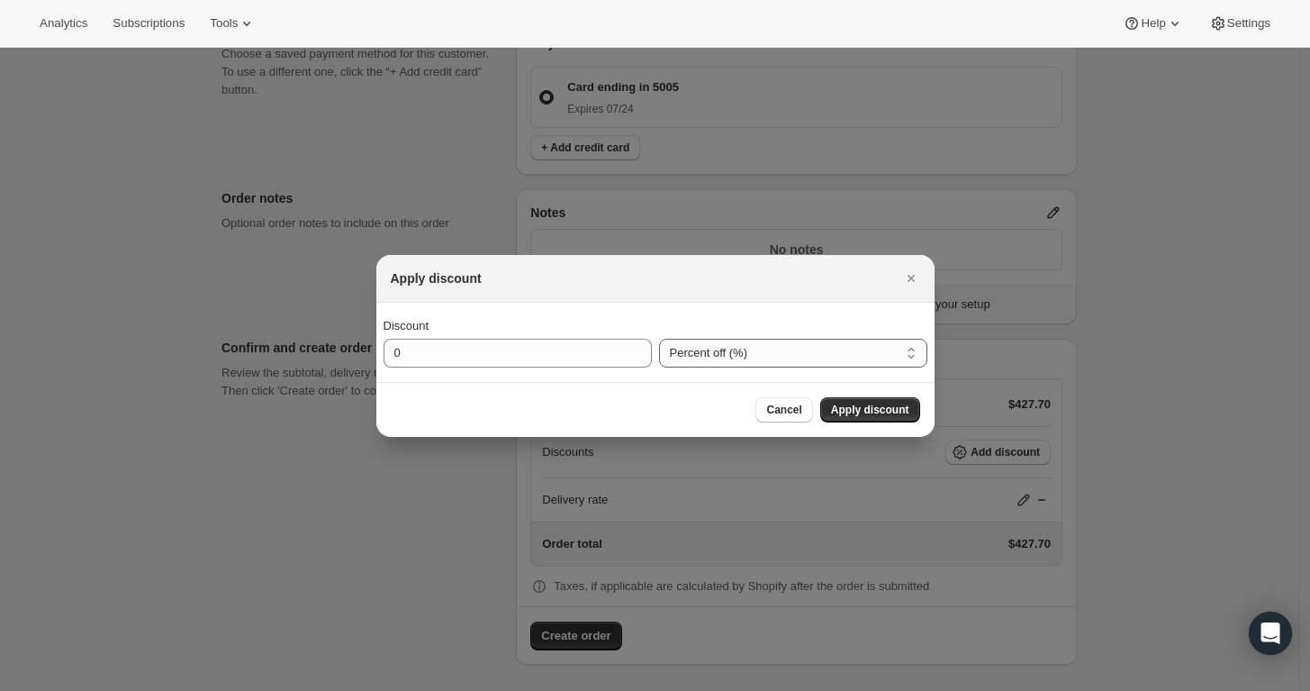
click at [735, 354] on select "Percent off (%) Amount off ($)" at bounding box center [793, 353] width 268 height 29
select select "fixedAmount"
click at [659, 339] on select "Percent off (%) Amount off ($)" at bounding box center [793, 353] width 268 height 29
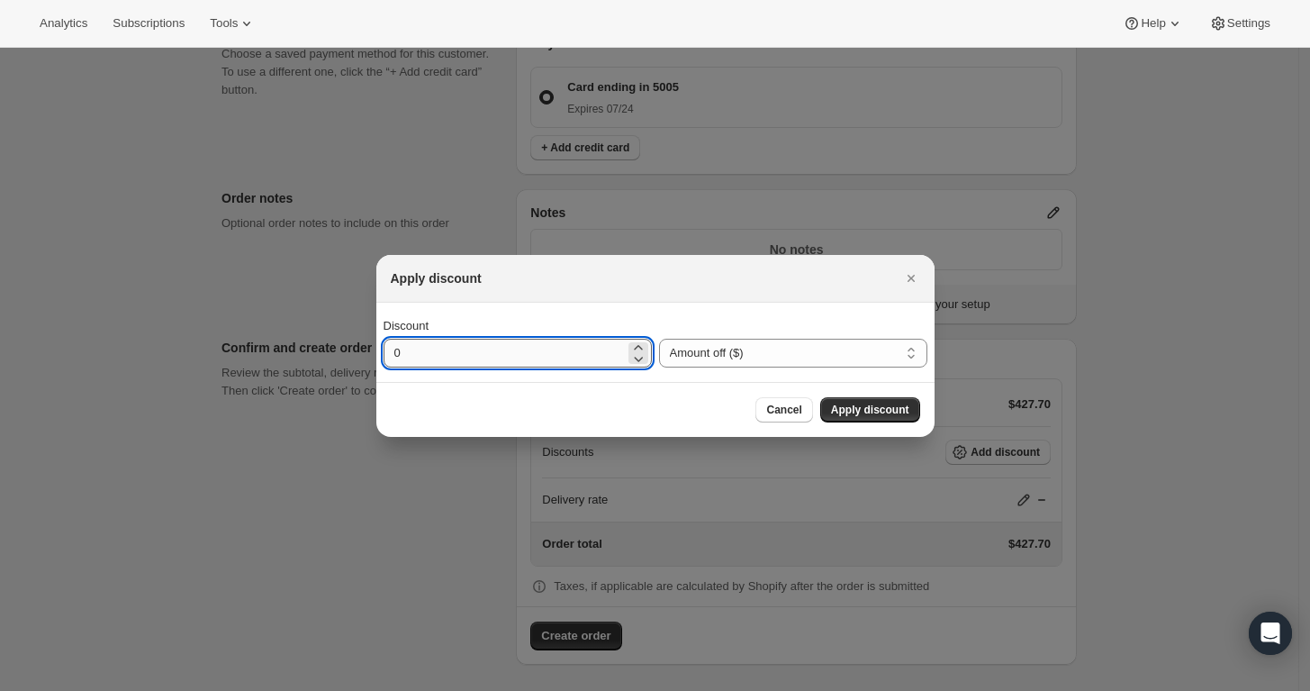
click at [559, 344] on input "0" at bounding box center [504, 353] width 241 height 29
type input "60"
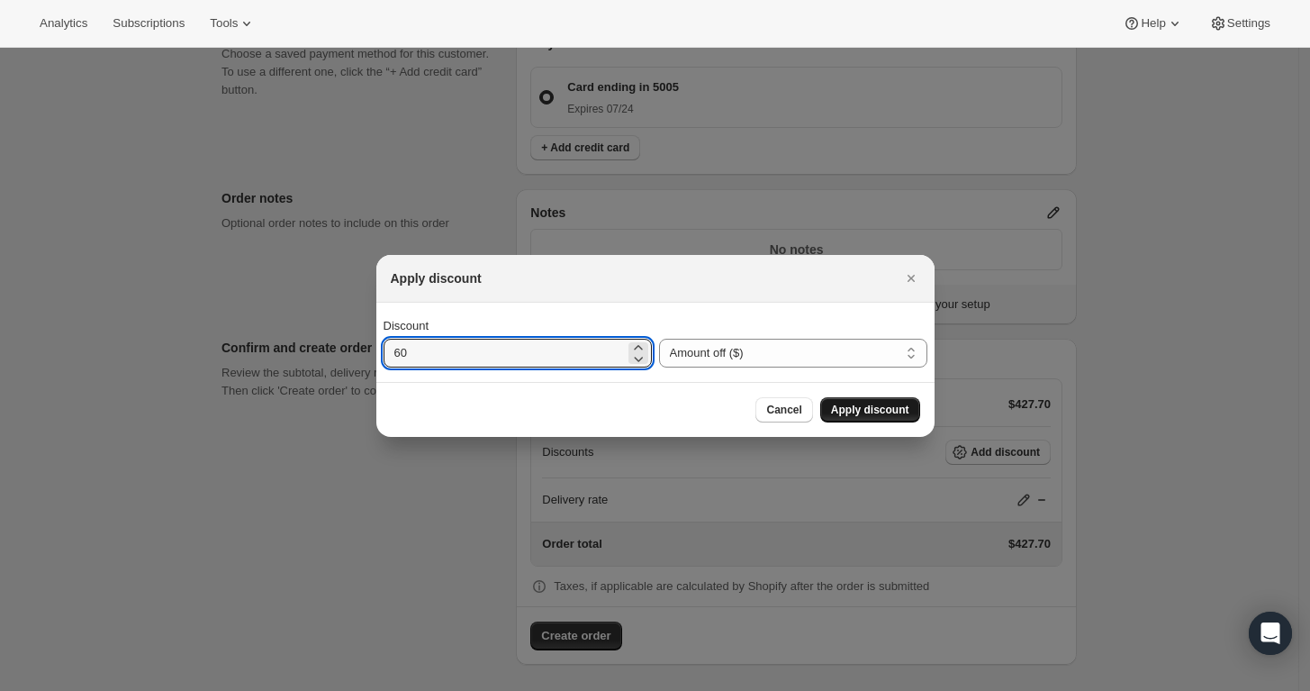
click at [911, 406] on button "Apply discount" at bounding box center [870, 409] width 100 height 25
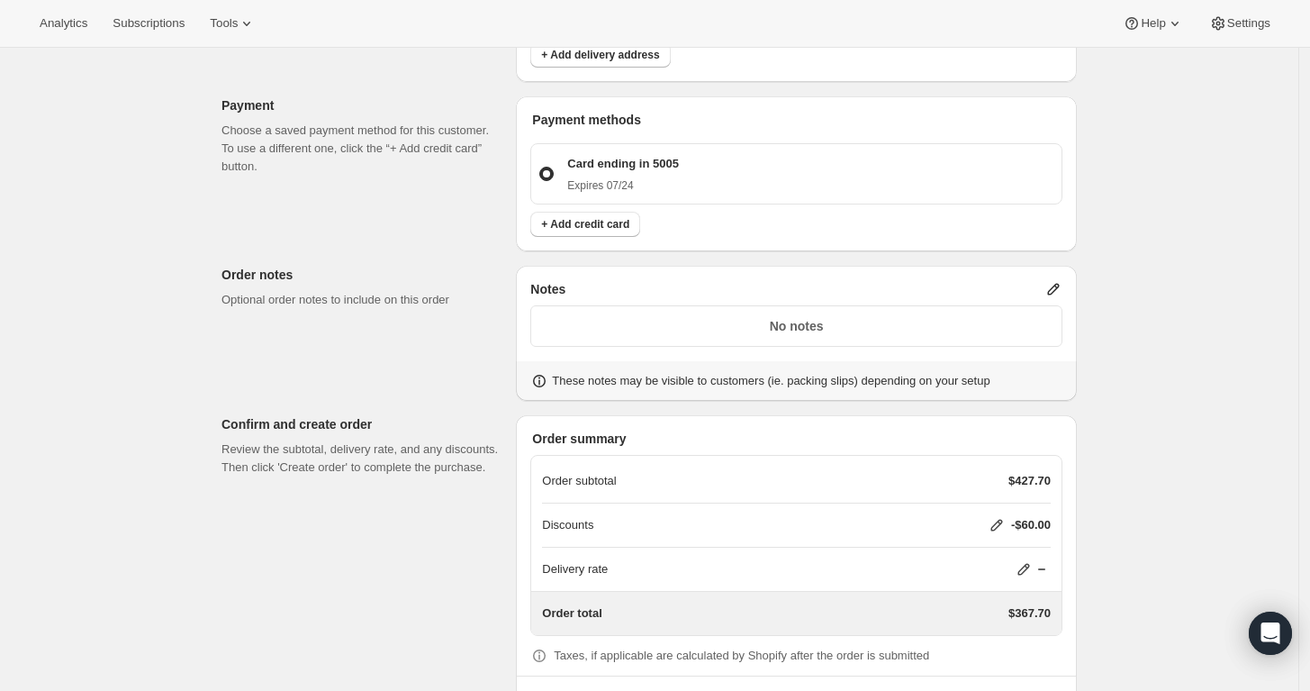
scroll to position [788, 0]
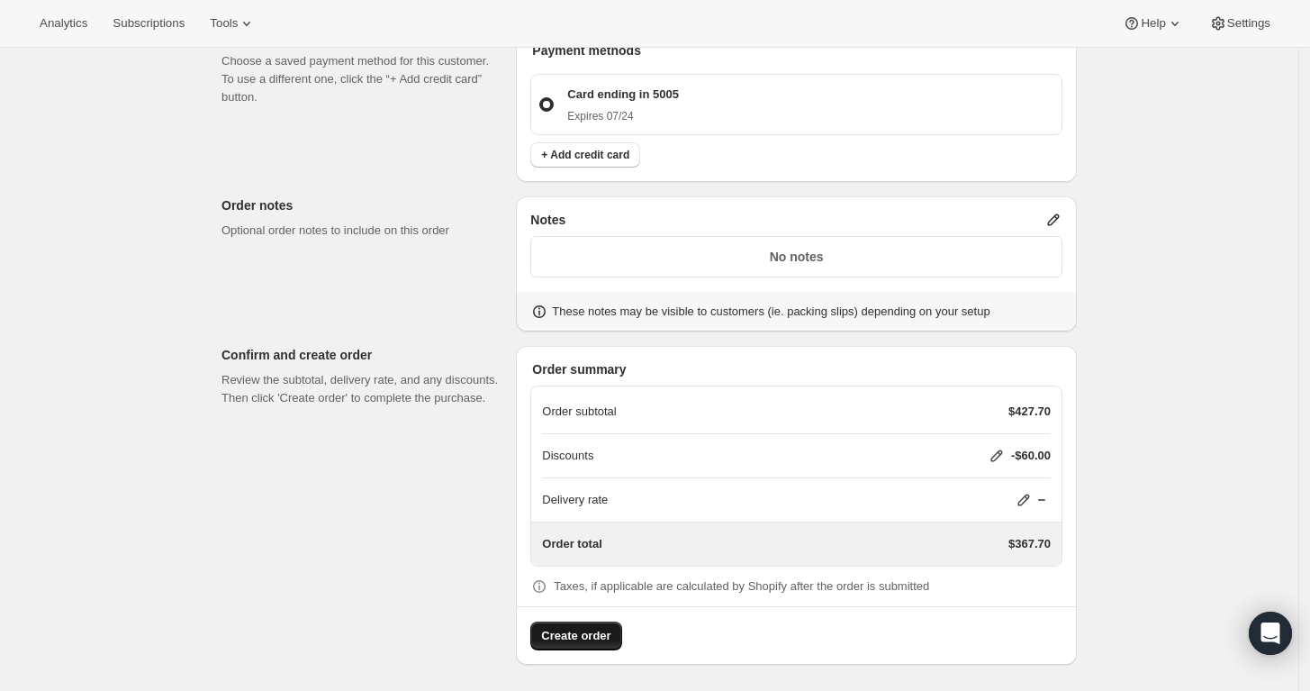
click at [591, 627] on span "Create order" at bounding box center [575, 636] width 69 height 18
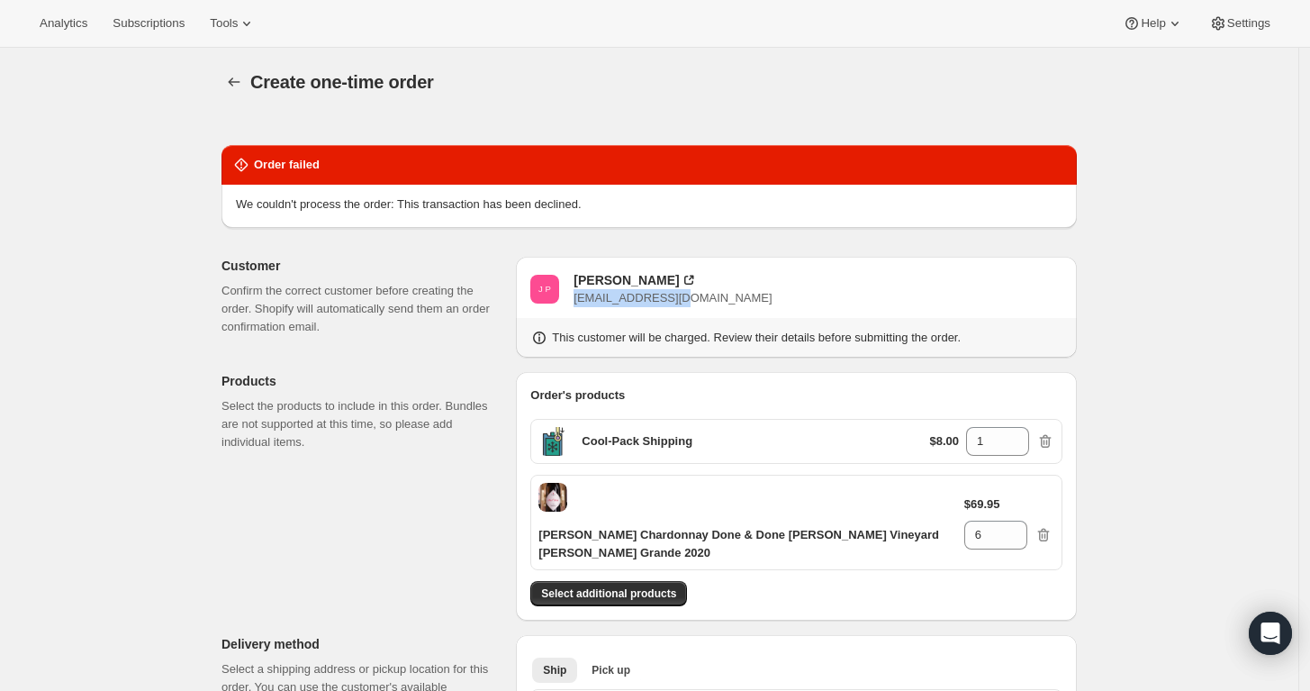
drag, startPoint x: 690, startPoint y: 294, endPoint x: 585, endPoint y: 301, distance: 105.6
click at [585, 301] on div "J P [PERSON_NAME] [EMAIL_ADDRESS][DOMAIN_NAME]" at bounding box center [796, 289] width 532 height 36
copy span "[EMAIL_ADDRESS][DOMAIN_NAME]"
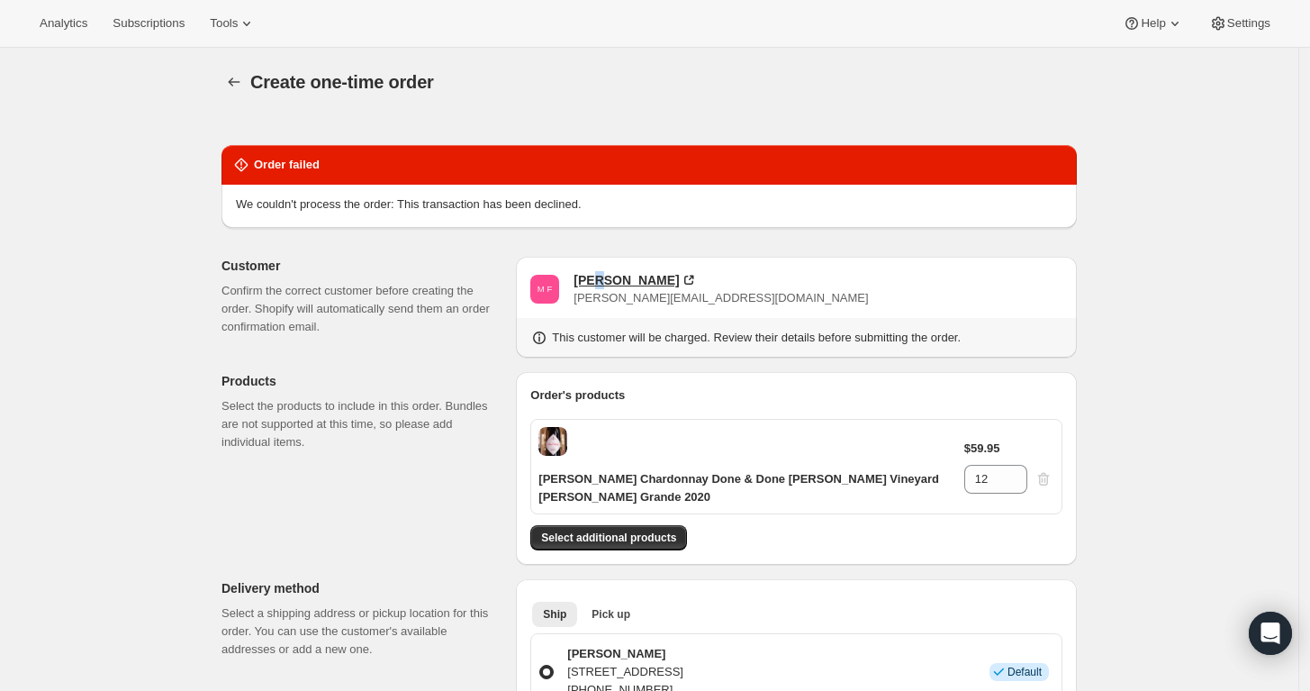
drag, startPoint x: 632, startPoint y: 277, endPoint x: 605, endPoint y: 278, distance: 27.0
click at [605, 278] on div "Michael Fabacher" at bounding box center [626, 280] width 105 height 18
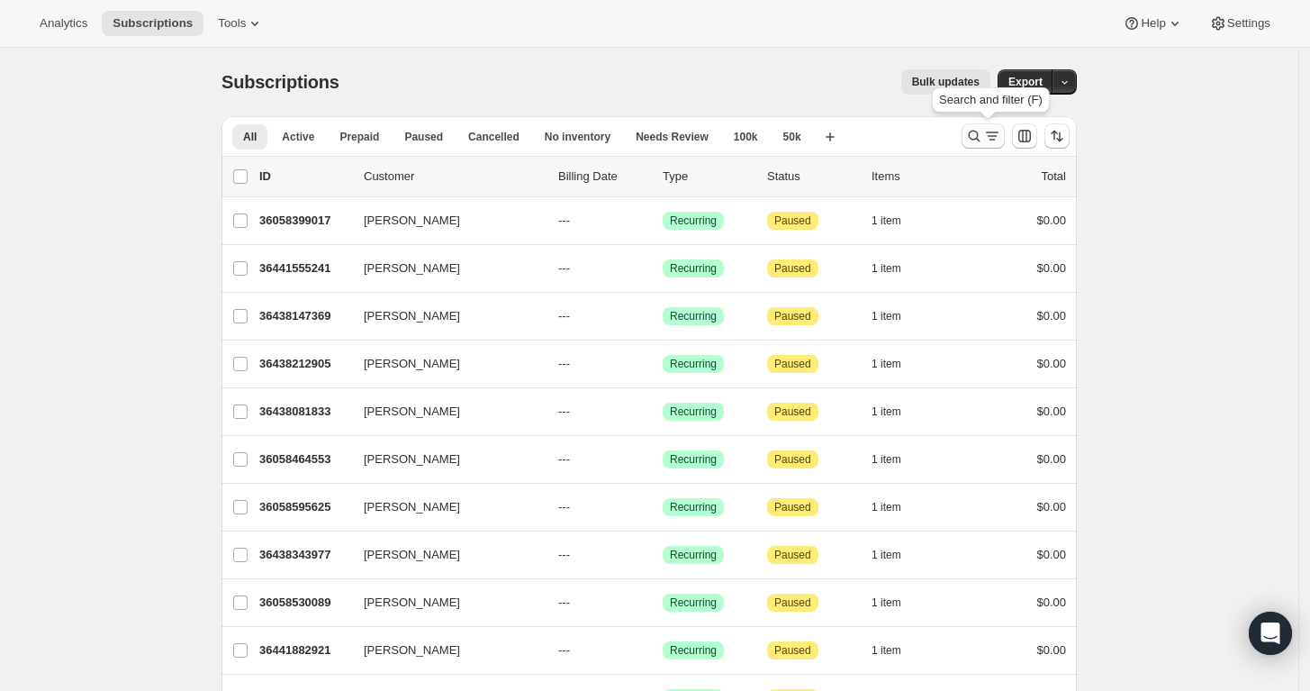
click at [990, 135] on icon "Search and filter results" at bounding box center [992, 136] width 18 height 18
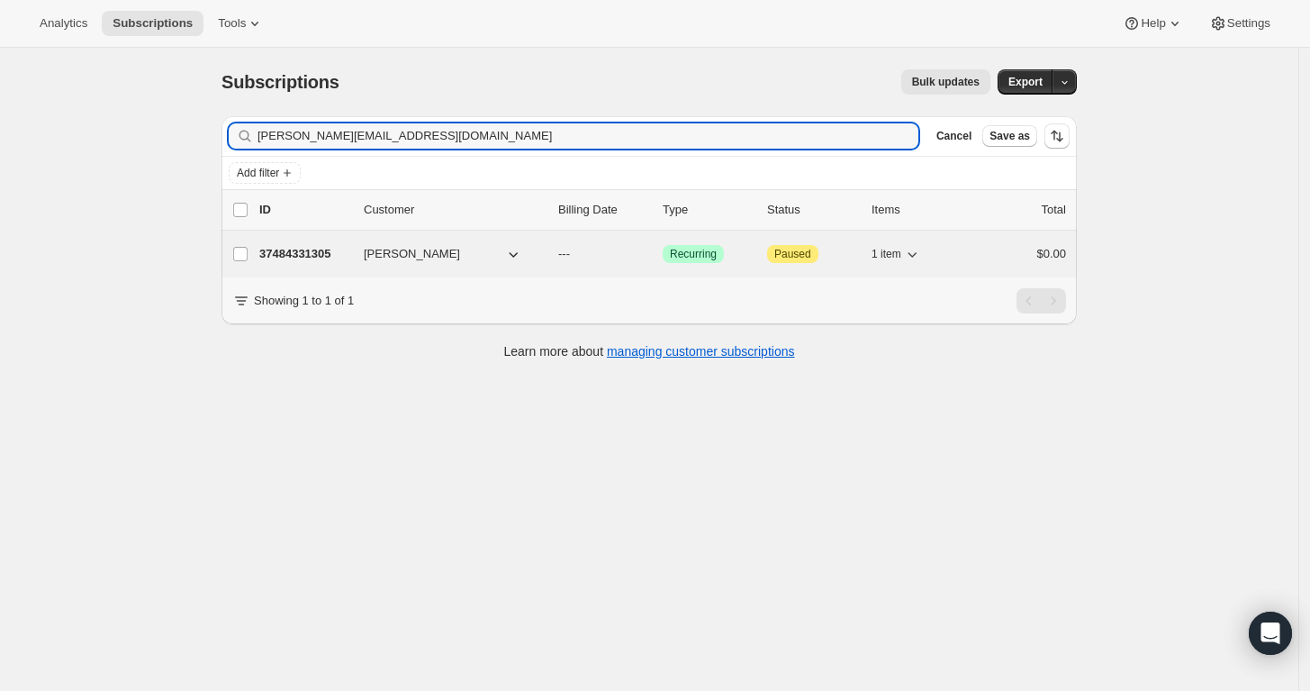
type input "[PERSON_NAME][EMAIL_ADDRESS][DOMAIN_NAME]"
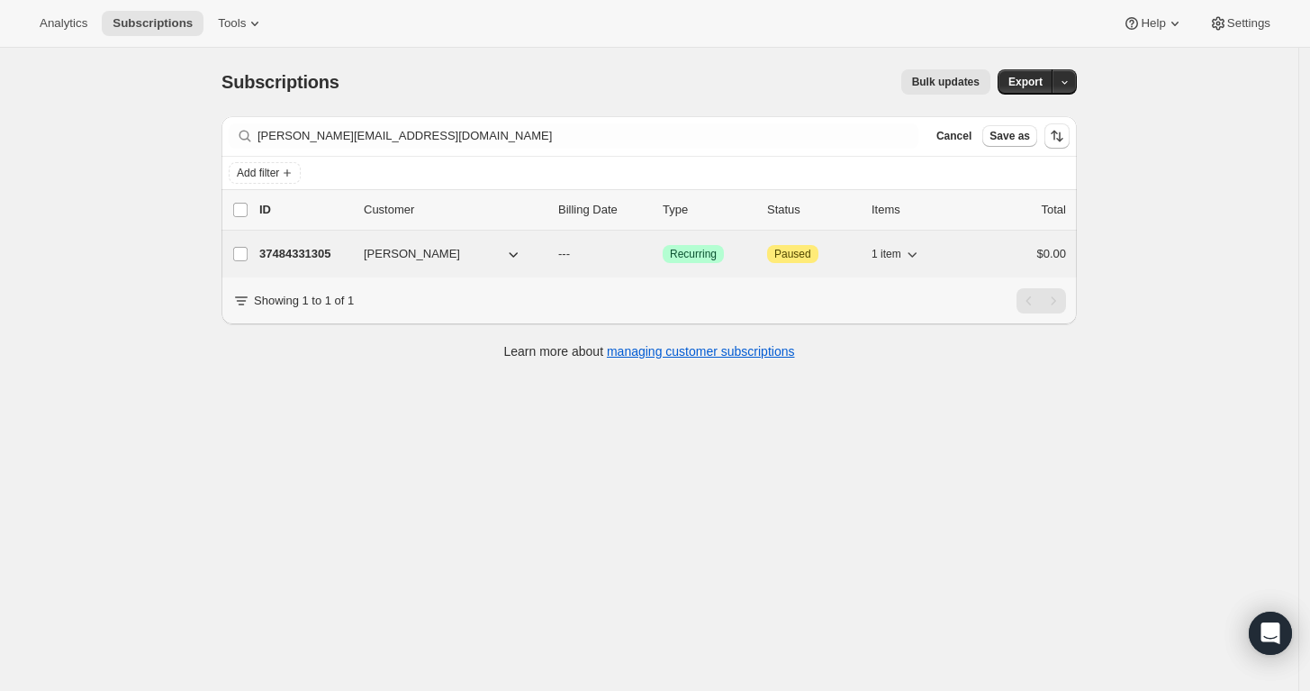
click at [303, 251] on p "37484331305" at bounding box center [304, 254] width 90 height 18
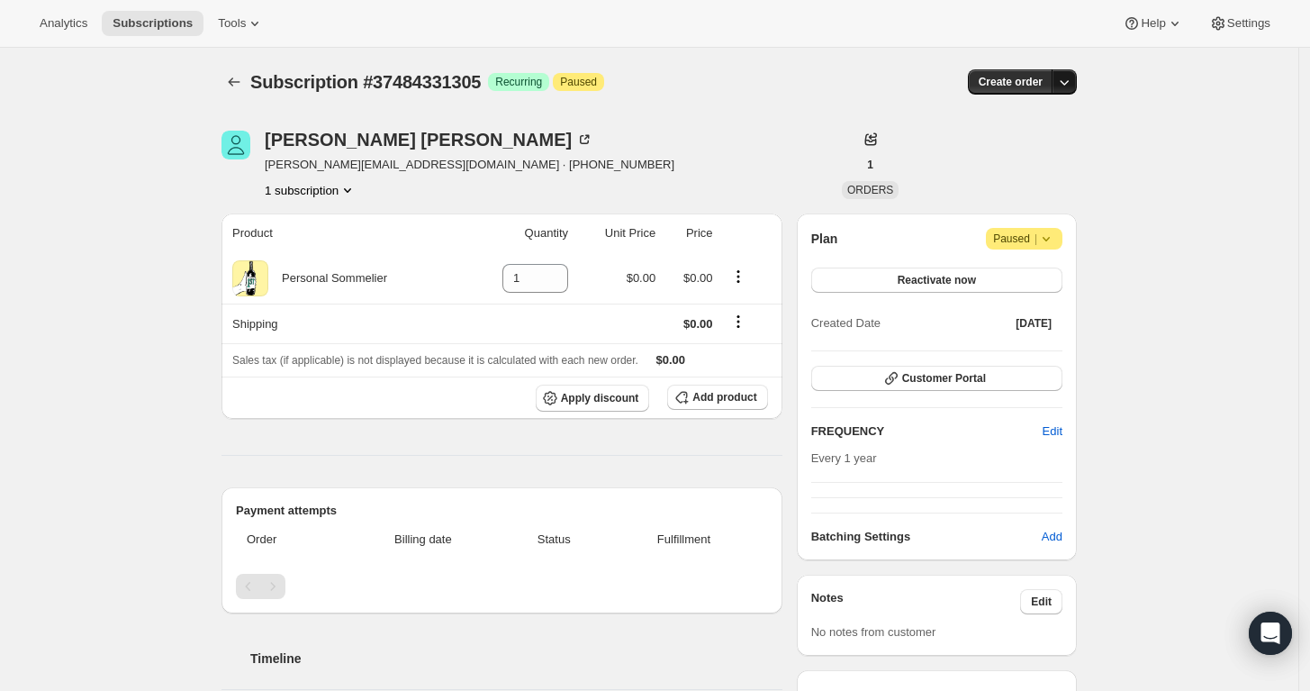
click at [1074, 83] on icon "button" at bounding box center [1065, 82] width 18 height 18
click at [1050, 156] on span "Create custom one-time order" at bounding box center [994, 149] width 156 height 14
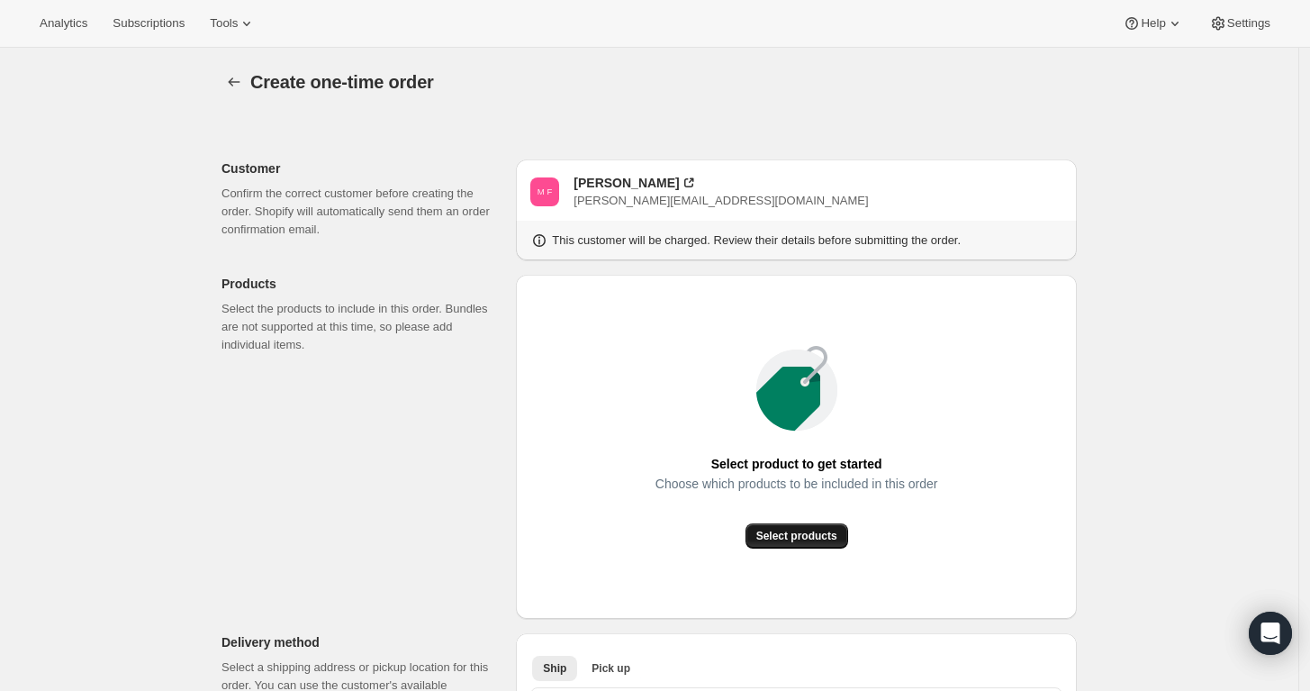
click at [809, 532] on span "Select products" at bounding box center [797, 536] width 81 height 14
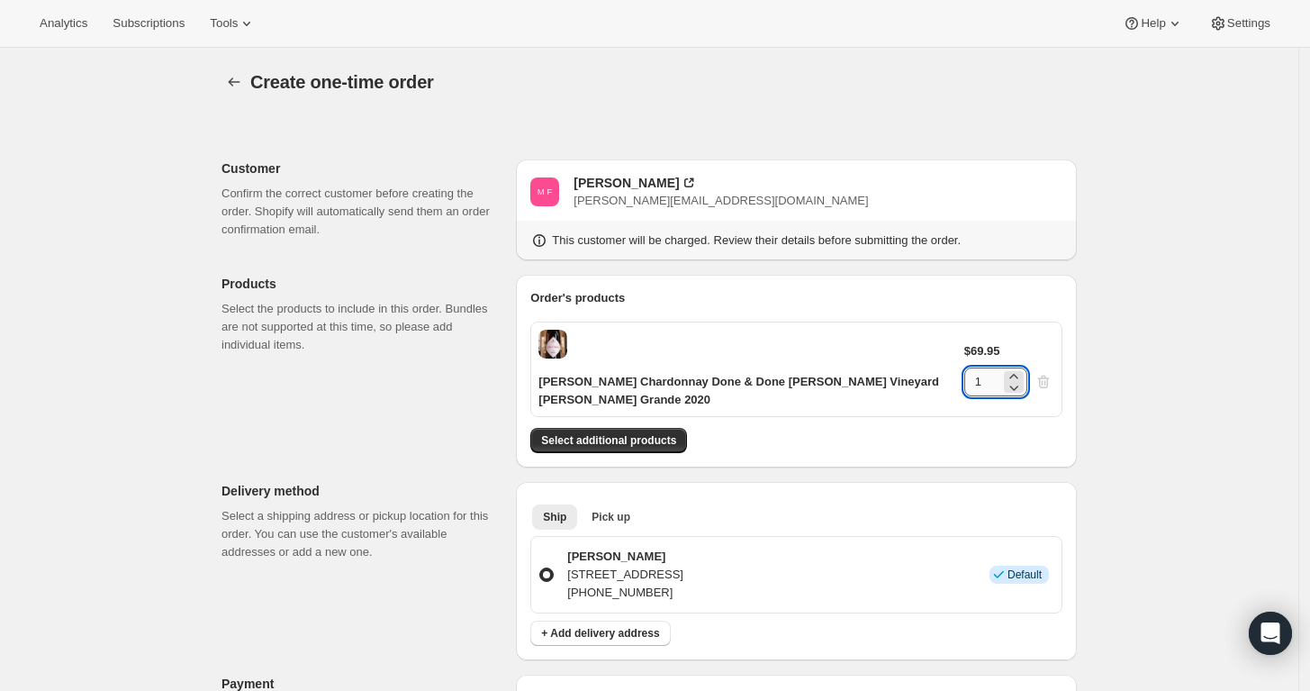
click at [1001, 367] on input "1" at bounding box center [983, 381] width 36 height 29
type input "12"
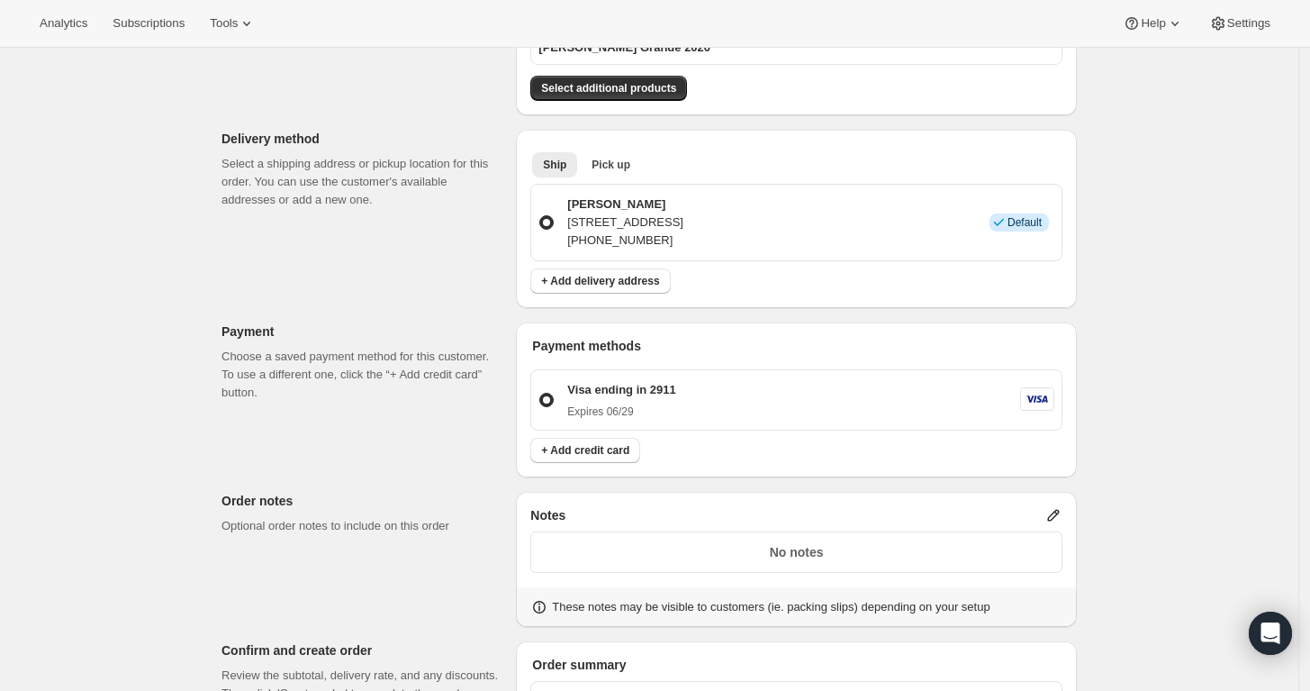
scroll to position [511, 0]
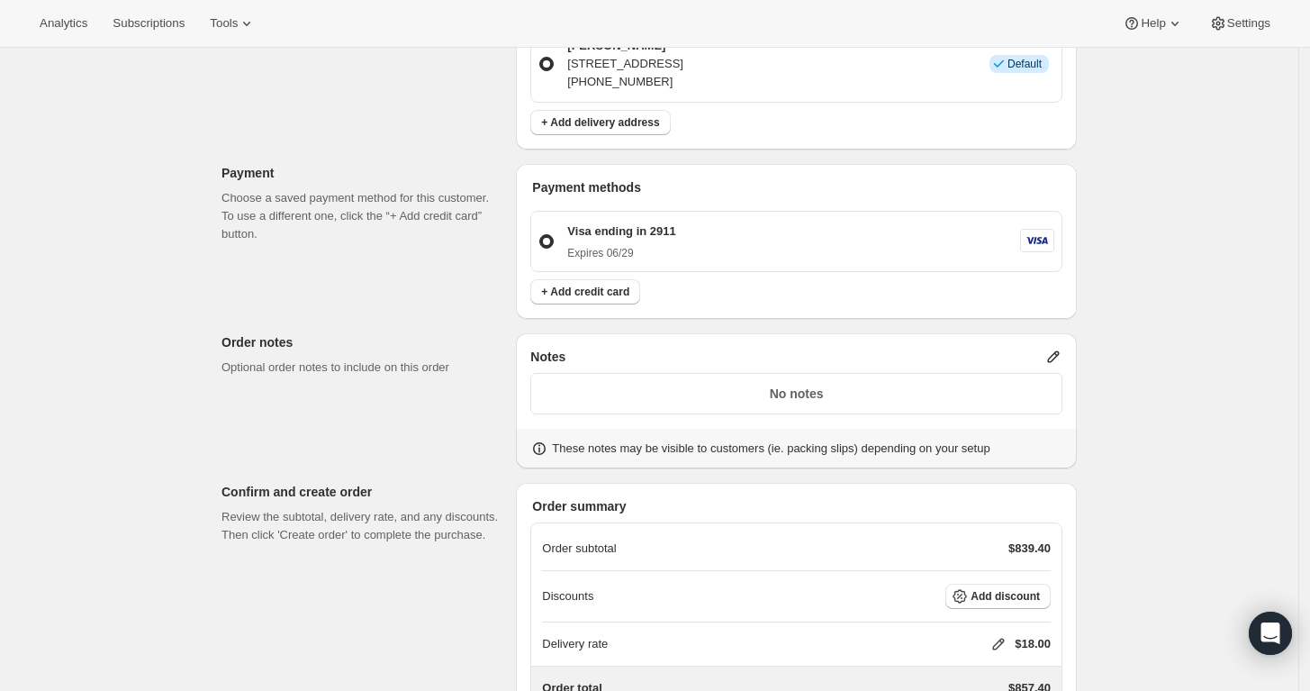
click at [1118, 474] on div "Create one-time order. This page is ready Create one-time order Customer Confir…" at bounding box center [649, 187] width 1299 height 1301
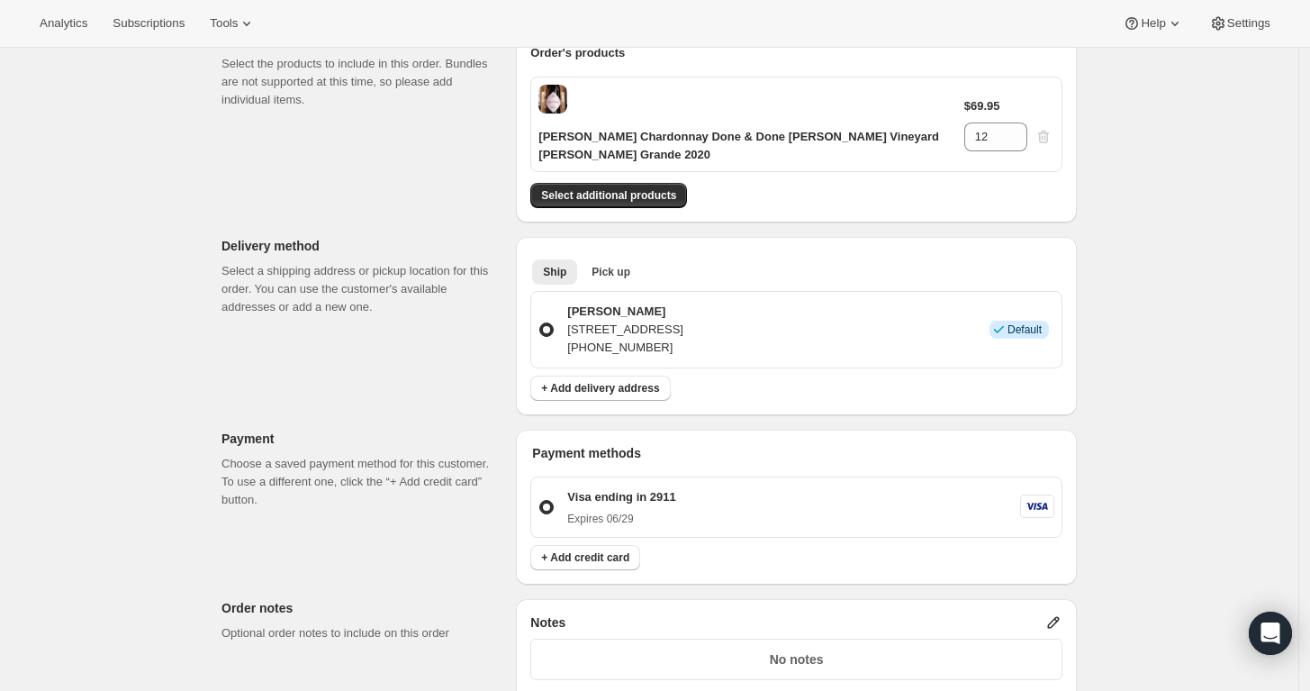
scroll to position [239, 0]
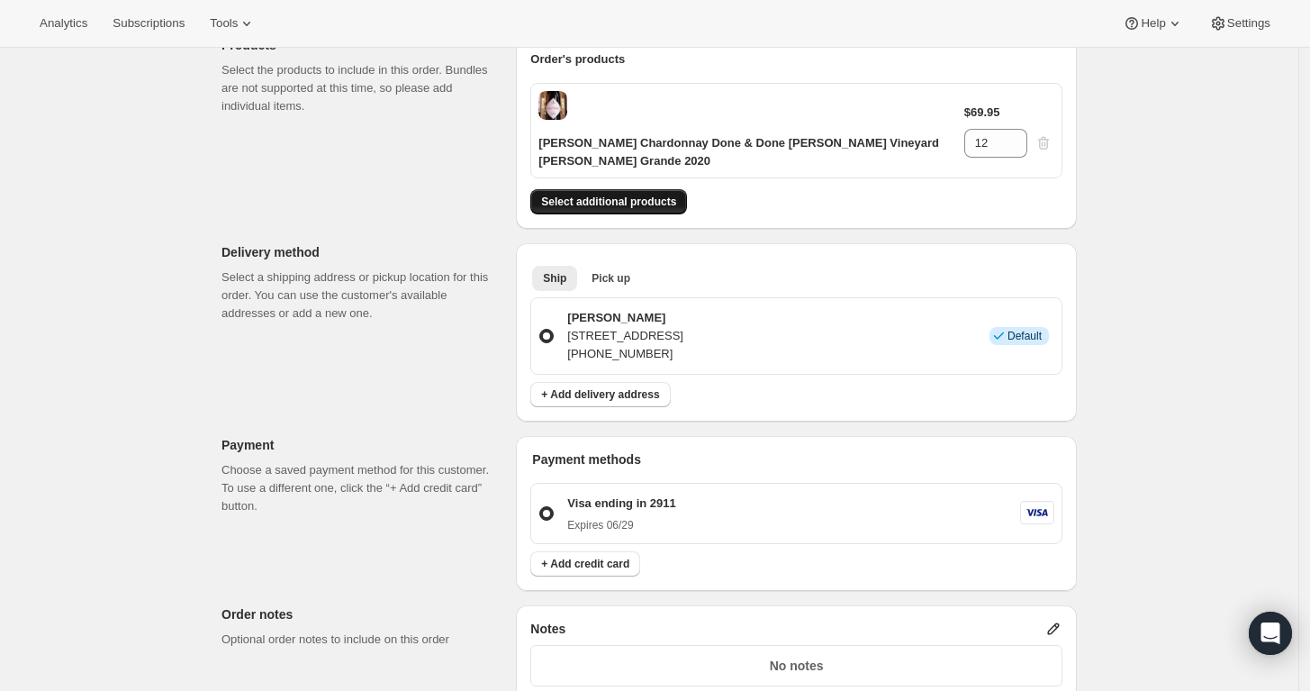
click at [612, 200] on span "Select additional products" at bounding box center [608, 202] width 135 height 14
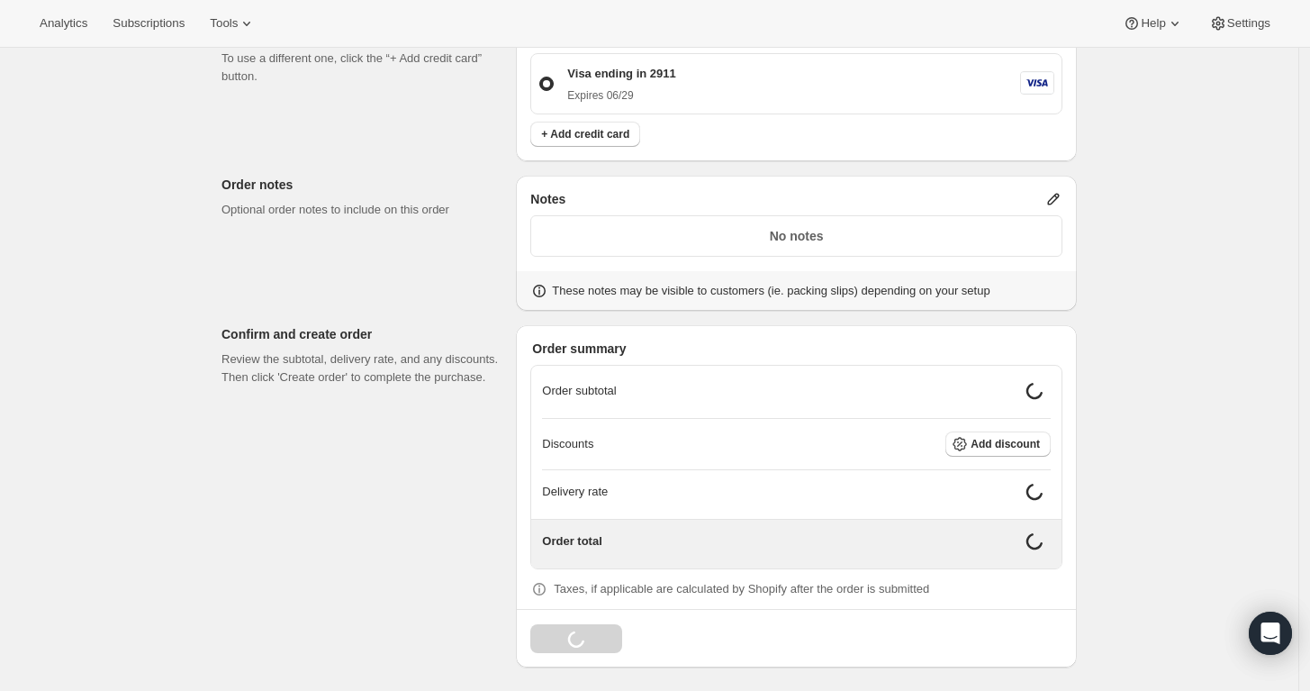
scroll to position [712, 0]
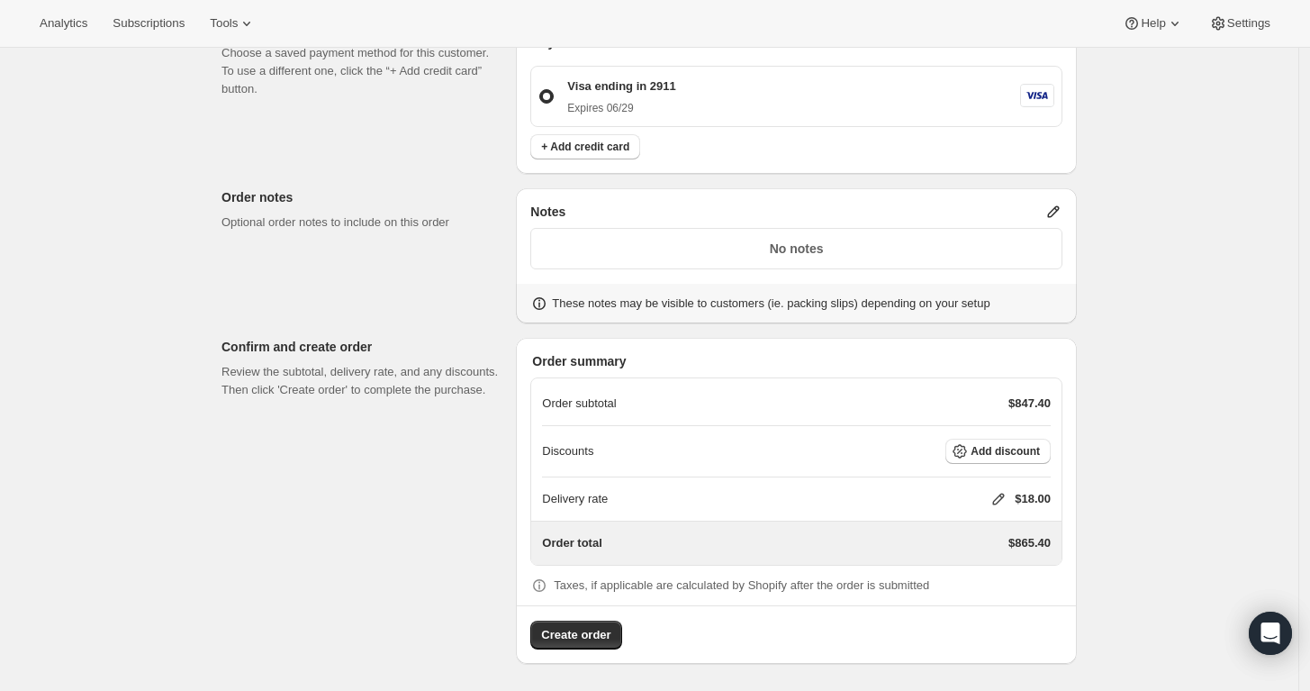
click at [1003, 498] on icon at bounding box center [999, 500] width 12 height 12
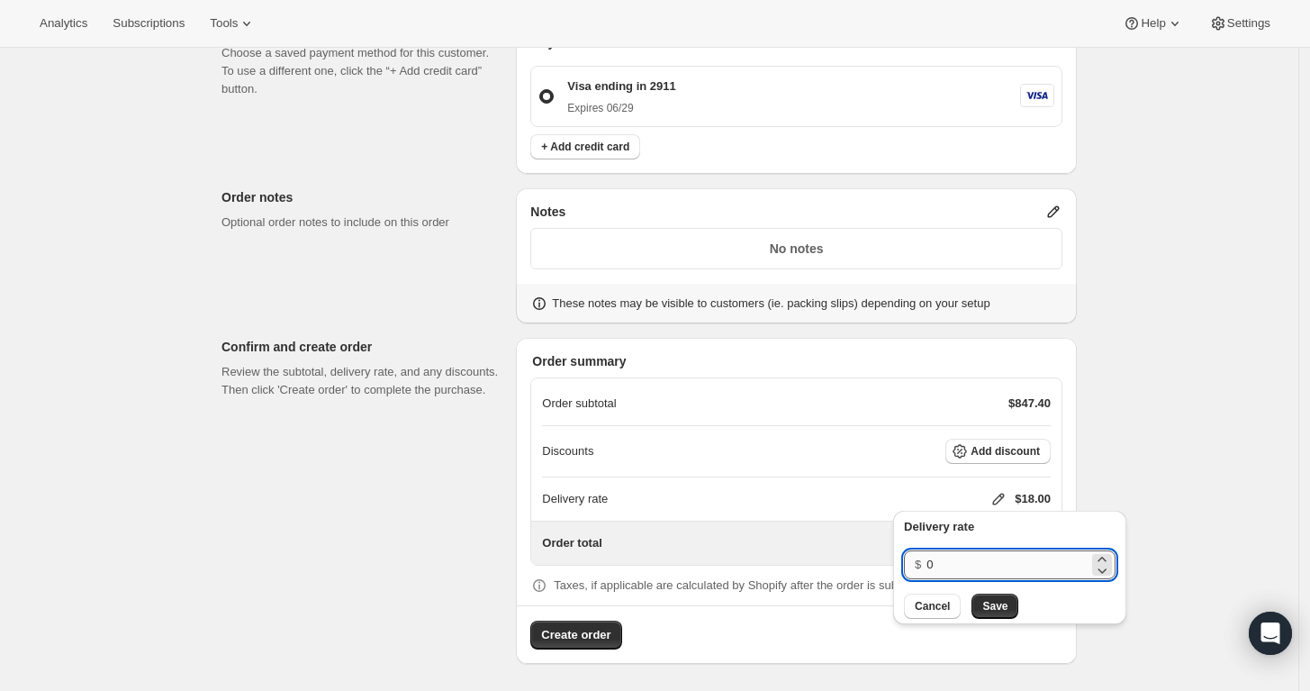
click at [980, 567] on input "0" at bounding box center [1008, 564] width 162 height 29
click at [994, 605] on span "Save" at bounding box center [995, 606] width 25 height 14
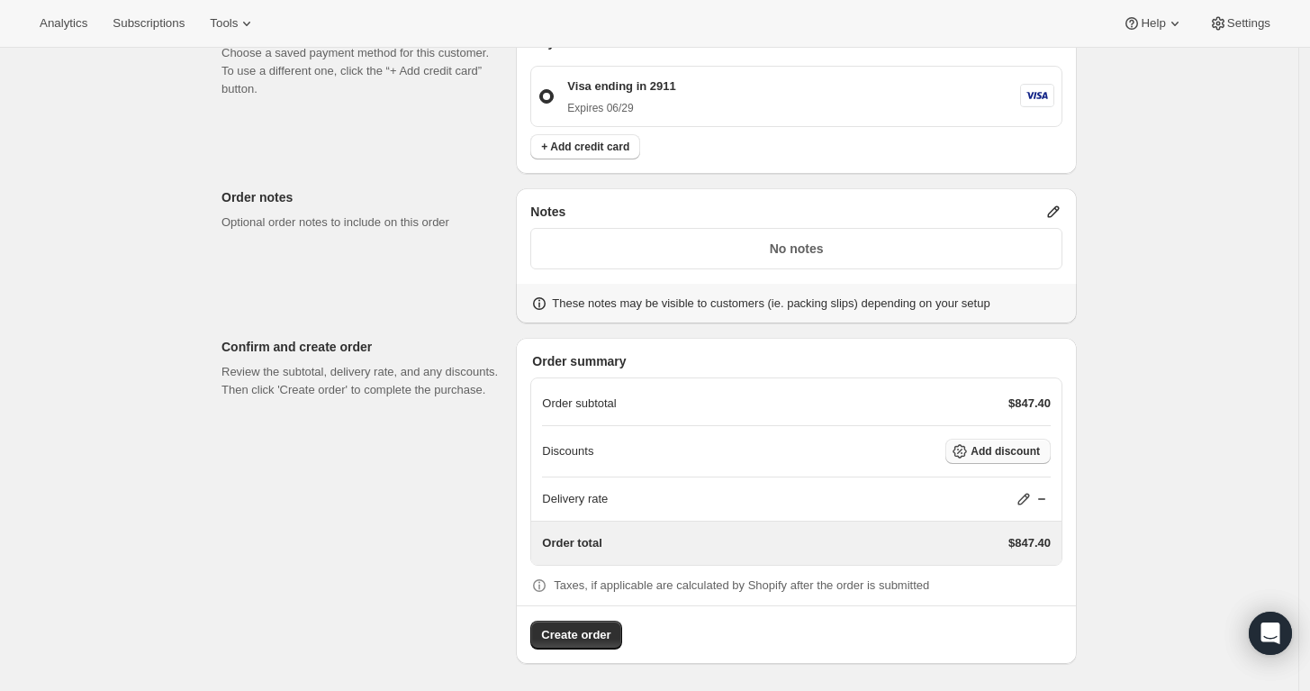
click at [997, 453] on span "Add discount" at bounding box center [1005, 451] width 69 height 14
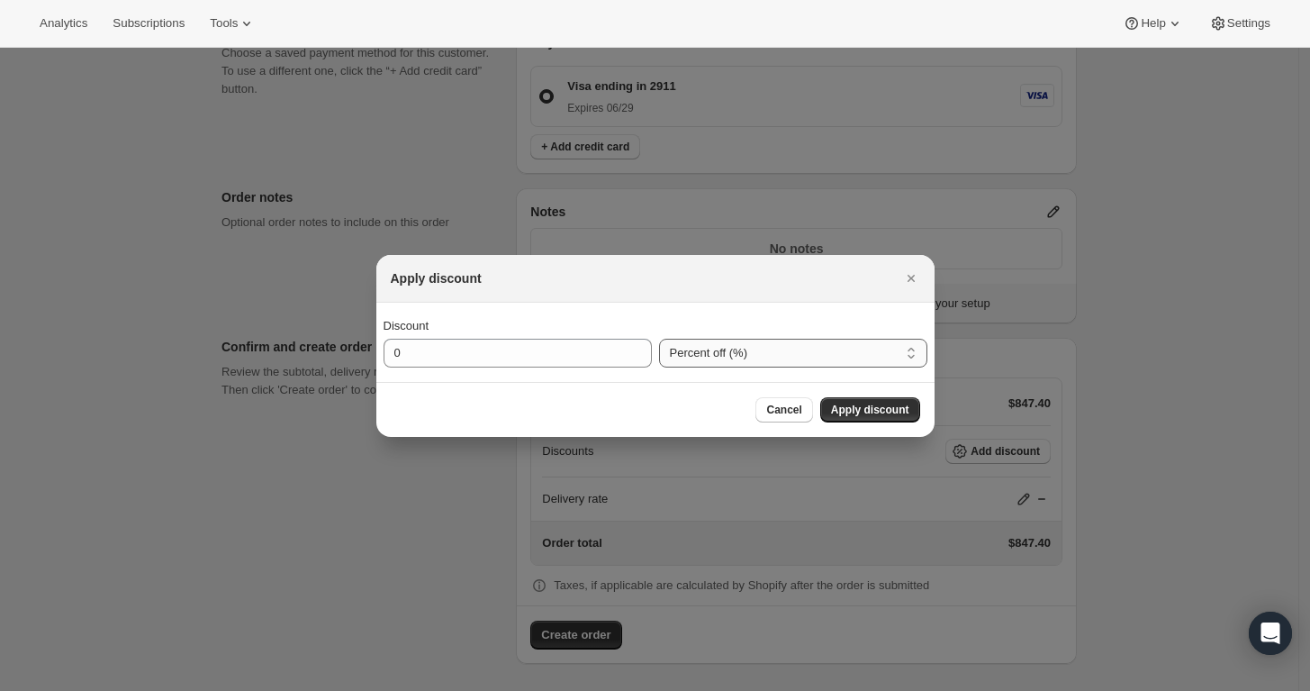
click at [704, 355] on select "Percent off (%) Amount off ($)" at bounding box center [793, 353] width 268 height 29
select select "fixedAmount"
click at [659, 339] on select "Percent off (%) Amount off ($)" at bounding box center [793, 353] width 268 height 29
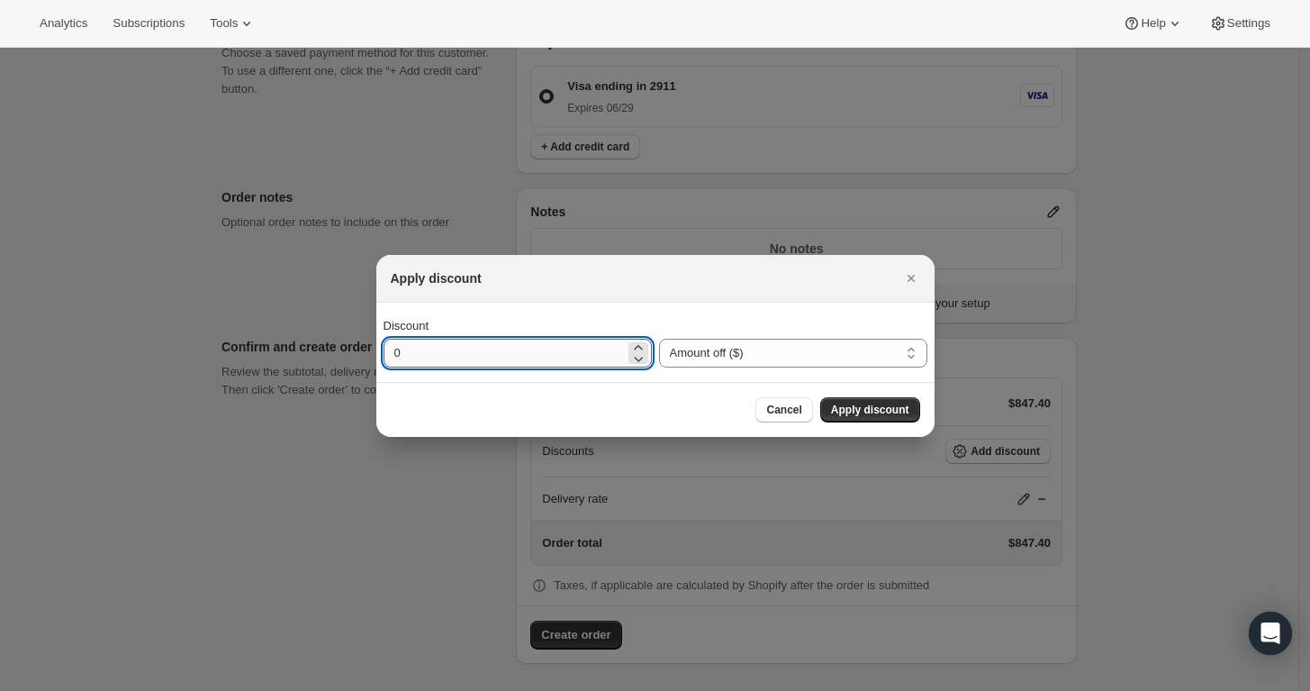
click at [541, 366] on input "0" at bounding box center [504, 353] width 241 height 29
type input "120"
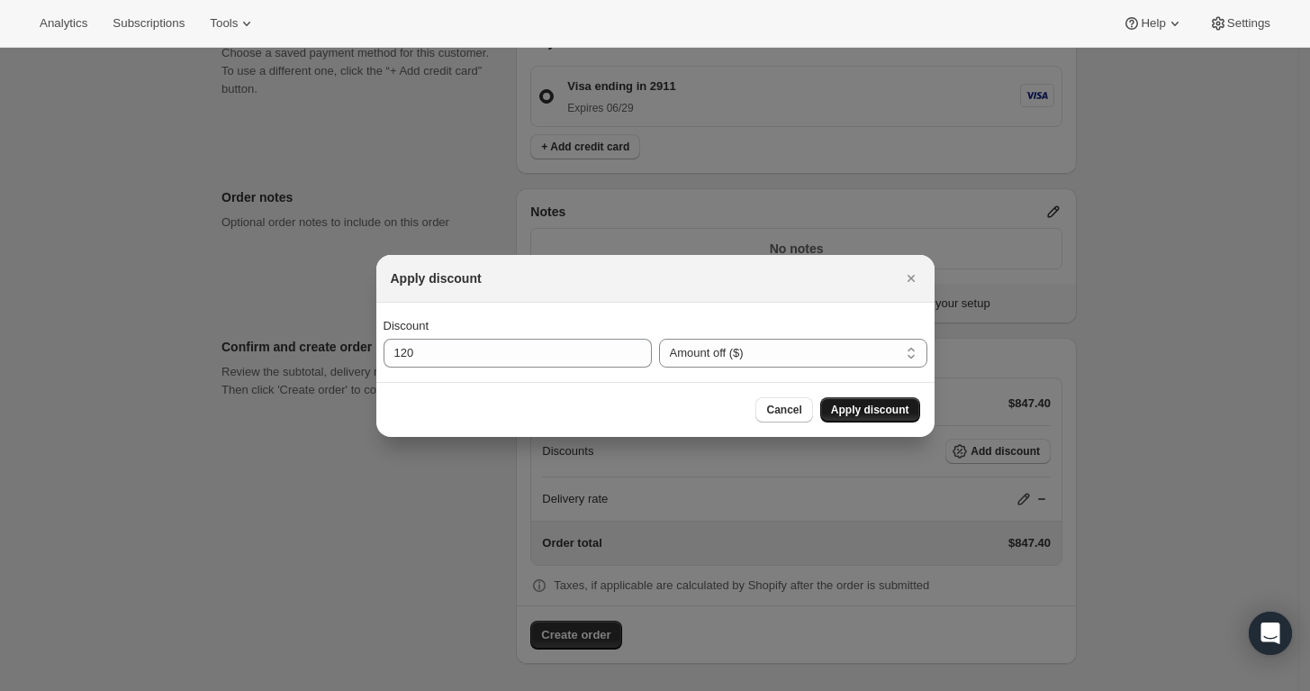
click at [857, 403] on span "Apply discount" at bounding box center [870, 410] width 78 height 14
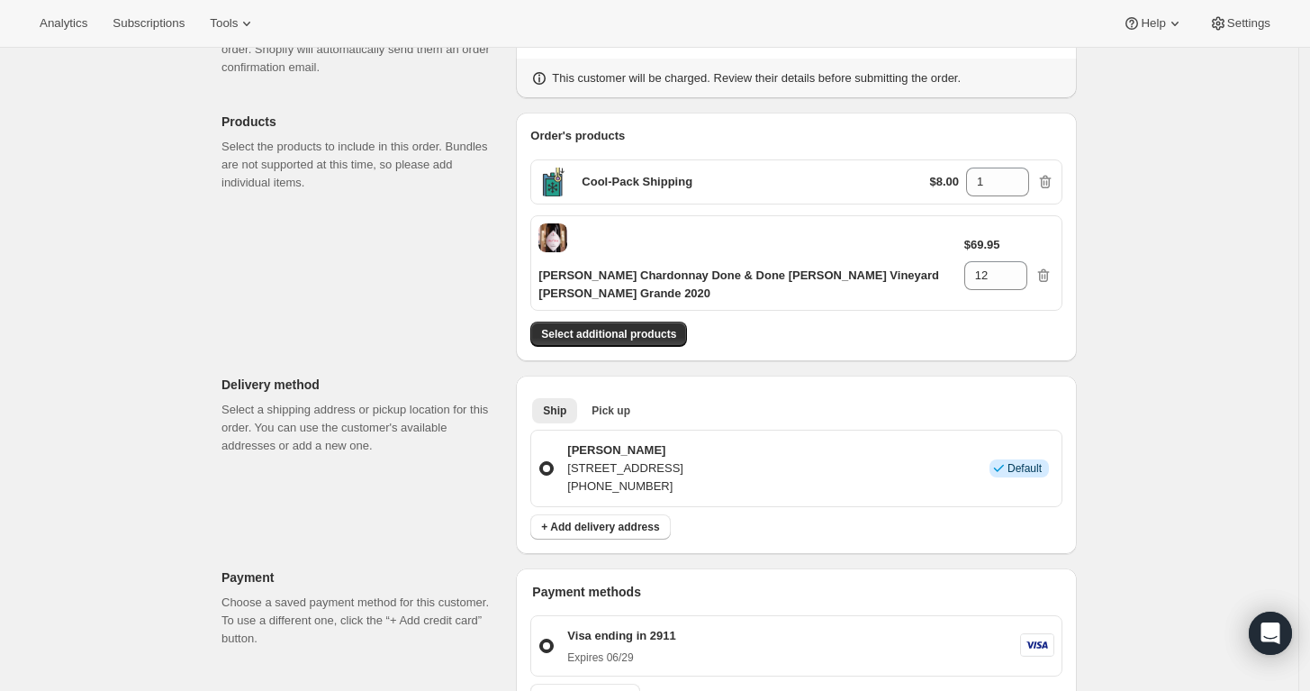
scroll to position [0, 0]
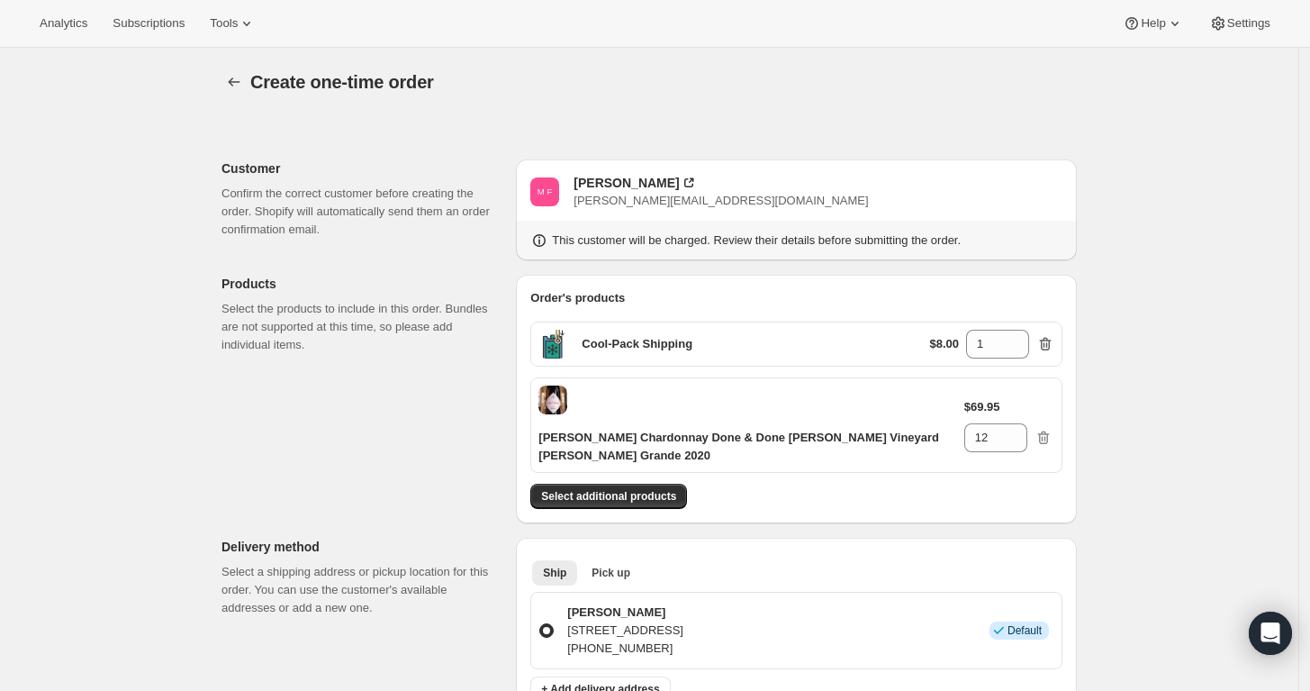
click at [1048, 345] on icon "button" at bounding box center [1048, 344] width 2 height 5
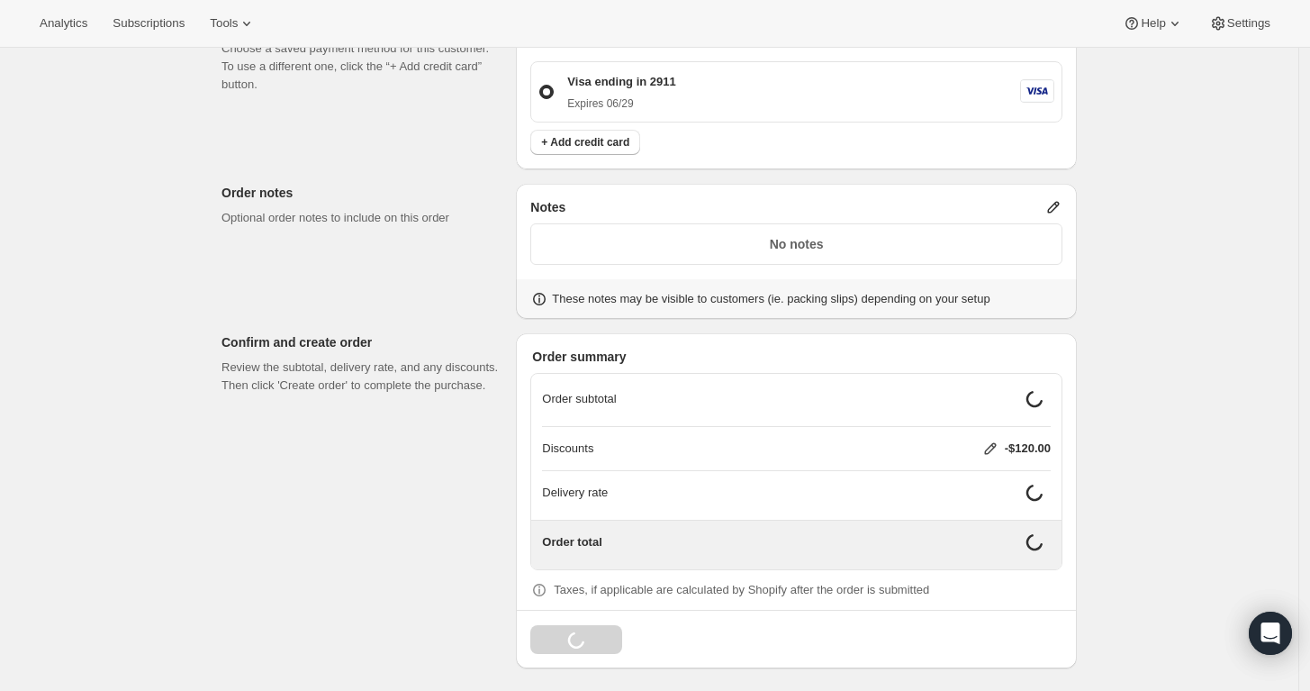
scroll to position [661, 0]
click at [757, 242] on p "No notes" at bounding box center [796, 243] width 509 height 18
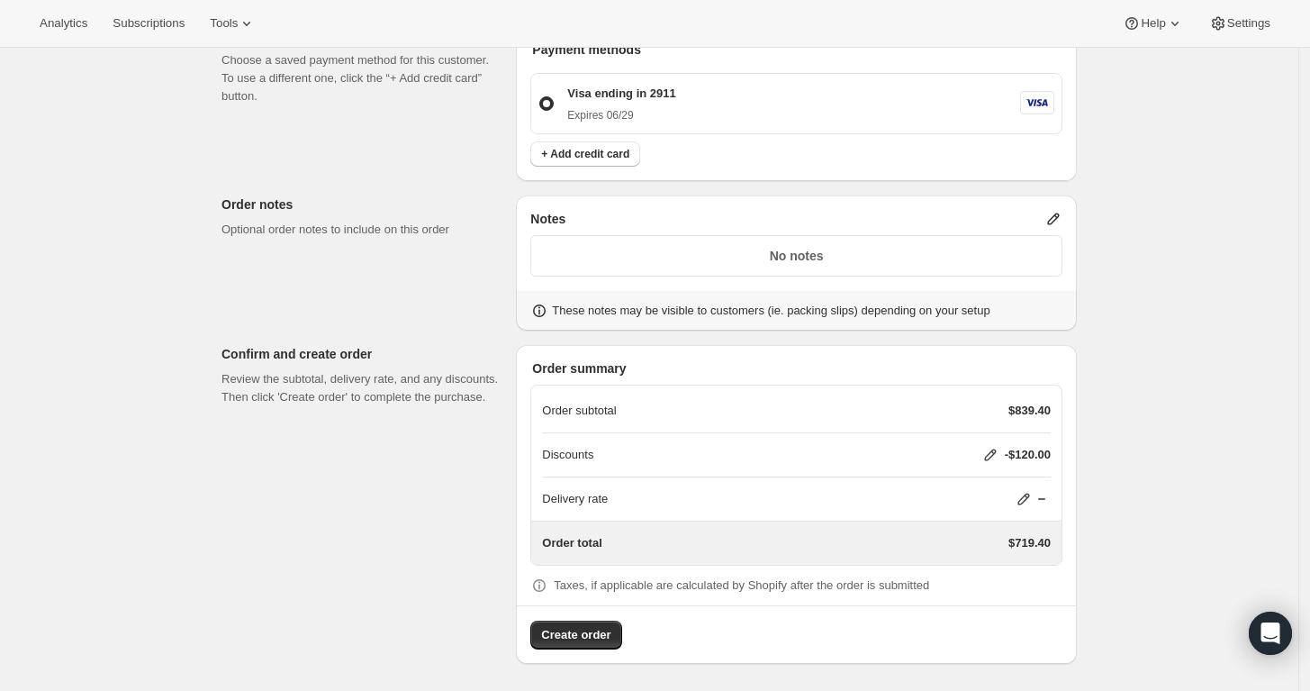
click at [1048, 224] on div "Notes" at bounding box center [796, 219] width 532 height 18
click at [1058, 216] on icon at bounding box center [1054, 219] width 12 height 12
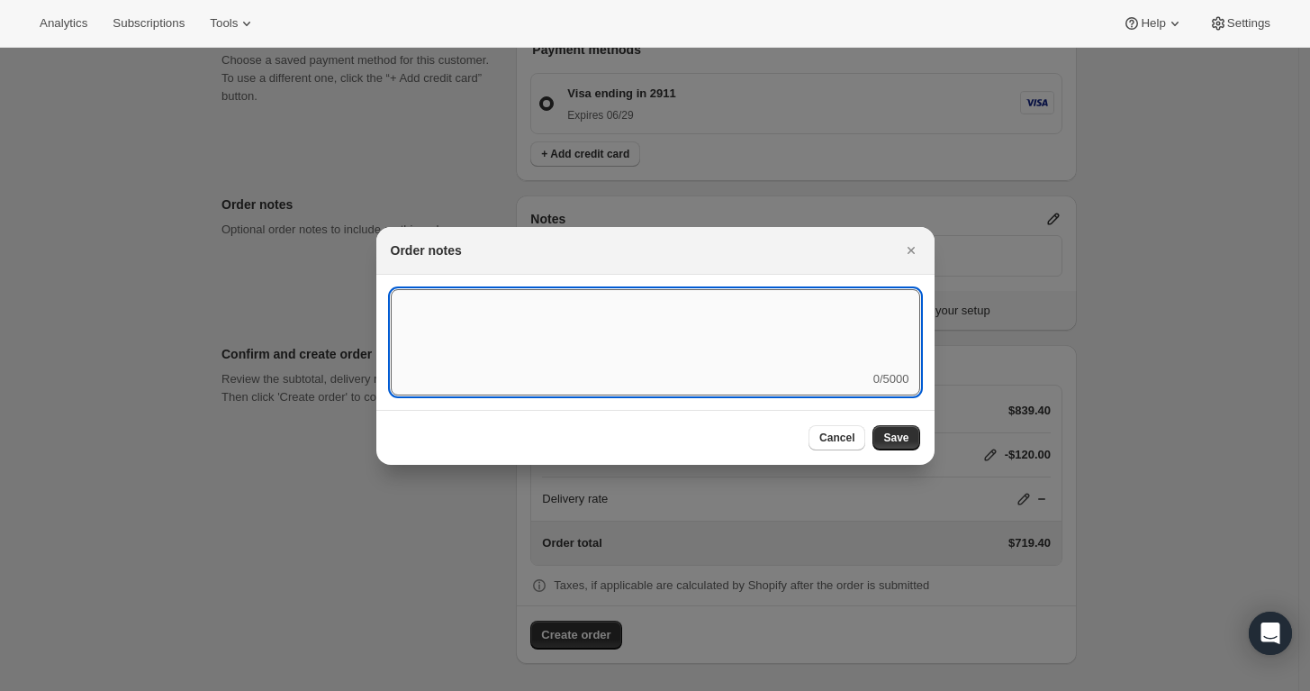
click at [629, 314] on textarea ":rd3:" at bounding box center [656, 329] width 530 height 81
type textarea "Weather HOLD"
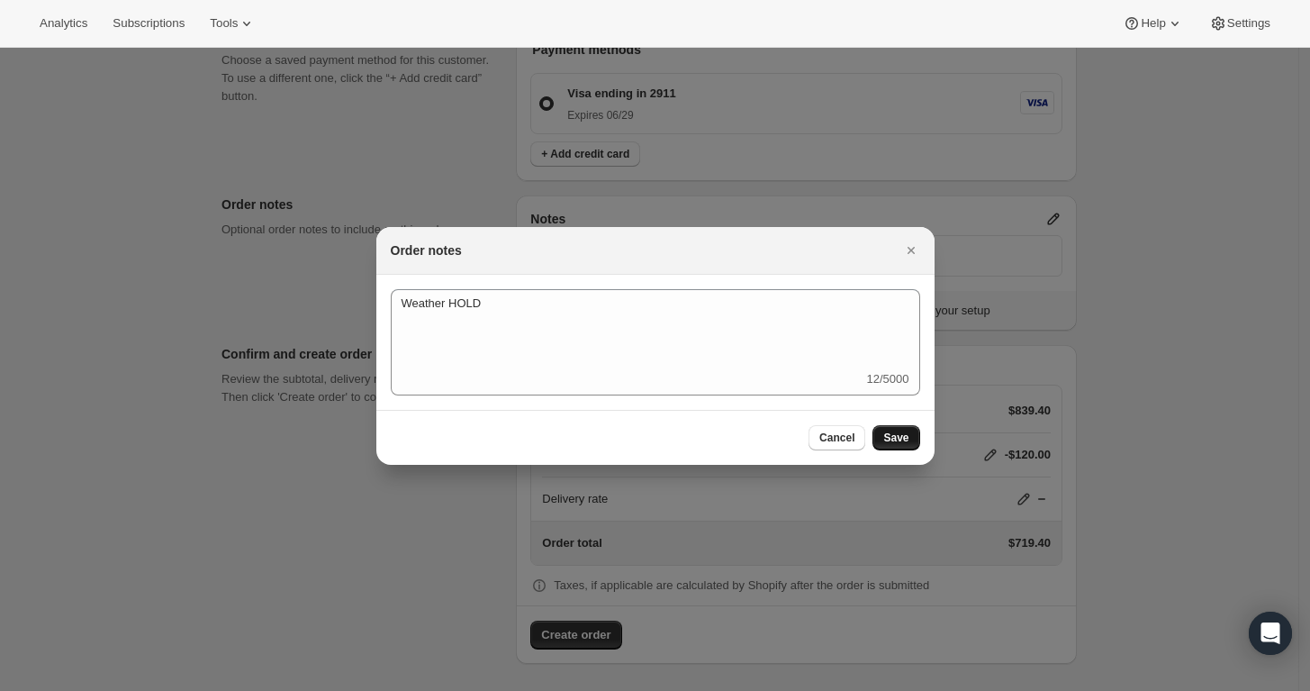
click at [903, 440] on span "Save" at bounding box center [896, 438] width 25 height 14
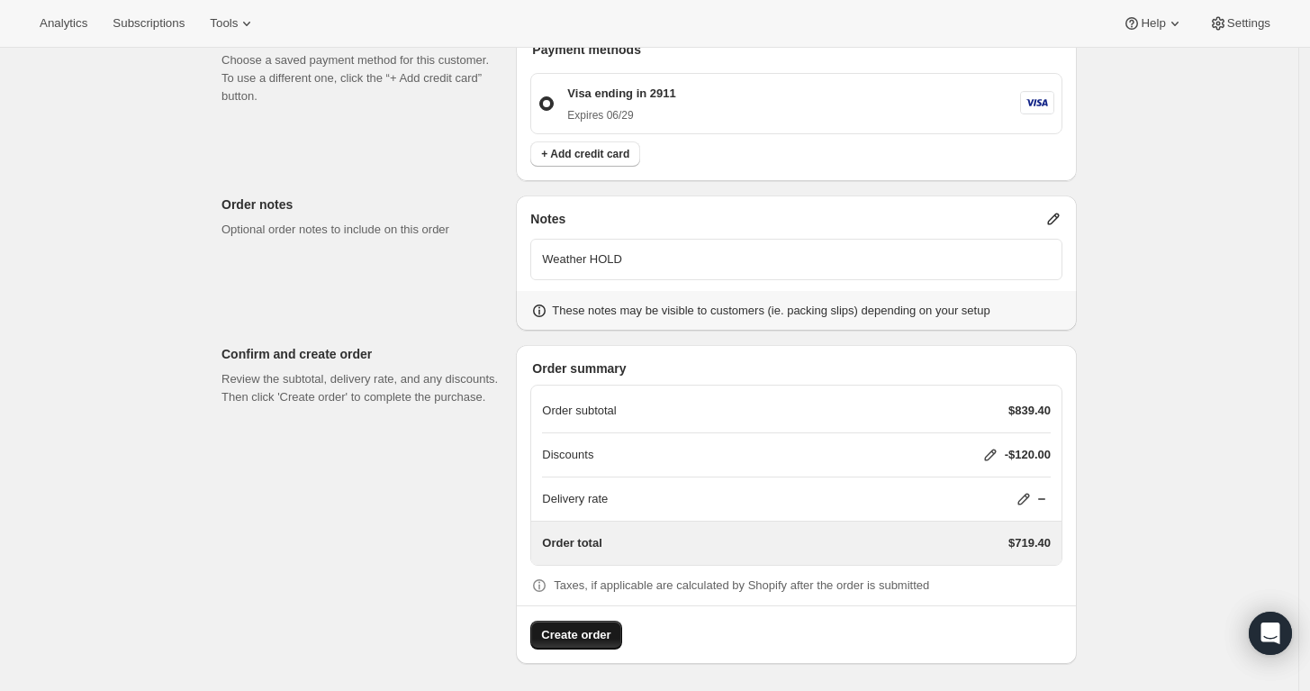
click at [581, 639] on span "Create order" at bounding box center [575, 635] width 69 height 18
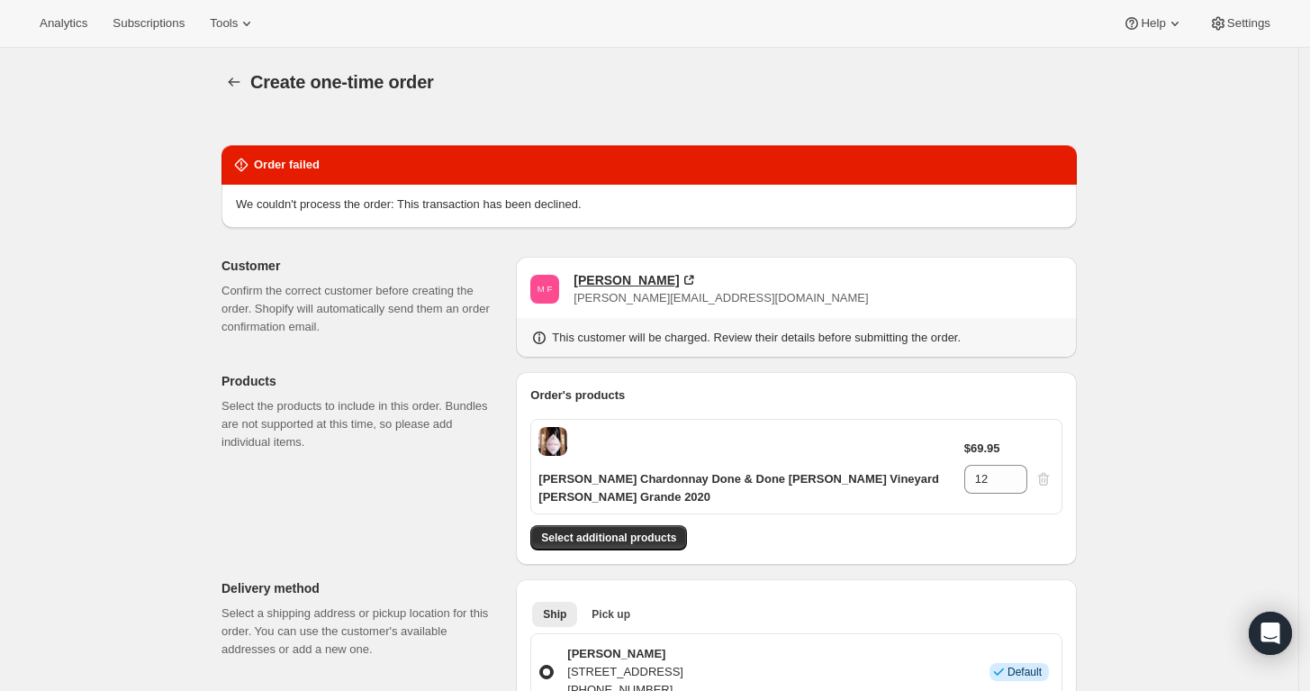
click at [620, 279] on div "Michael Fabacher" at bounding box center [626, 280] width 105 height 18
